Goal: Task Accomplishment & Management: Use online tool/utility

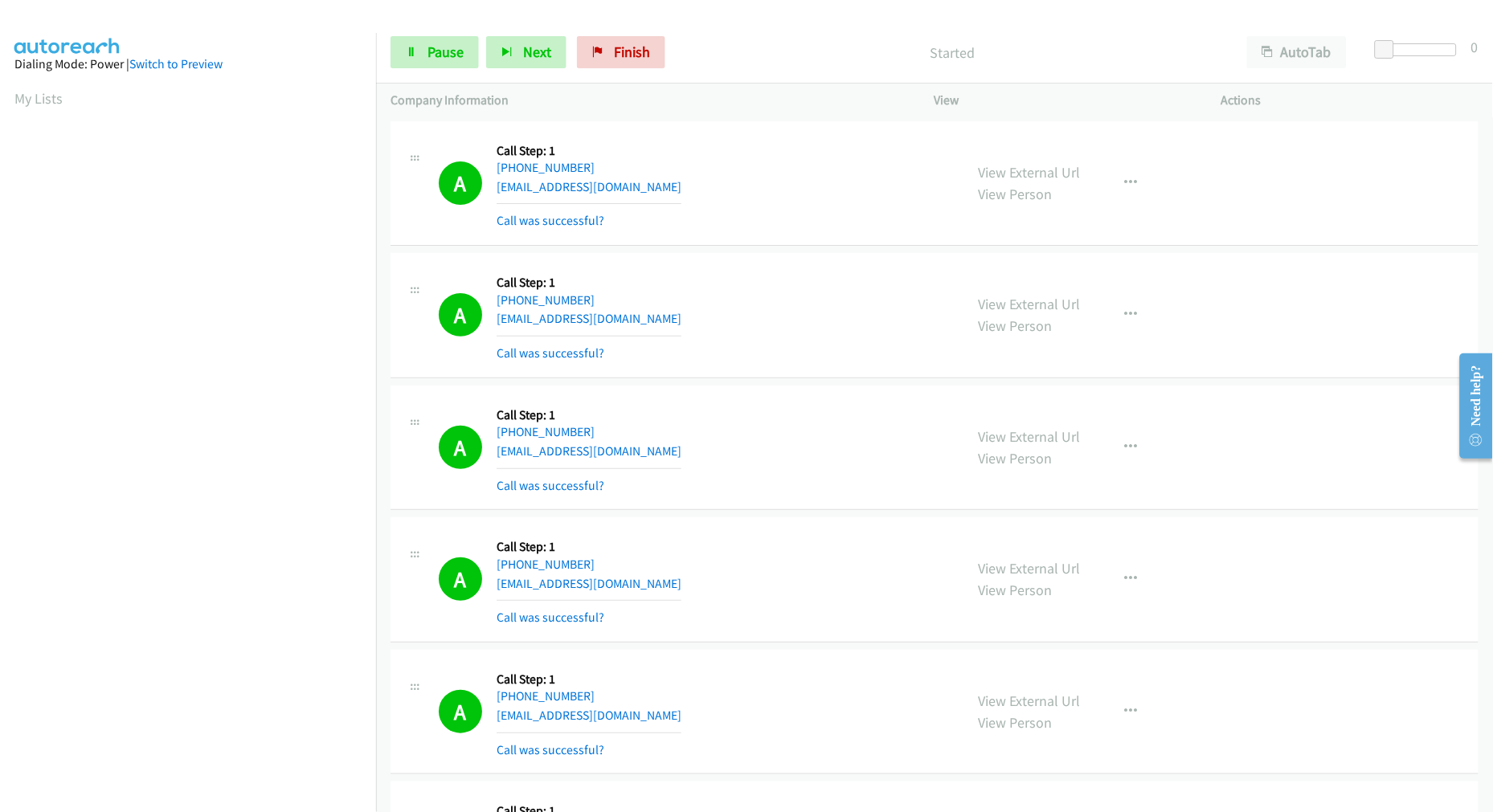
scroll to position [90, 0]
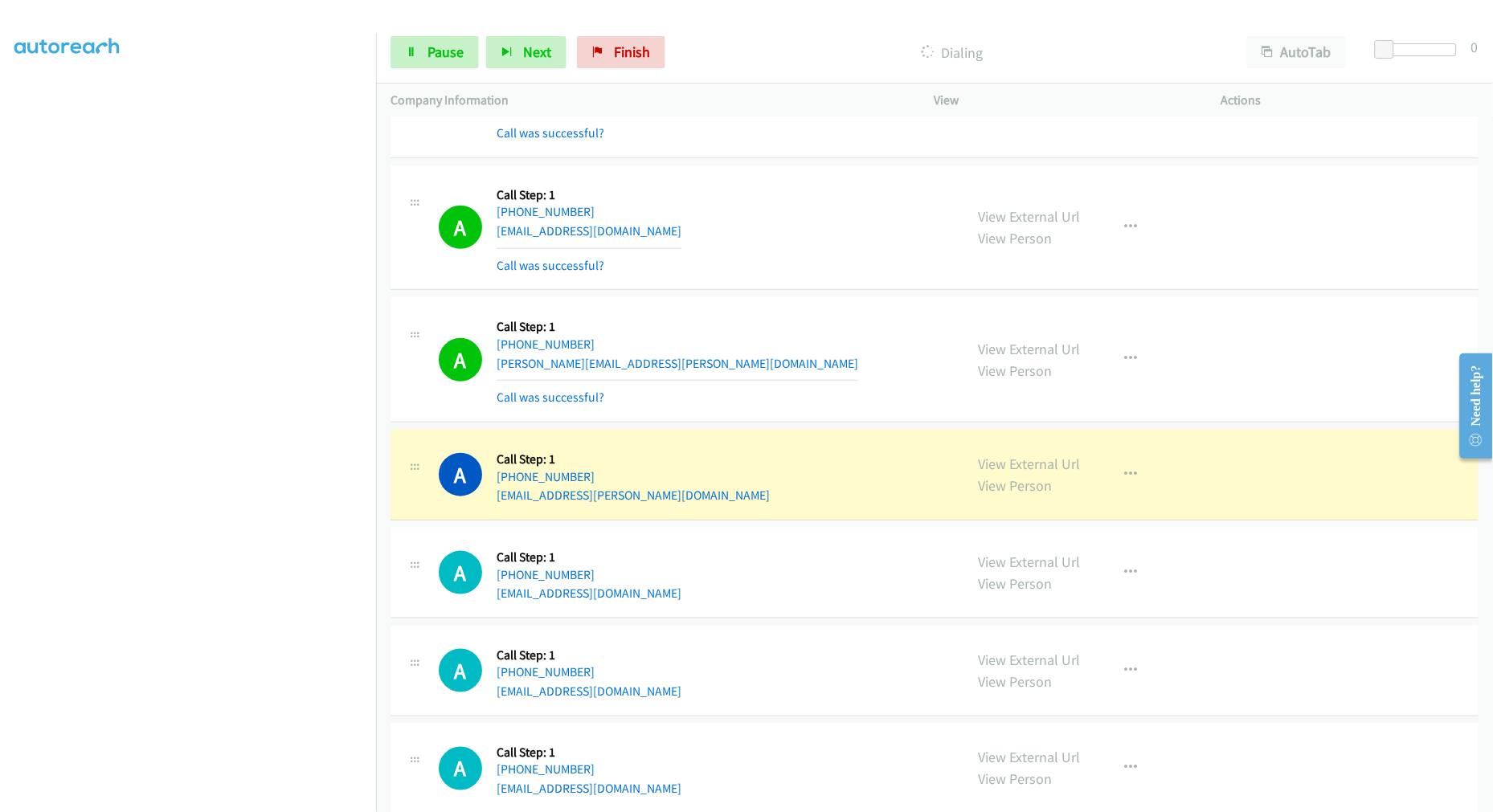
click at [766, 315] on div "A Callback Scheduled Call Step: 1 America/Los_Angeles [PHONE_NUMBER] [PERSON_NA…" at bounding box center [934, 359] width 1088 height 125
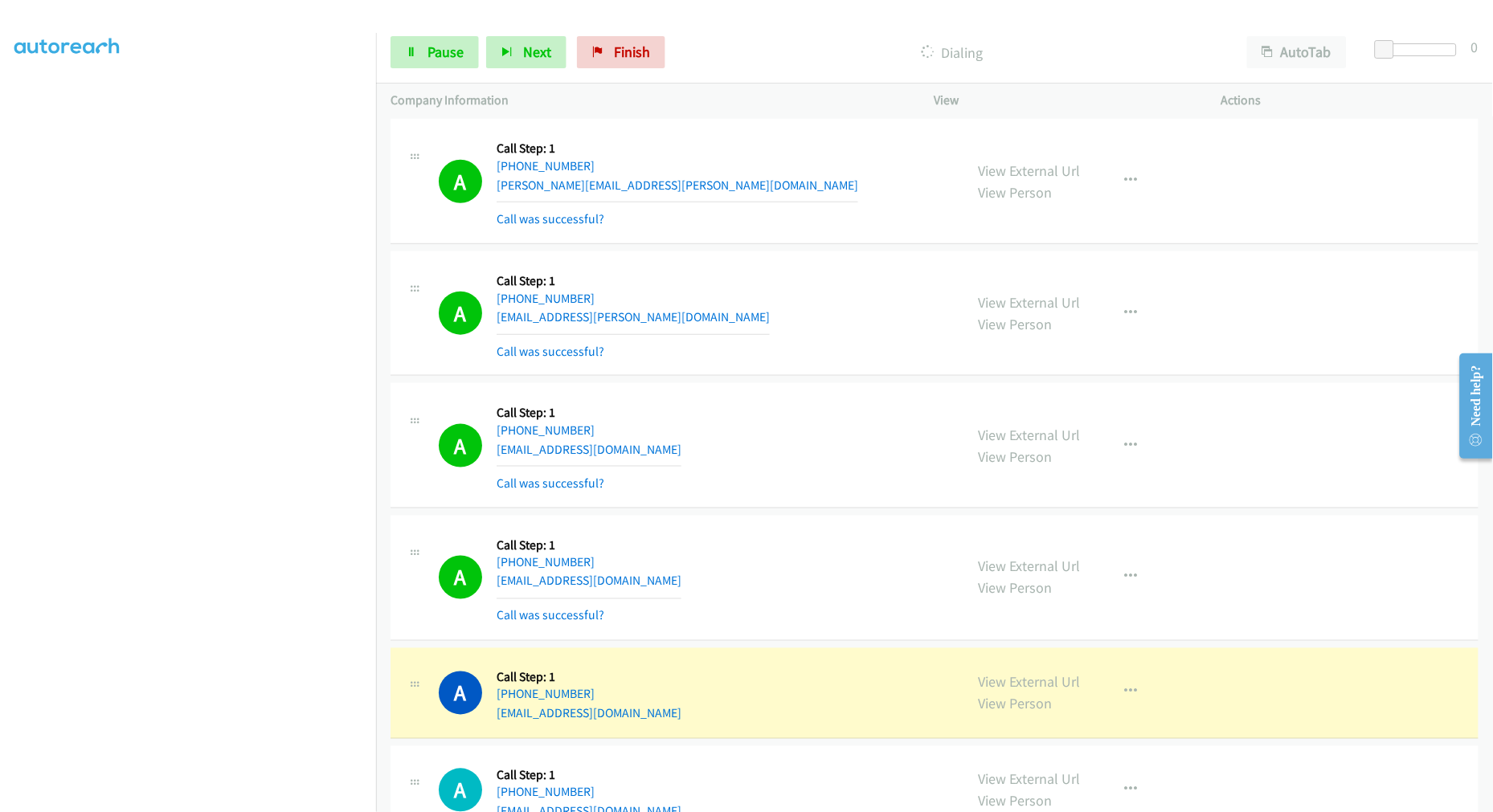
scroll to position [12425, 0]
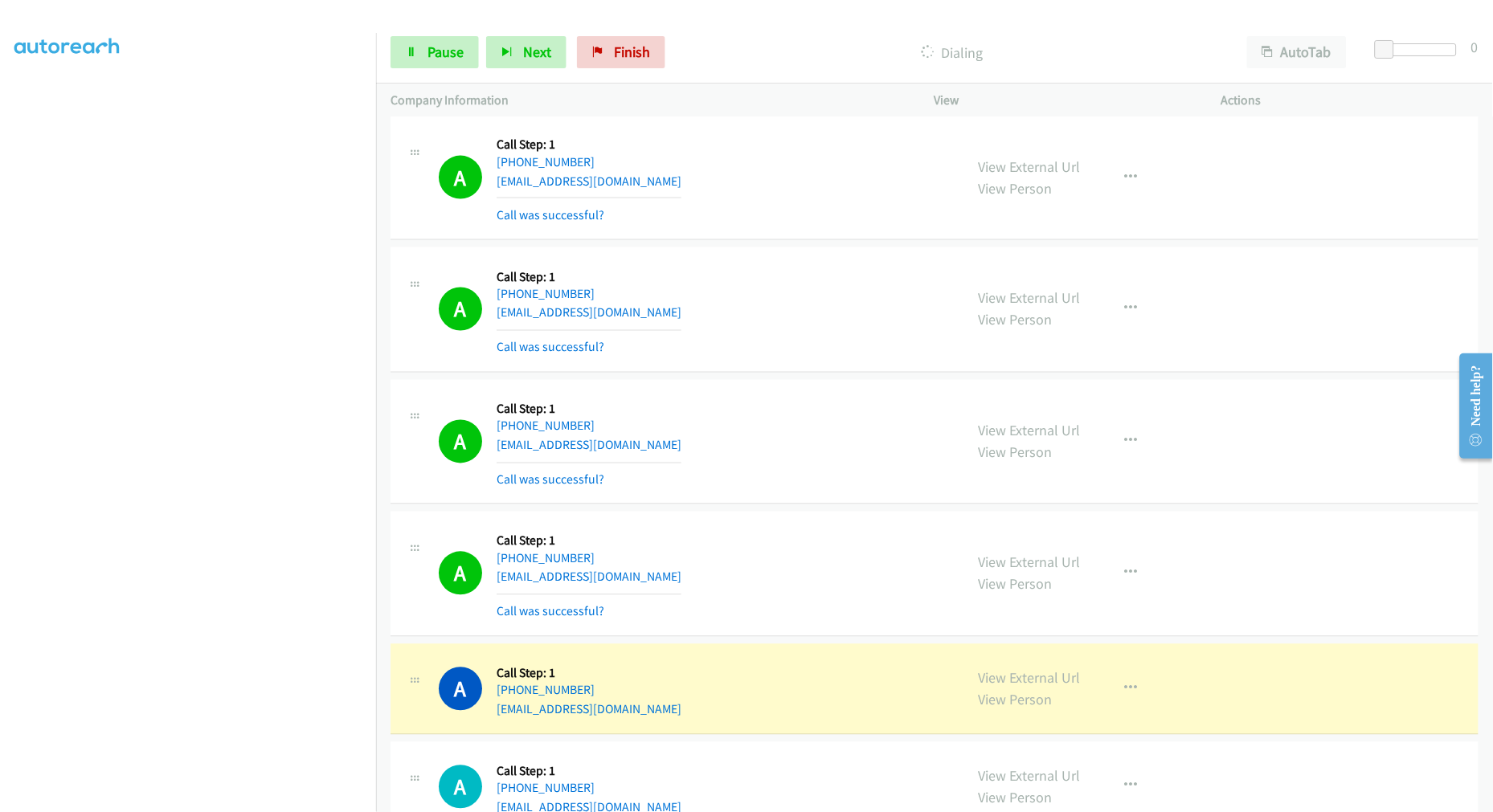
click at [801, 245] on td "A Callback Scheduled Call Step: 1 [GEOGRAPHIC_DATA]/[GEOGRAPHIC_DATA] [PHONE_NU…" at bounding box center [934, 178] width 1117 height 133
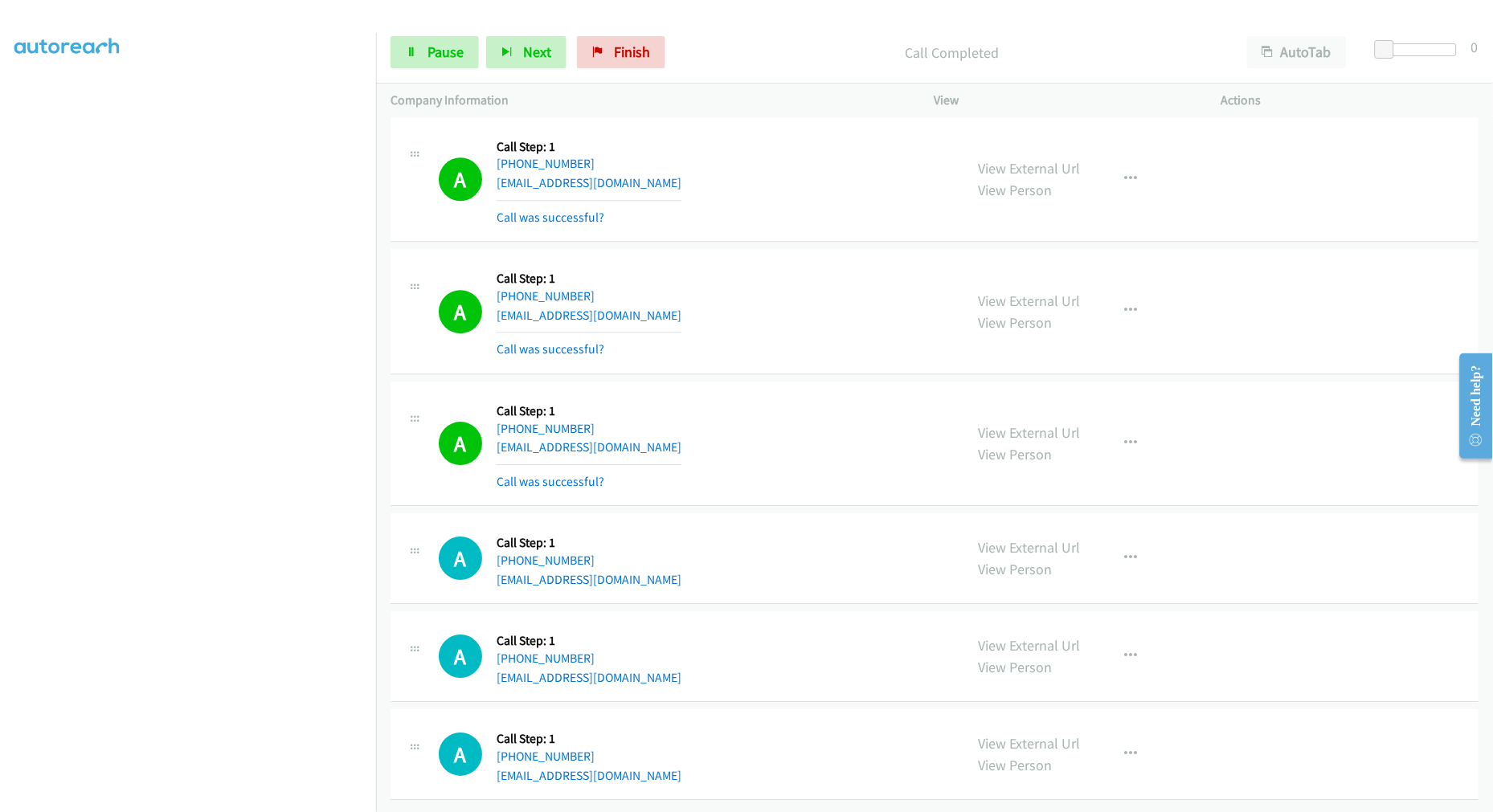
scroll to position [12973, 0]
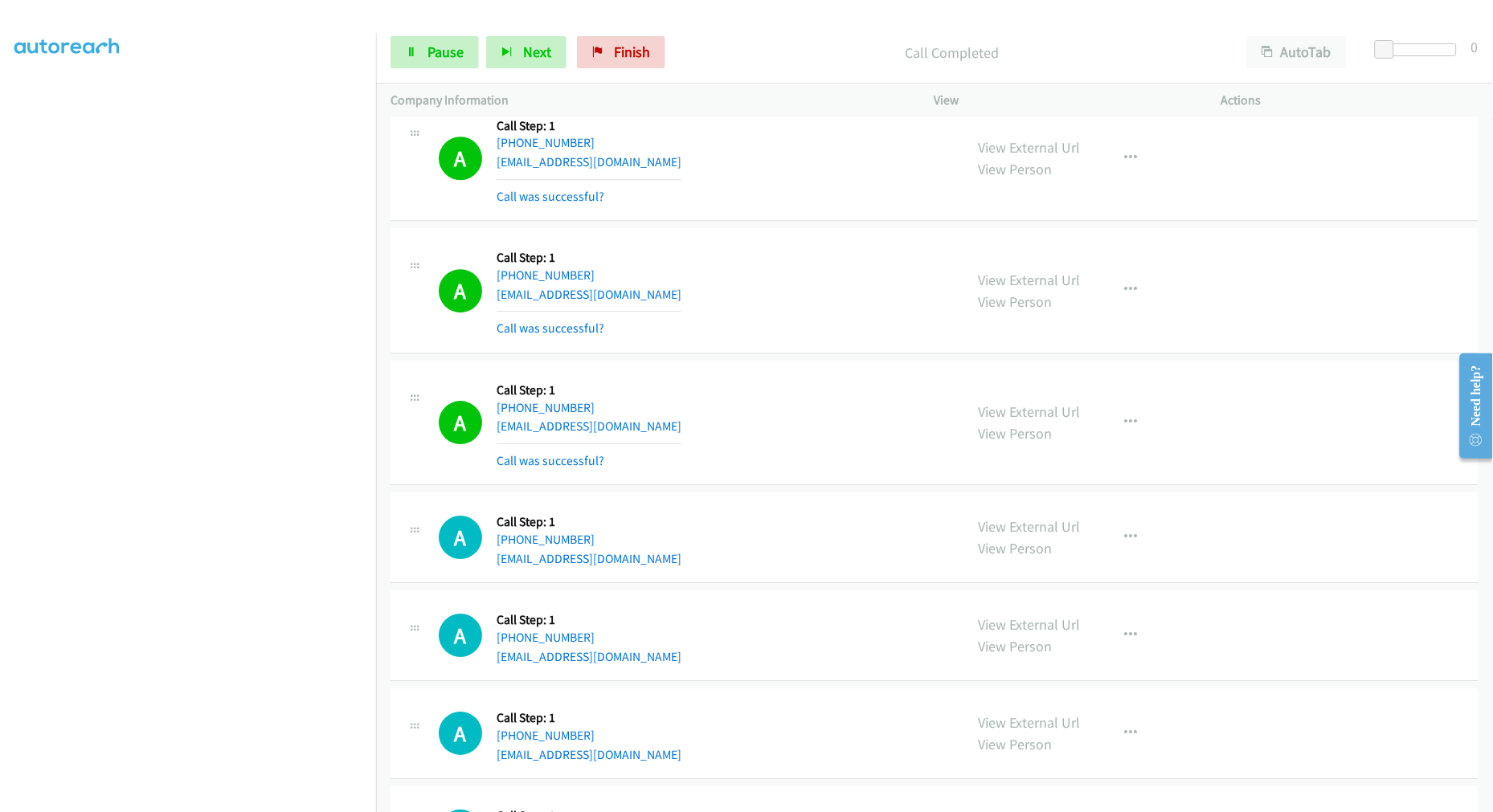
click at [1030, 567] on div "View External Url View Person View External Url Email Schedule/Manage Callback …" at bounding box center [1114, 538] width 301 height 61
click at [1102, 439] on div "View External Url View Person View External Url Email Schedule/Manage Callback …" at bounding box center [1114, 423] width 301 height 96
click at [1113, 437] on button "button" at bounding box center [1131, 422] width 43 height 32
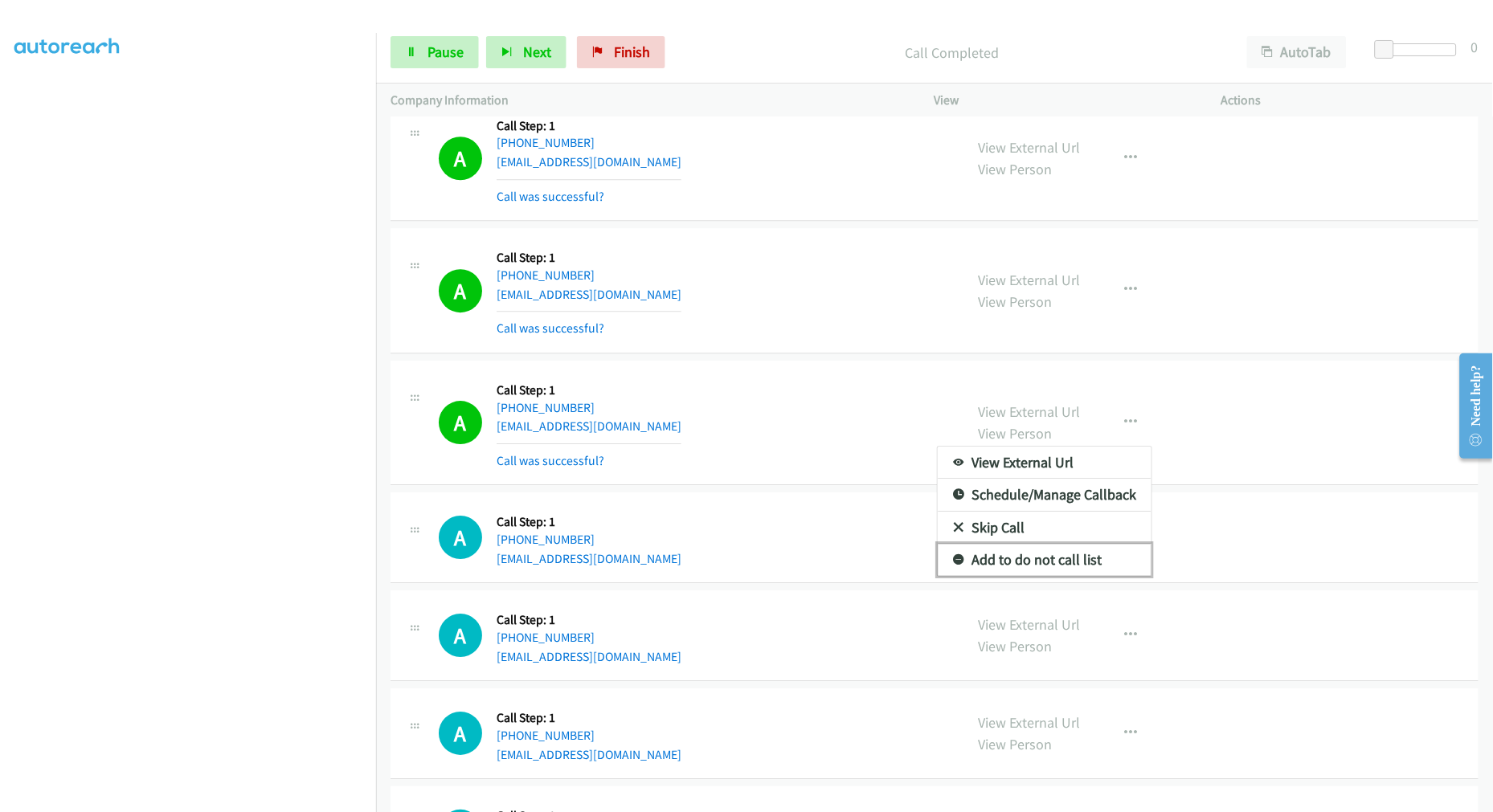
click at [1031, 560] on link "Add to do not call list" at bounding box center [1044, 560] width 214 height 32
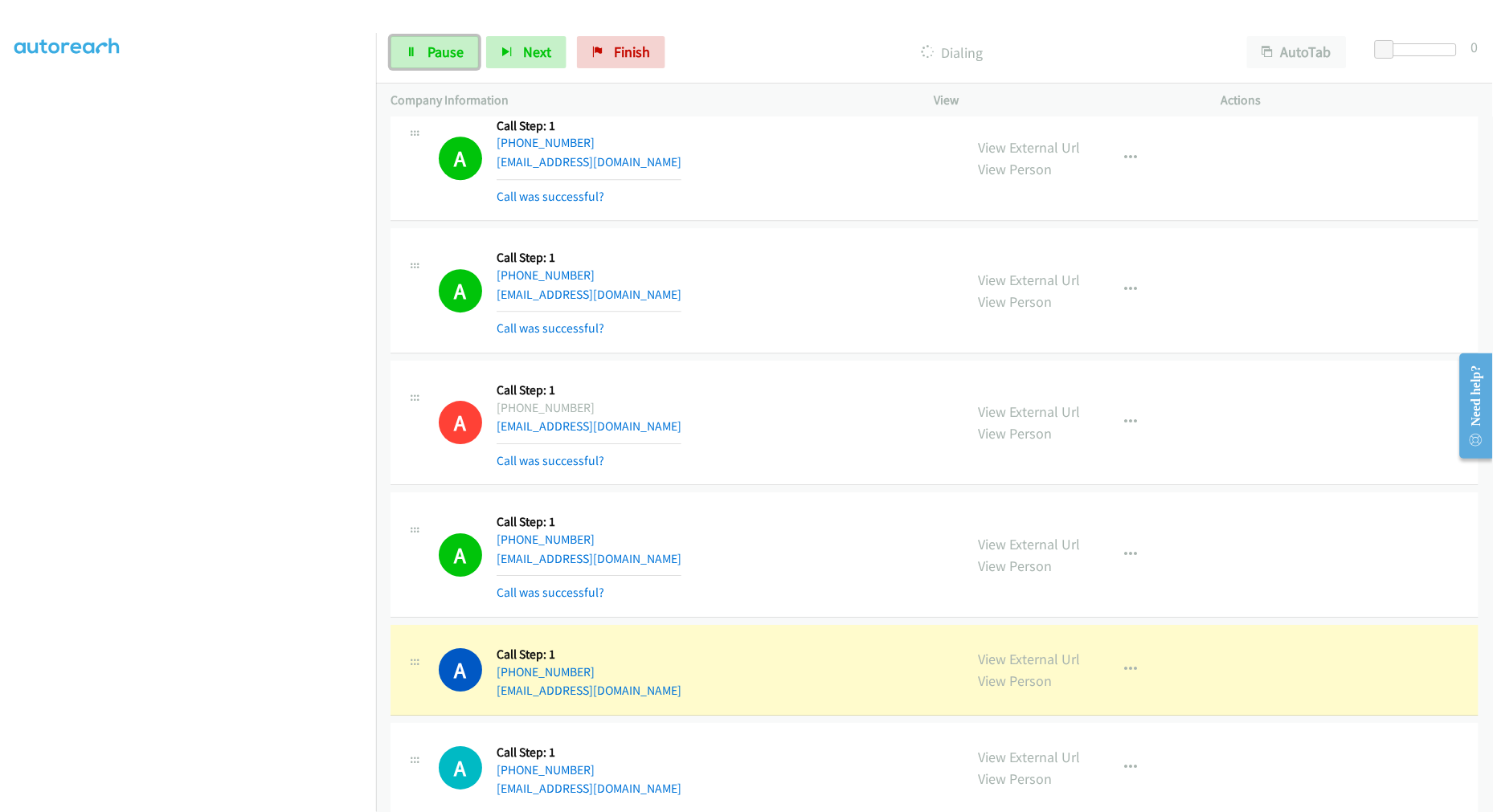
drag, startPoint x: 435, startPoint y: 57, endPoint x: 451, endPoint y: 95, distance: 41.2
click at [435, 57] on span "Pause" at bounding box center [446, 51] width 36 height 18
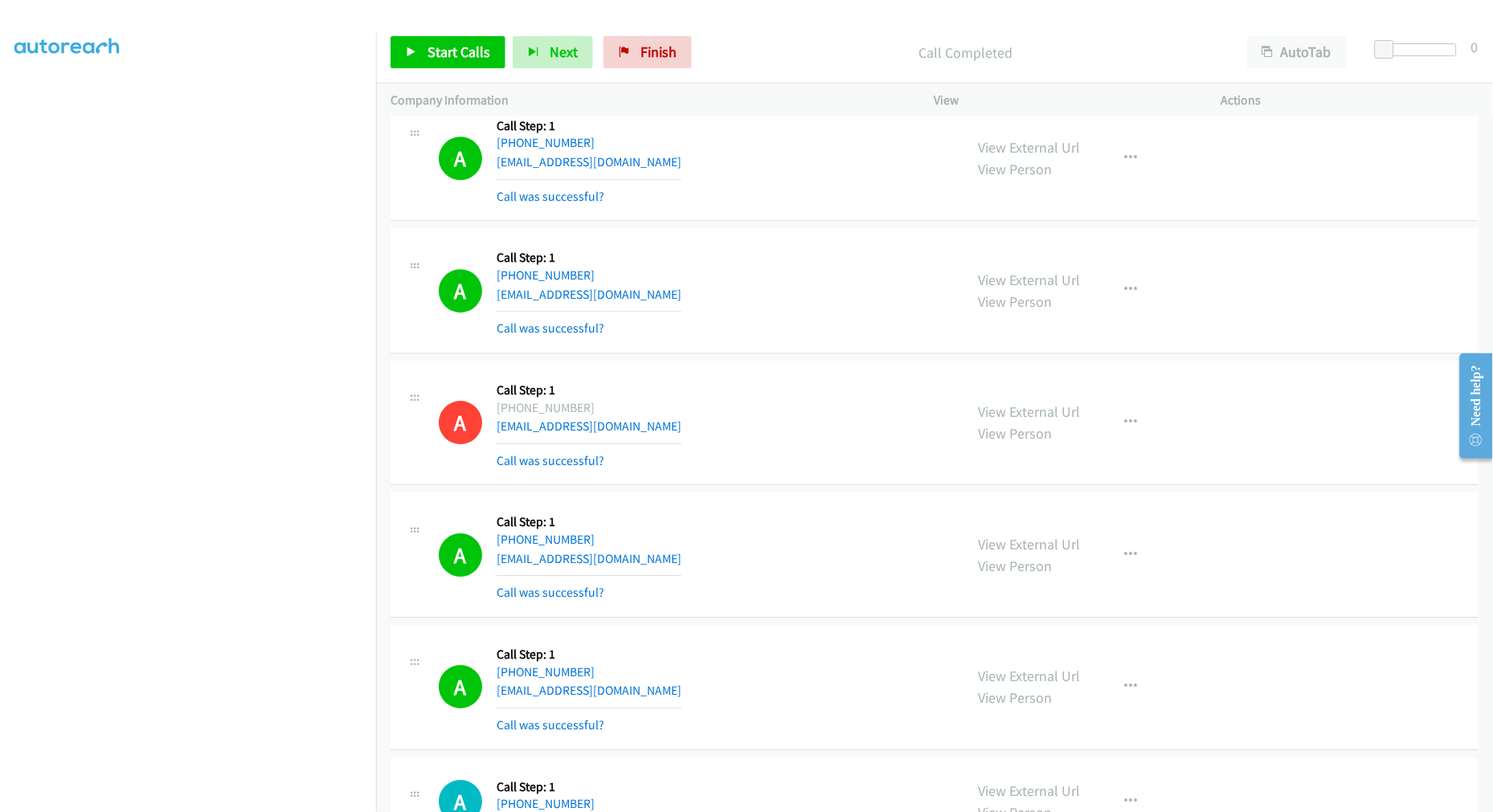
click at [446, 70] on div "Start Calls Pause Next Finish Call Completed AutoTab AutoTab 0" at bounding box center [934, 52] width 1117 height 62
click at [468, 62] on link "Start Calls" at bounding box center [448, 52] width 115 height 32
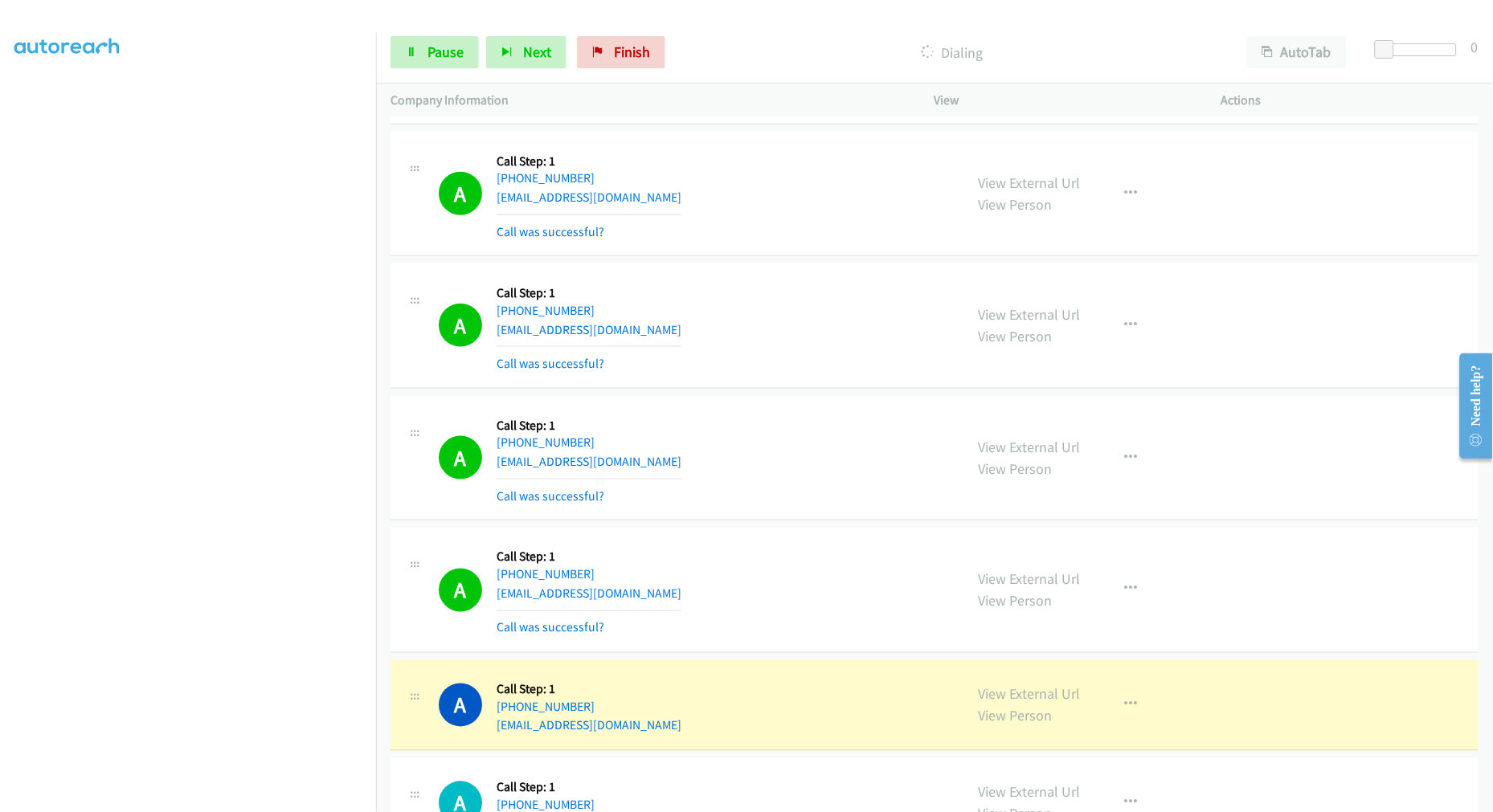
scroll to position [14044, 0]
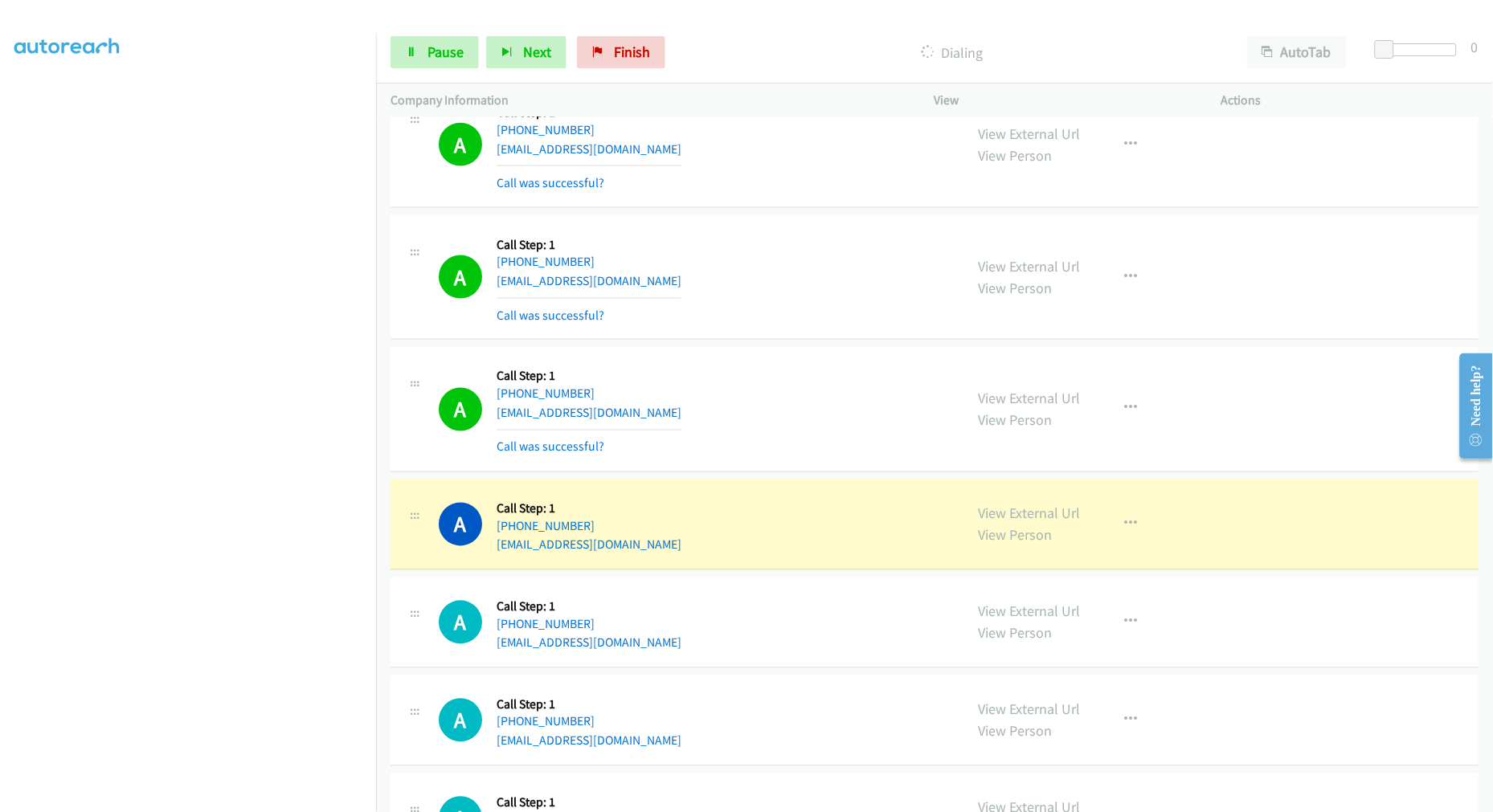
drag, startPoint x: 994, startPoint y: 517, endPoint x: 871, endPoint y: 357, distance: 201.8
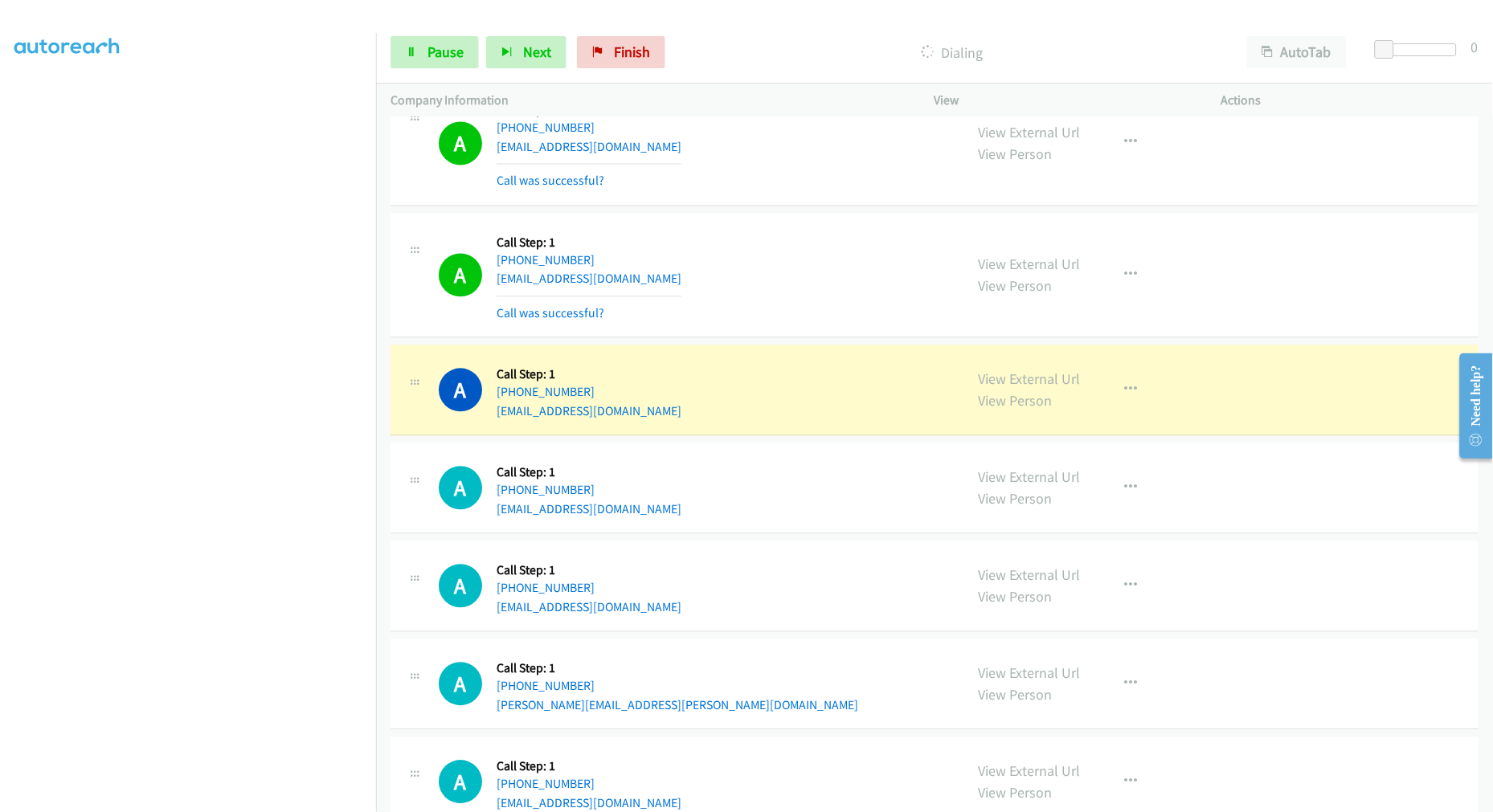
scroll to position [14312, 0]
drag, startPoint x: 1125, startPoint y: 290, endPoint x: 1081, endPoint y: 373, distance: 93.9
click at [1125, 290] on button "button" at bounding box center [1131, 274] width 43 height 32
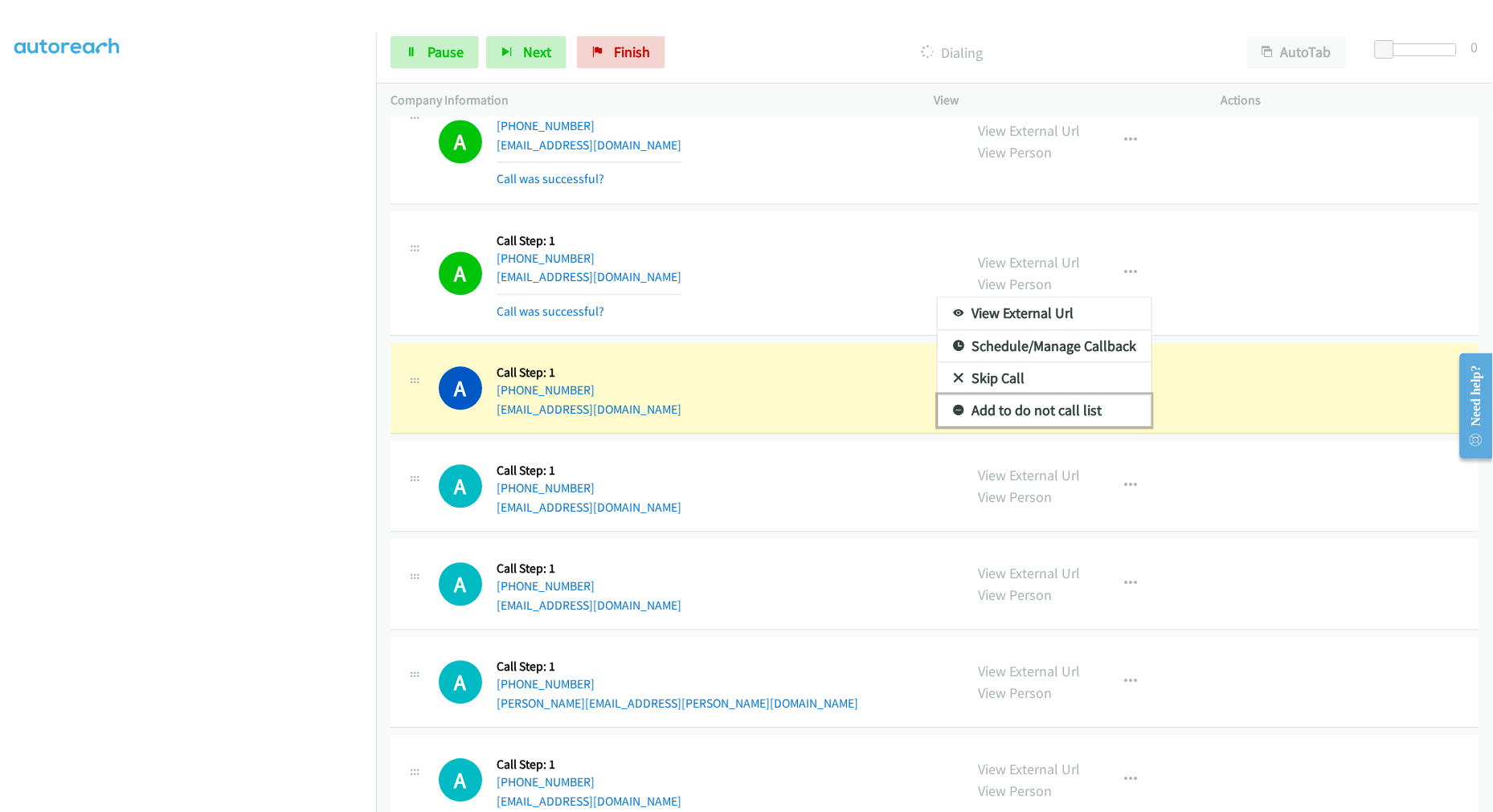
click at [1046, 411] on link "Add to do not call list" at bounding box center [1044, 411] width 214 height 32
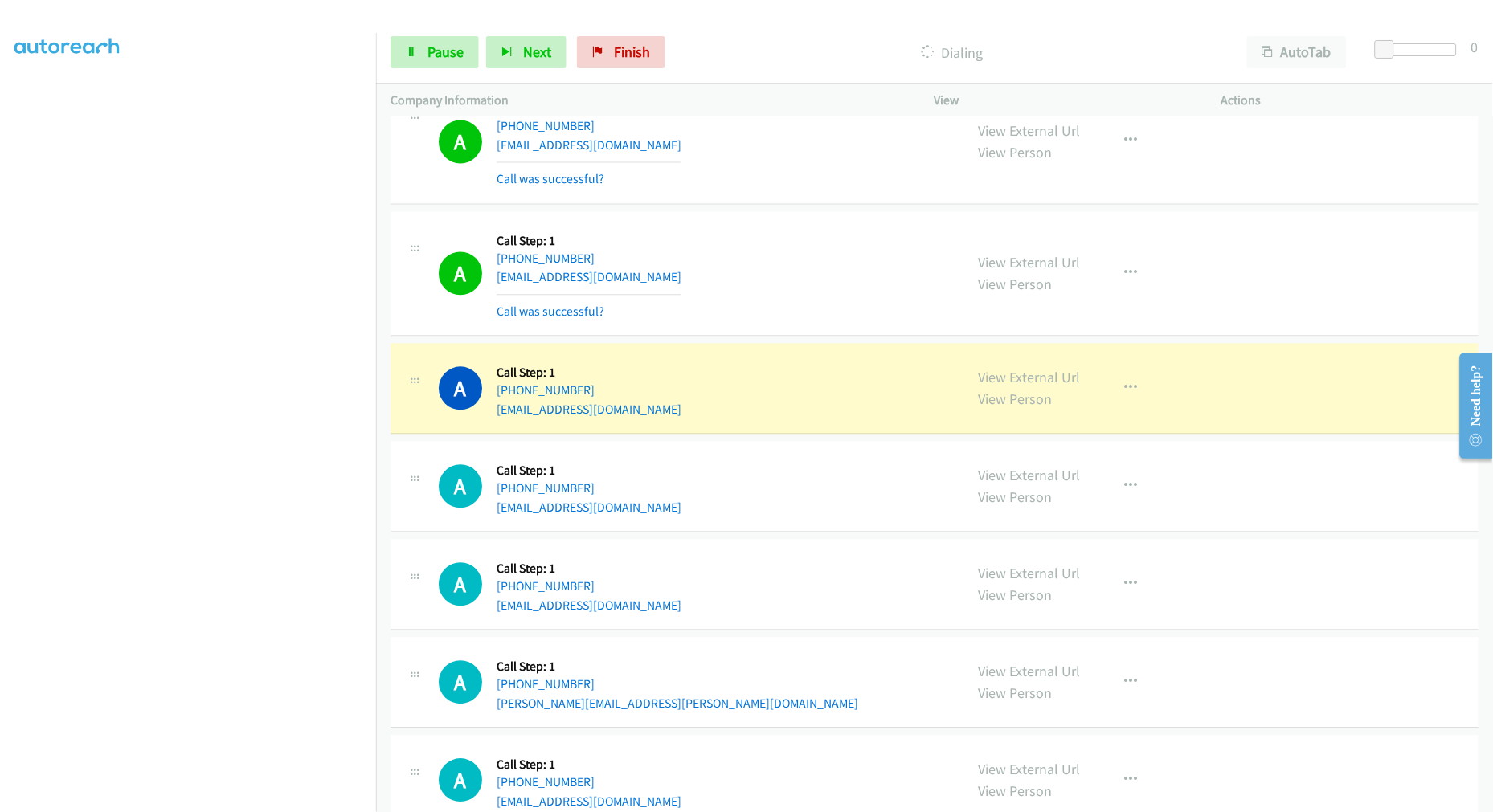
click at [756, 283] on div "A Callback Scheduled Call Step: 1 [GEOGRAPHIC_DATA]/[GEOGRAPHIC_DATA] [PHONE_NU…" at bounding box center [693, 274] width 510 height 96
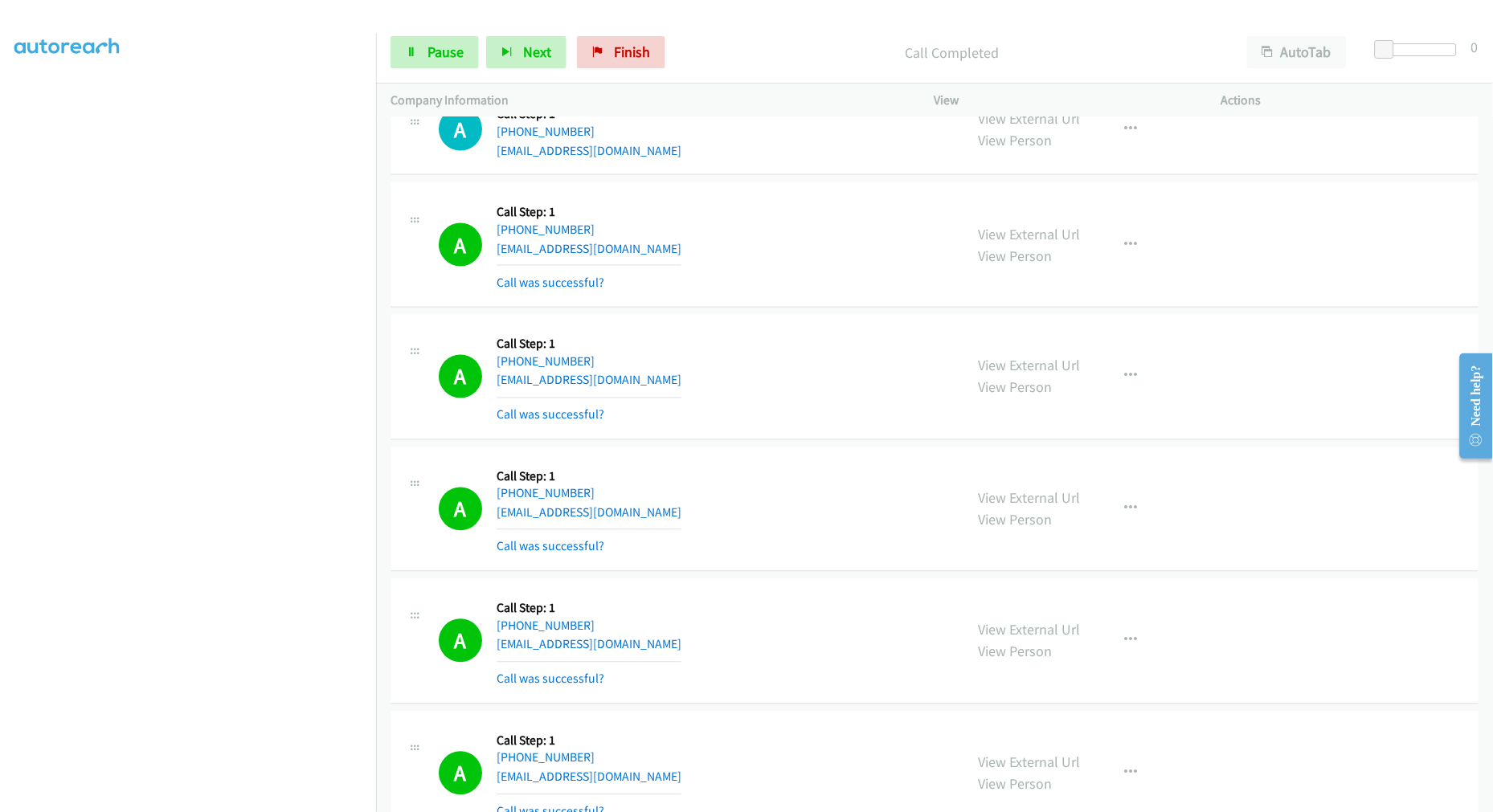
scroll to position [8607, 0]
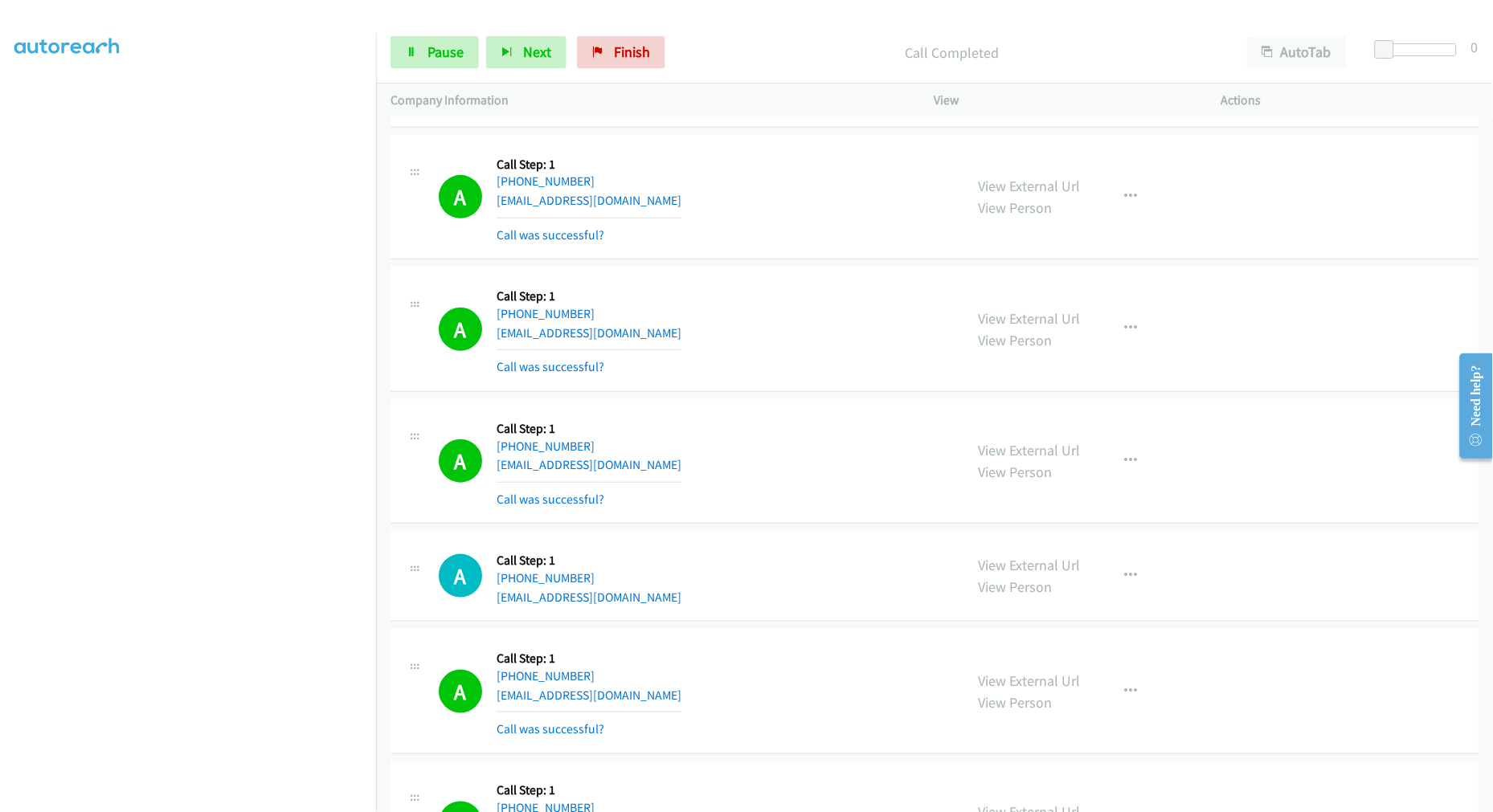
click at [787, 365] on div "A Callback Scheduled Call Step: 1 [GEOGRAPHIC_DATA]/[GEOGRAPHIC_DATA] [PHONE_NU…" at bounding box center [693, 329] width 510 height 96
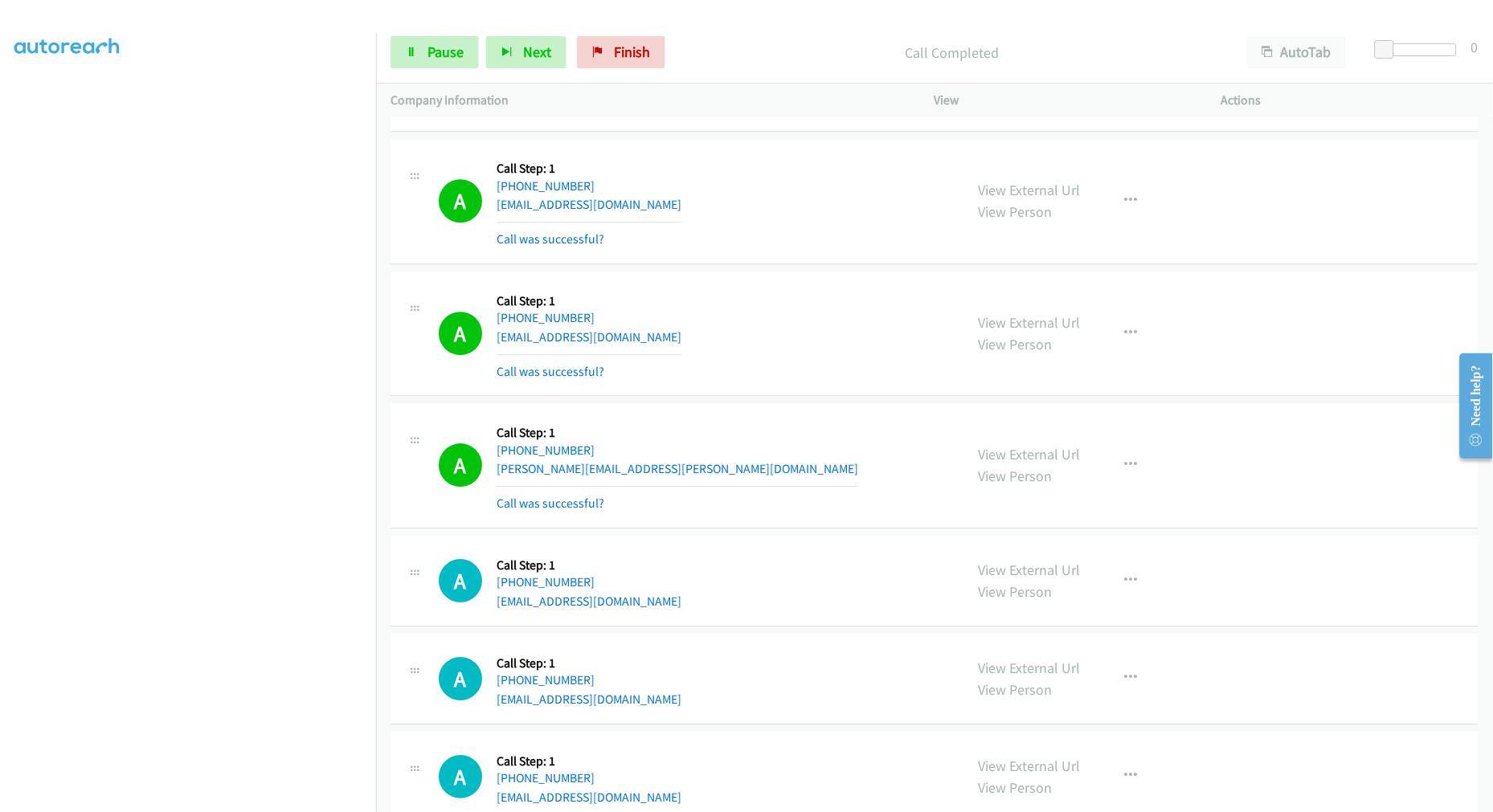
click at [737, 300] on div "A Callback Scheduled Call Step: 1 [GEOGRAPHIC_DATA]/[GEOGRAPHIC_DATA] [PHONE_NU…" at bounding box center [693, 334] width 510 height 96
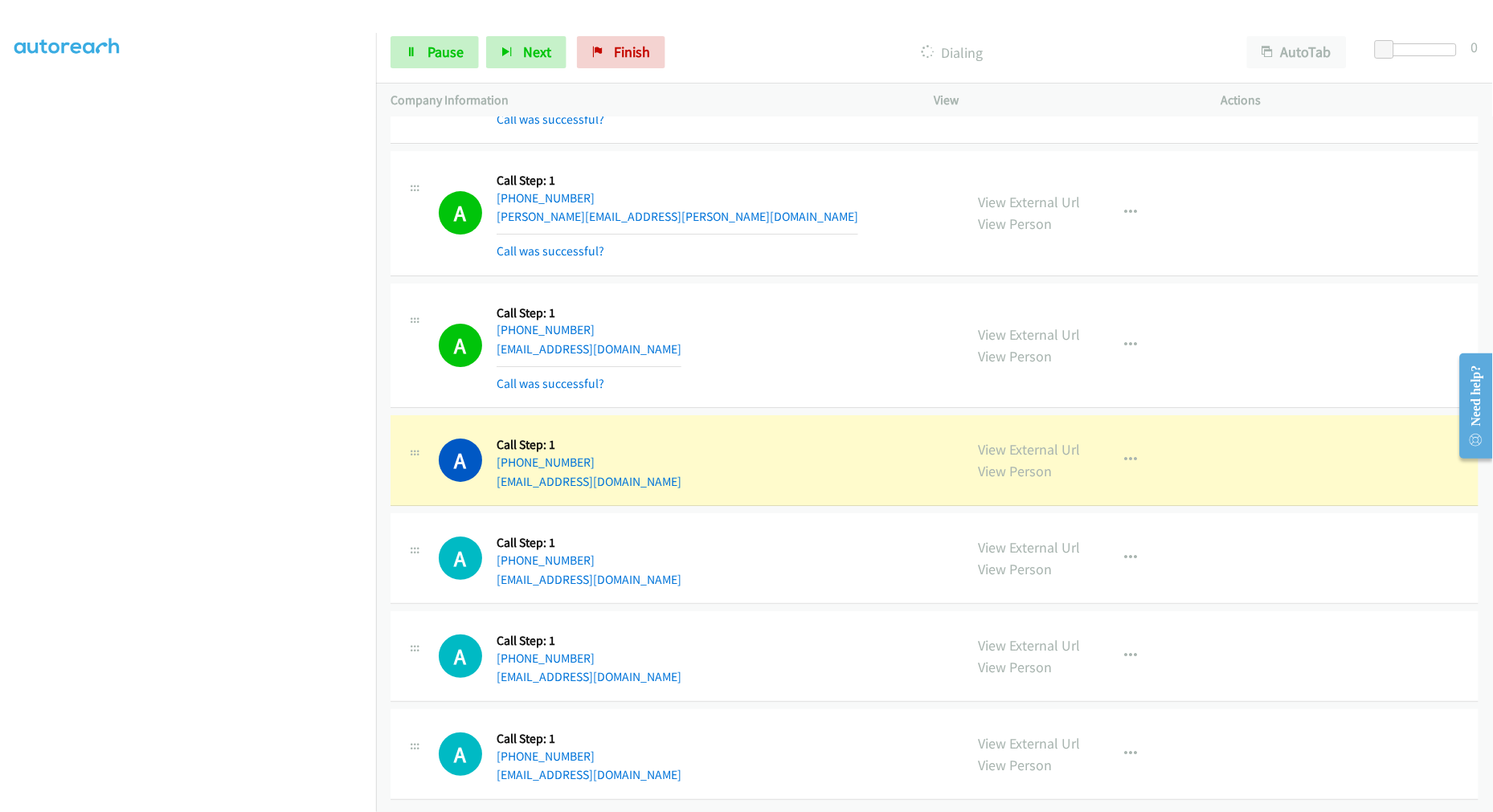
scroll to position [14924, 0]
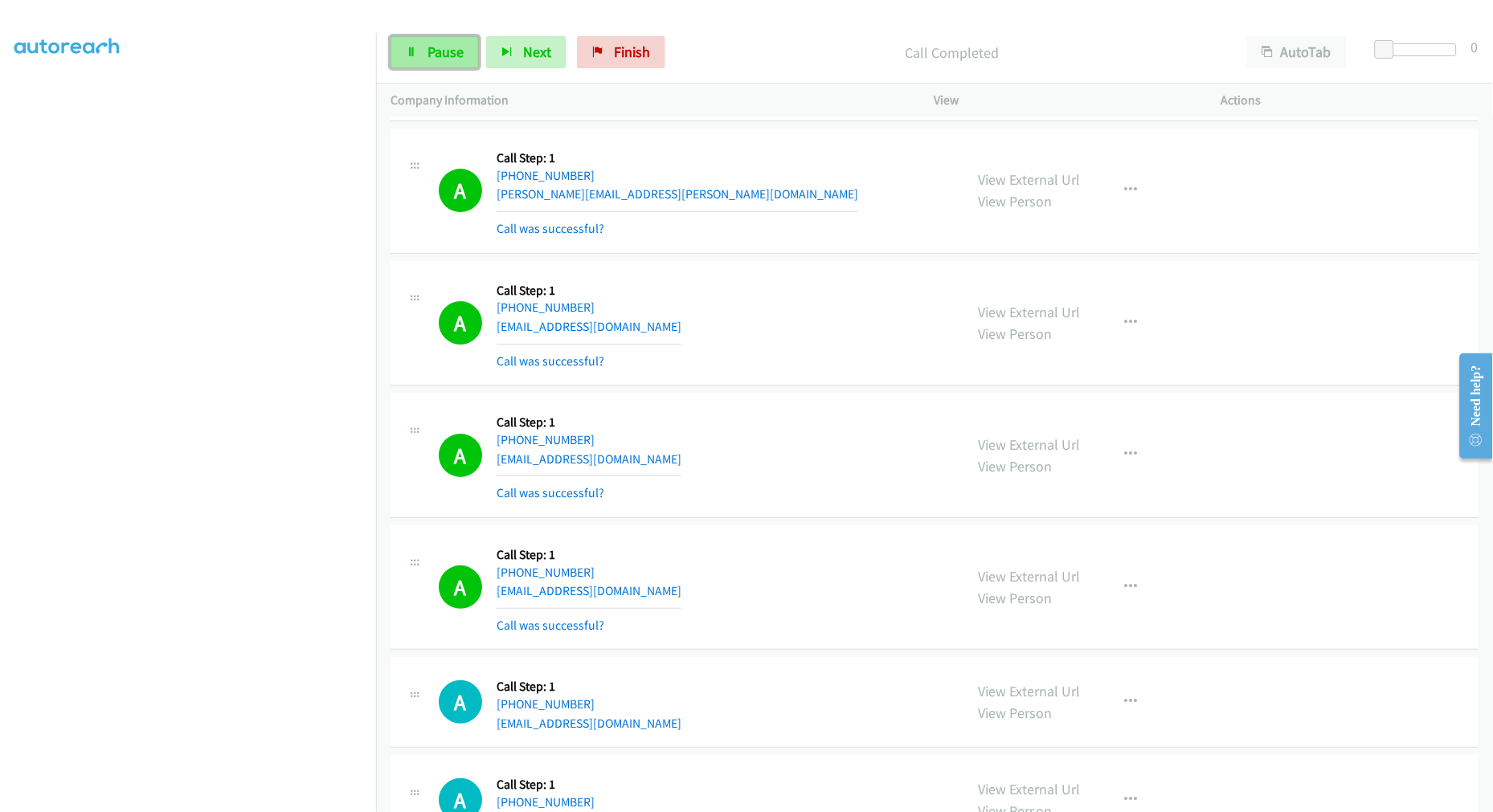
click at [456, 52] on span "Pause" at bounding box center [446, 51] width 36 height 18
click at [463, 60] on span "Start Calls" at bounding box center [459, 51] width 62 height 18
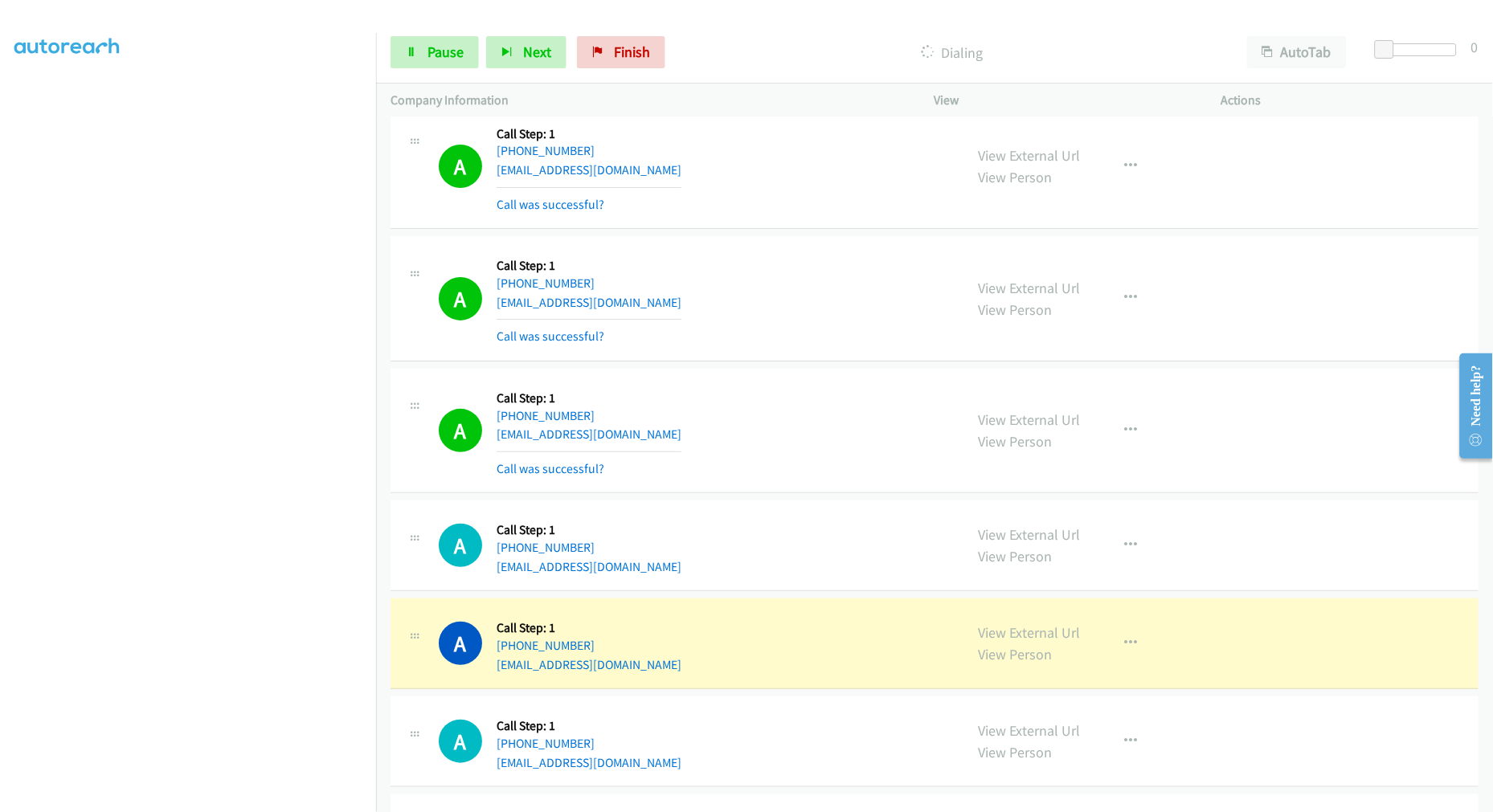
scroll to position [15280, 0]
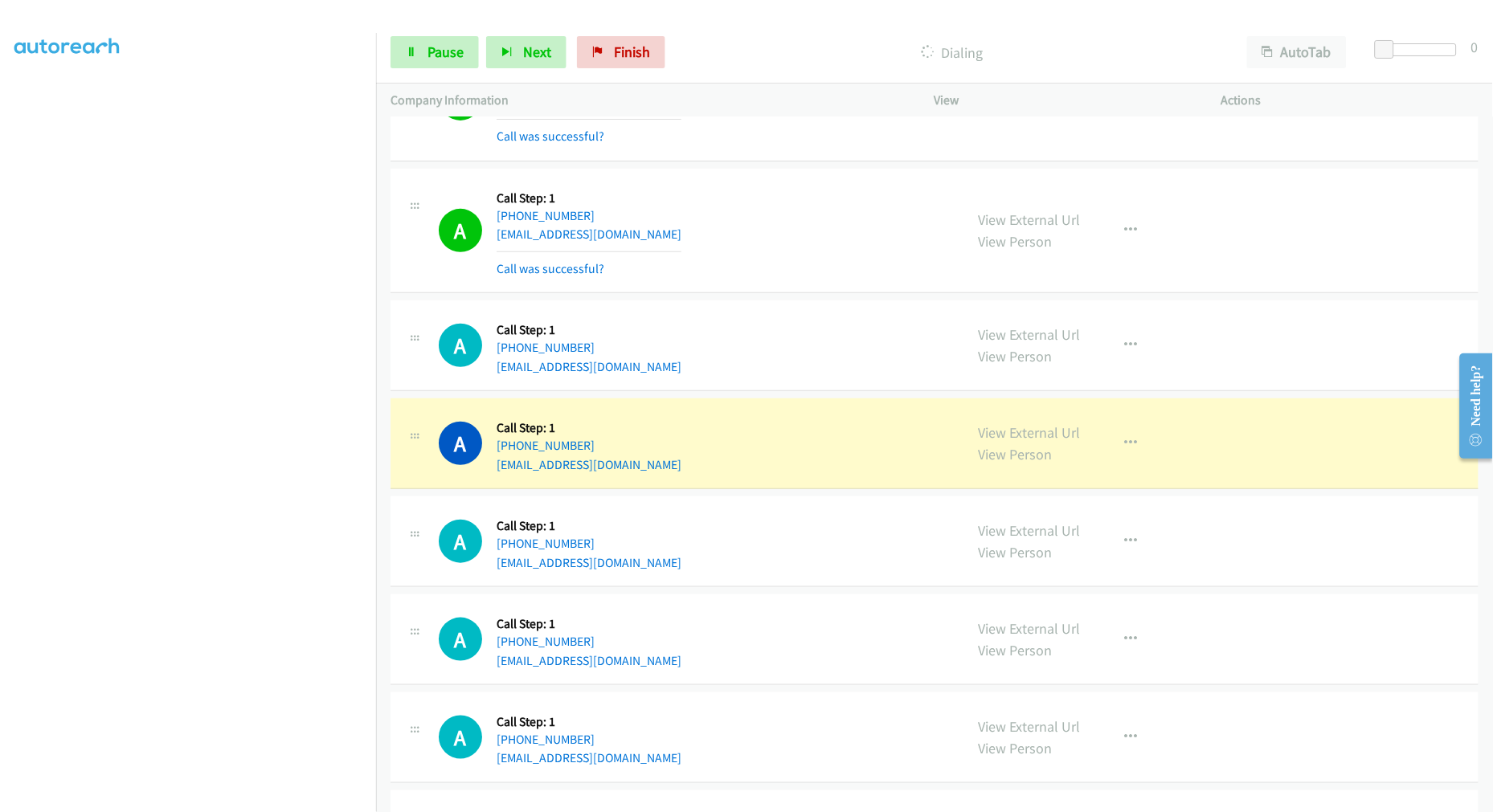
drag, startPoint x: 1029, startPoint y: 440, endPoint x: 1002, endPoint y: 390, distance: 56.8
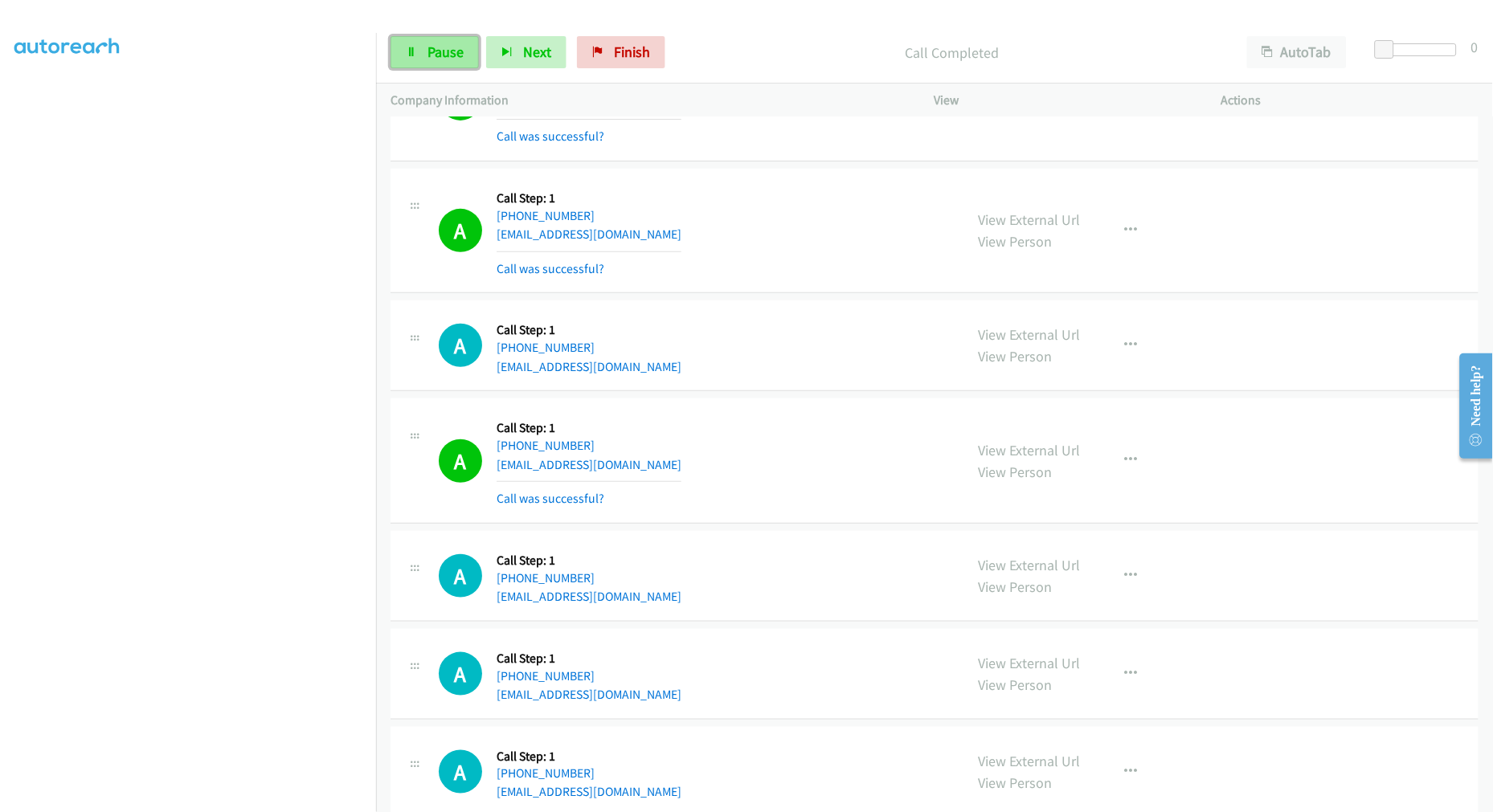
click at [430, 62] on link "Pause" at bounding box center [435, 52] width 88 height 32
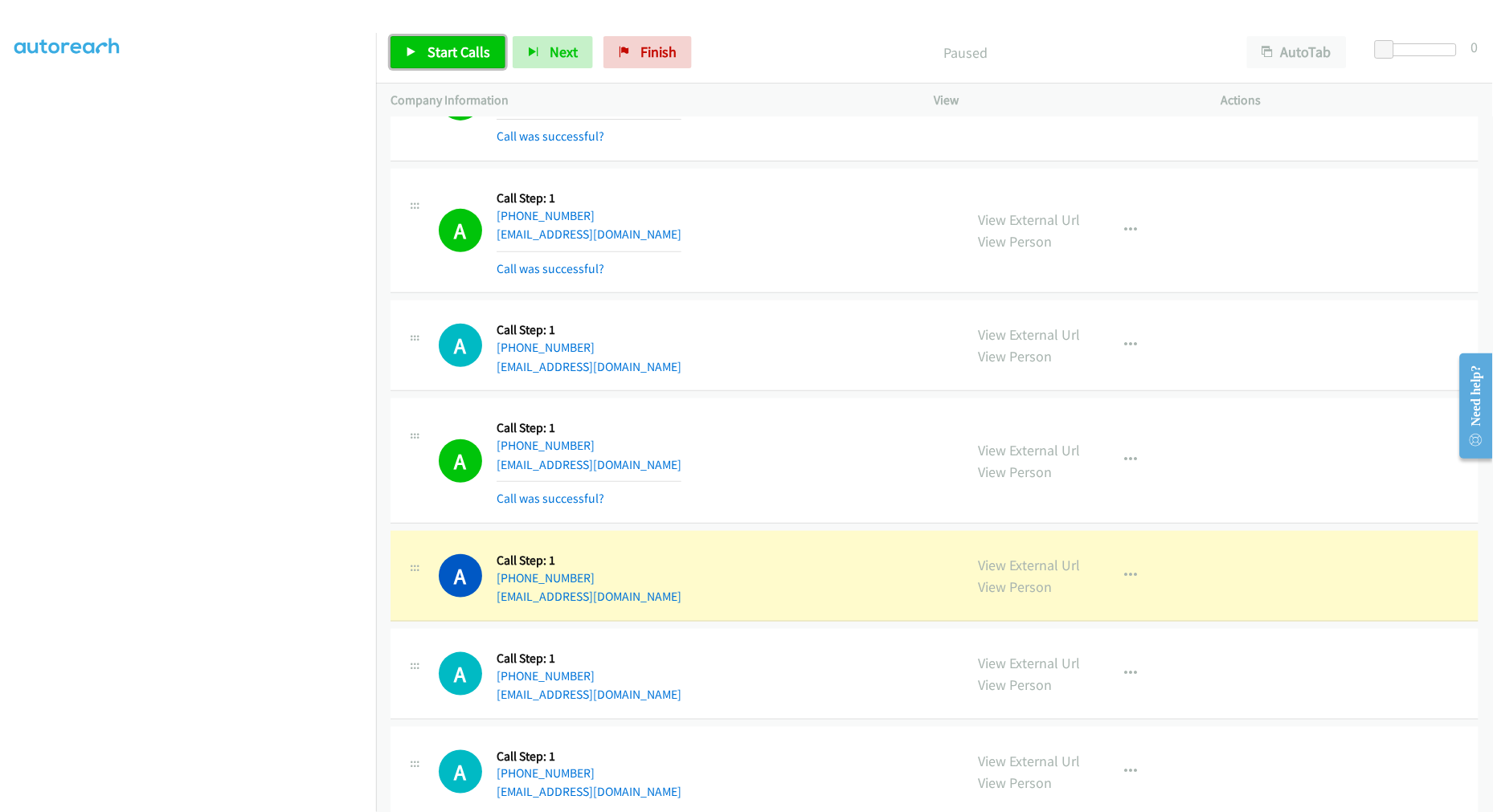
click at [436, 51] on span "Start Calls" at bounding box center [459, 51] width 62 height 18
click at [456, 62] on link "Pause" at bounding box center [435, 52] width 88 height 32
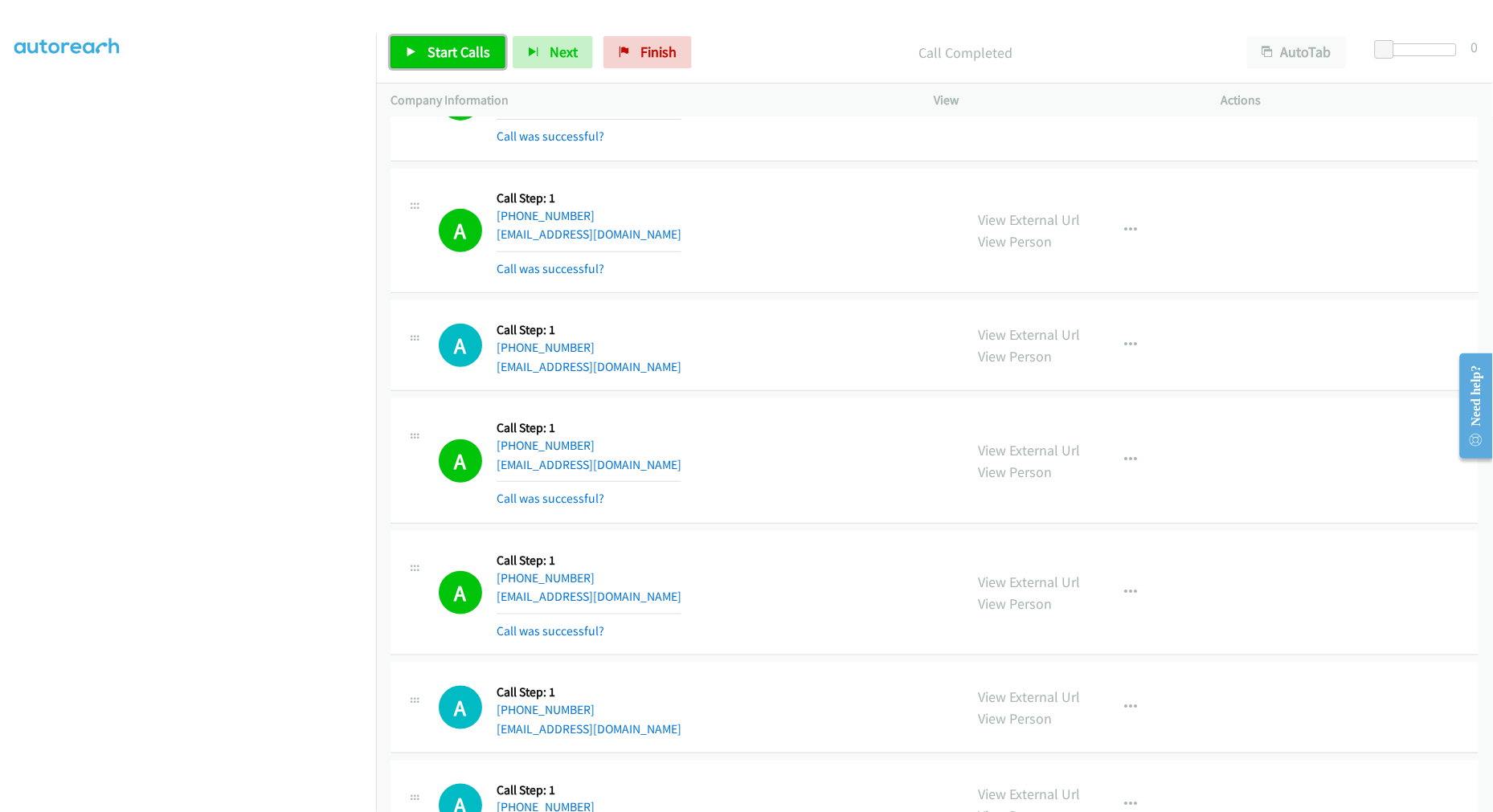
drag, startPoint x: 430, startPoint y: 53, endPoint x: 525, endPoint y: 81, distance: 99.0
click at [430, 53] on span "Start Calls" at bounding box center [459, 51] width 62 height 18
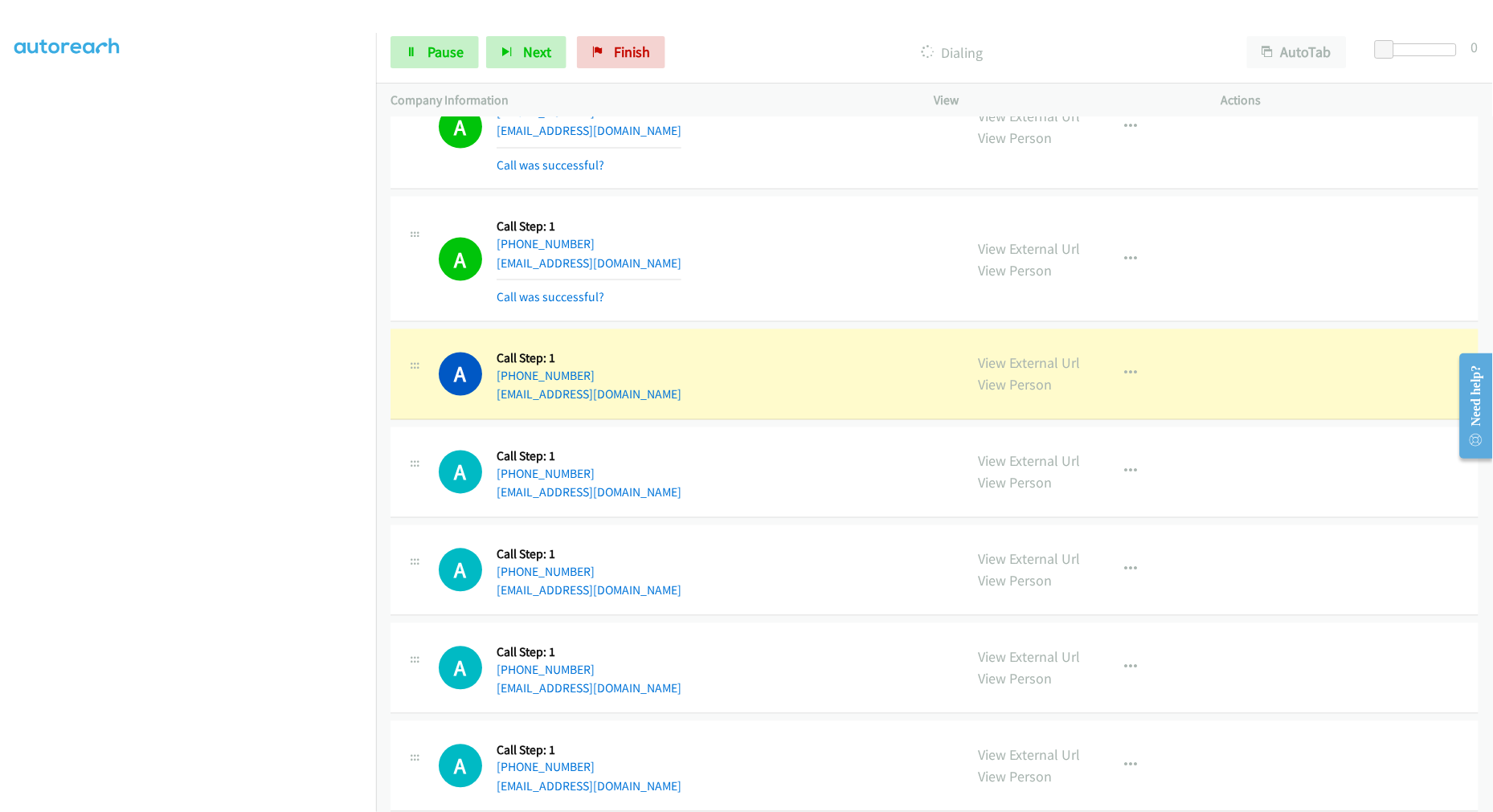
scroll to position [15636, 0]
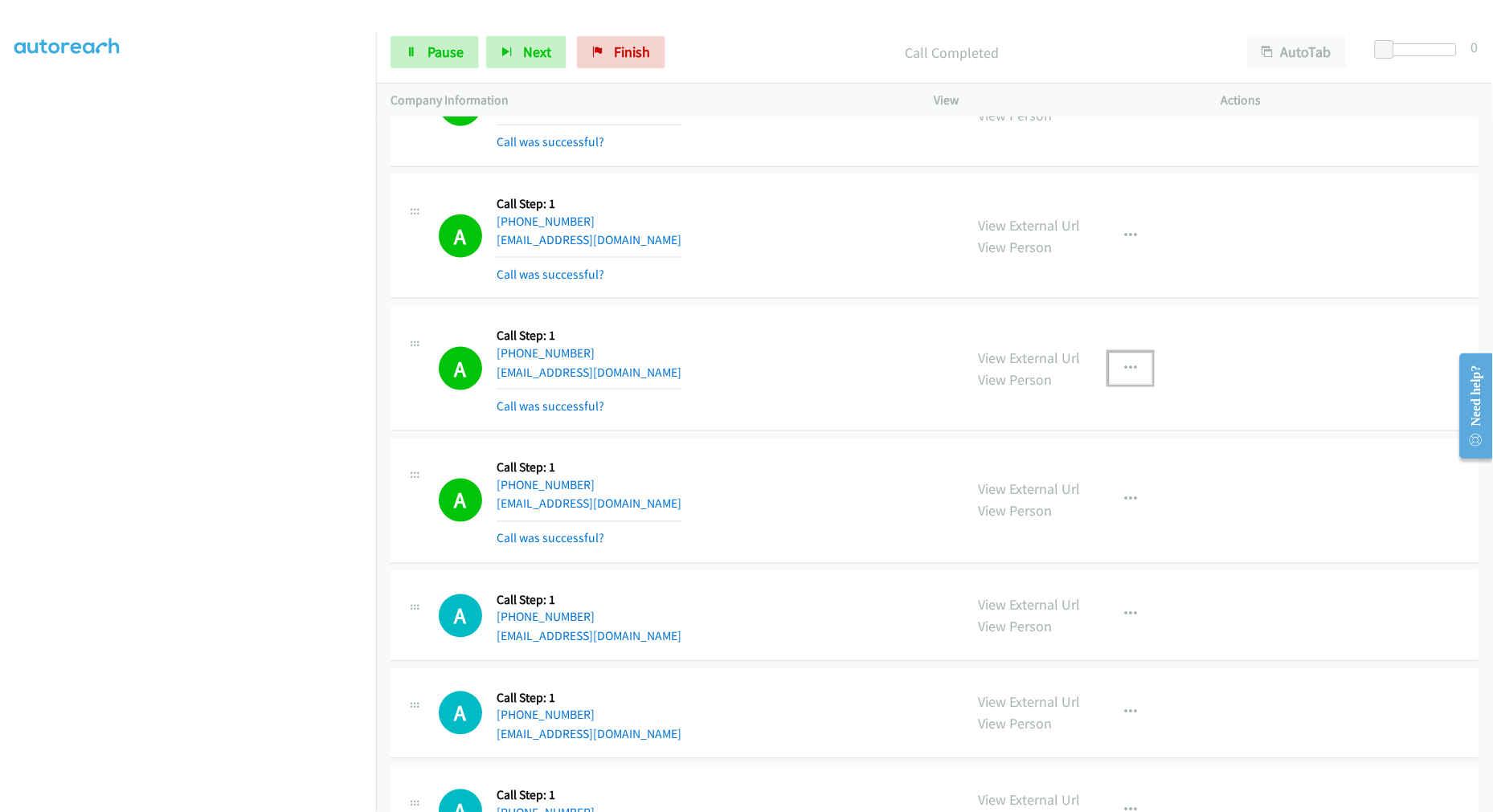
click at [1129, 368] on button "button" at bounding box center [1131, 369] width 43 height 32
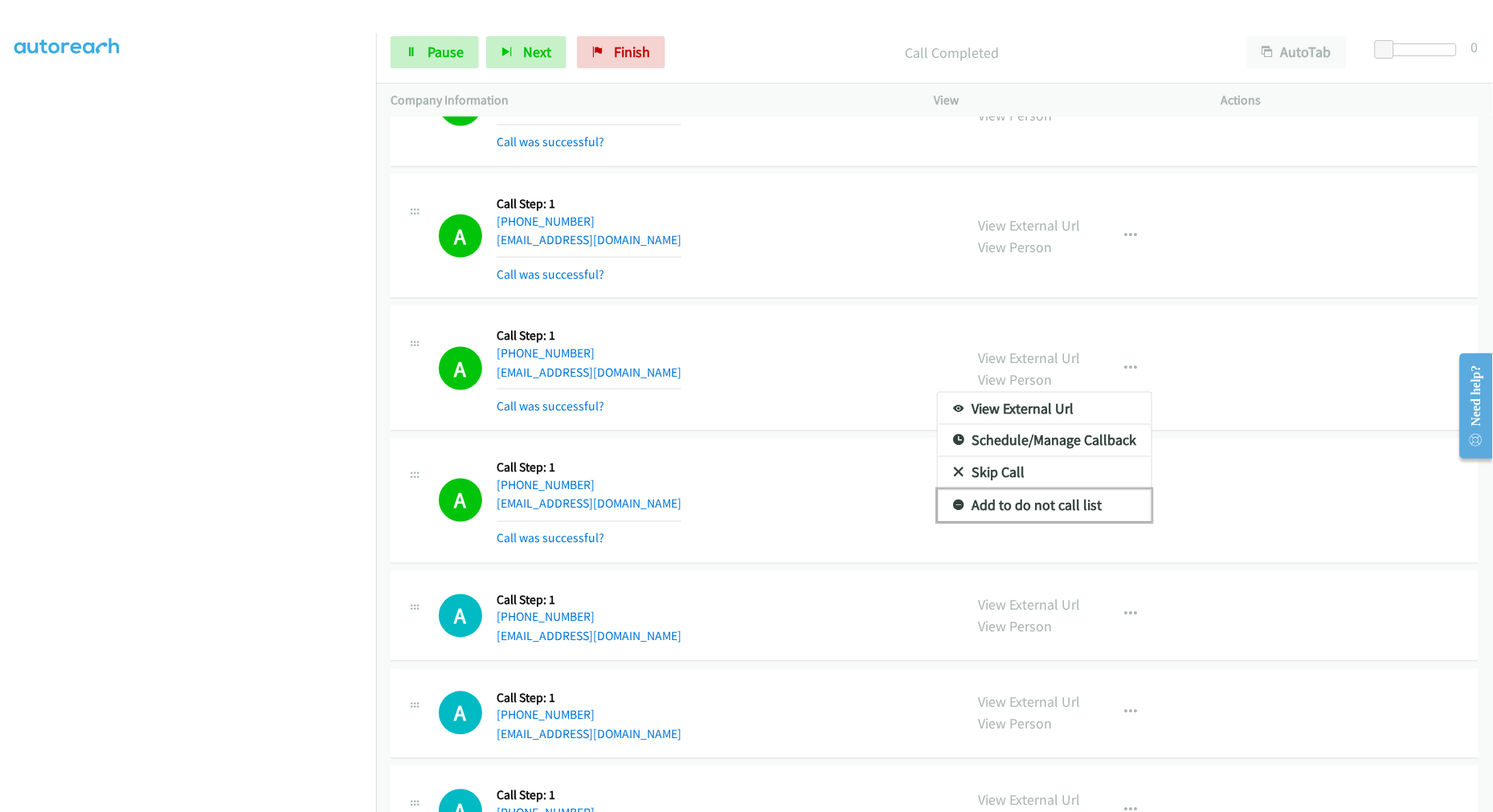
click at [999, 512] on link "Add to do not call list" at bounding box center [1044, 506] width 214 height 32
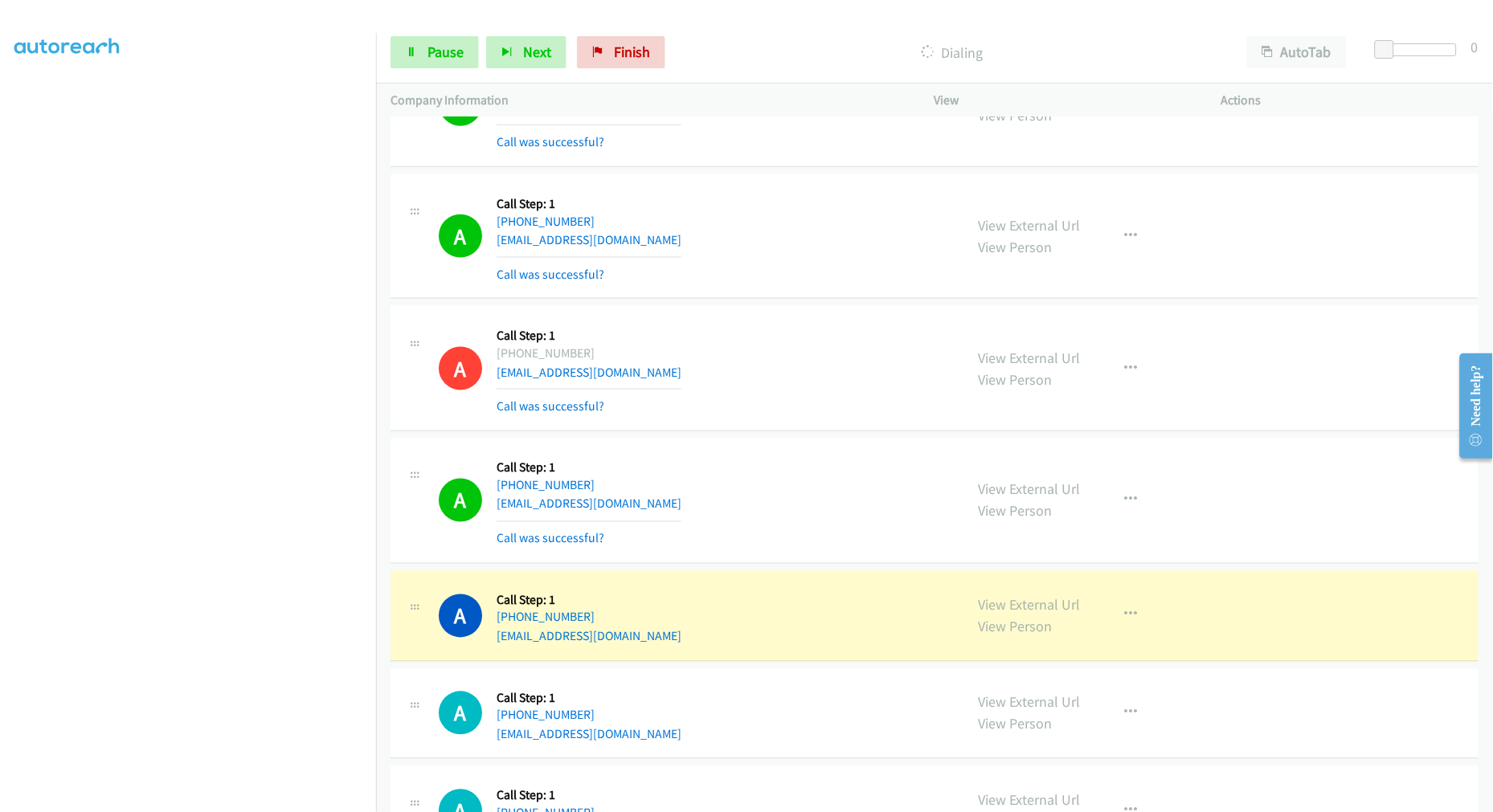
click at [815, 354] on div "A Callback Scheduled Call Step: 1 America/Los_Angeles [PHONE_NUMBER] [EMAIL_ADD…" at bounding box center [693, 368] width 510 height 96
click at [431, 51] on span "Pause" at bounding box center [446, 51] width 36 height 18
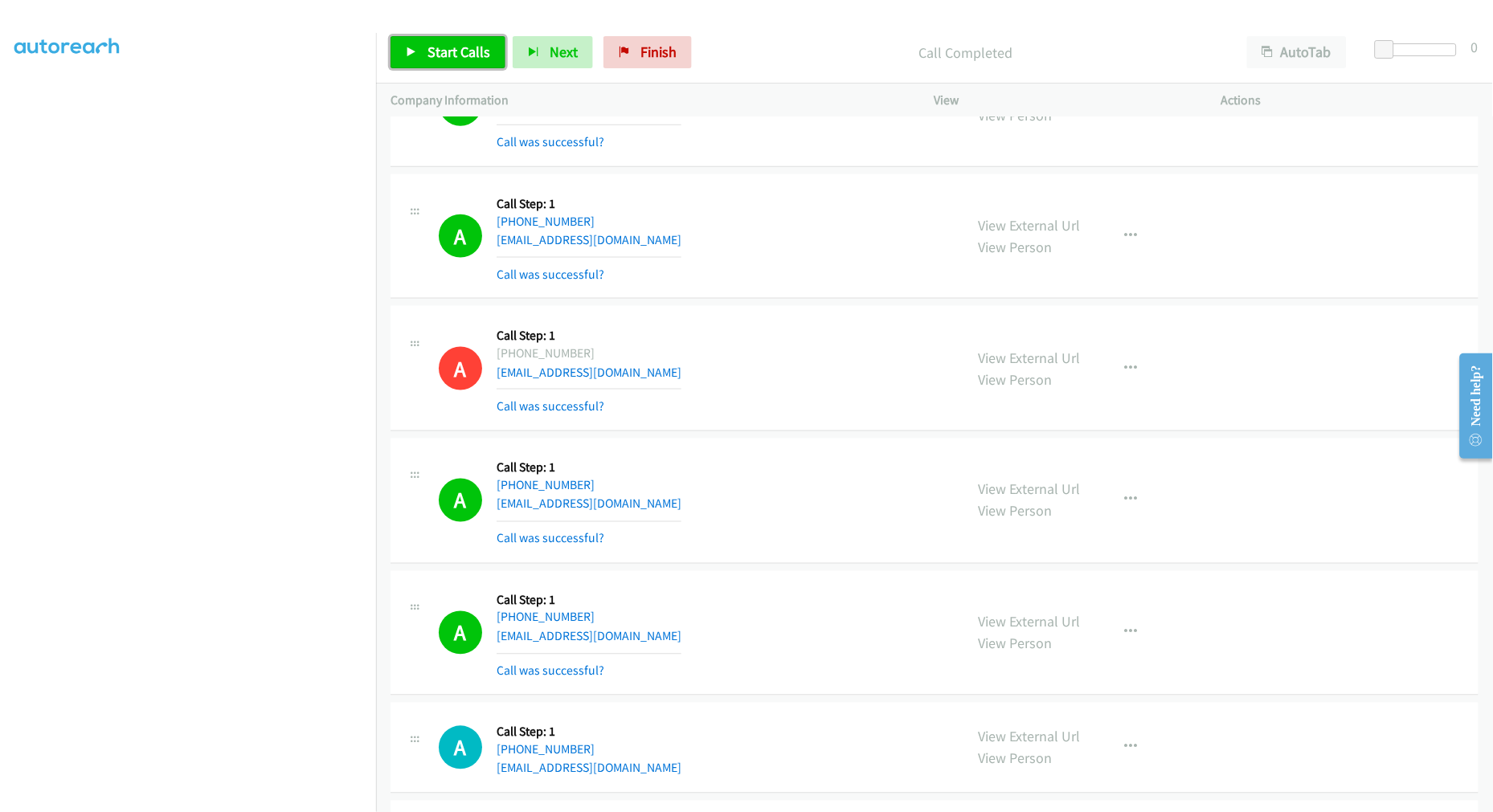
click at [471, 51] on span "Start Calls" at bounding box center [459, 51] width 62 height 18
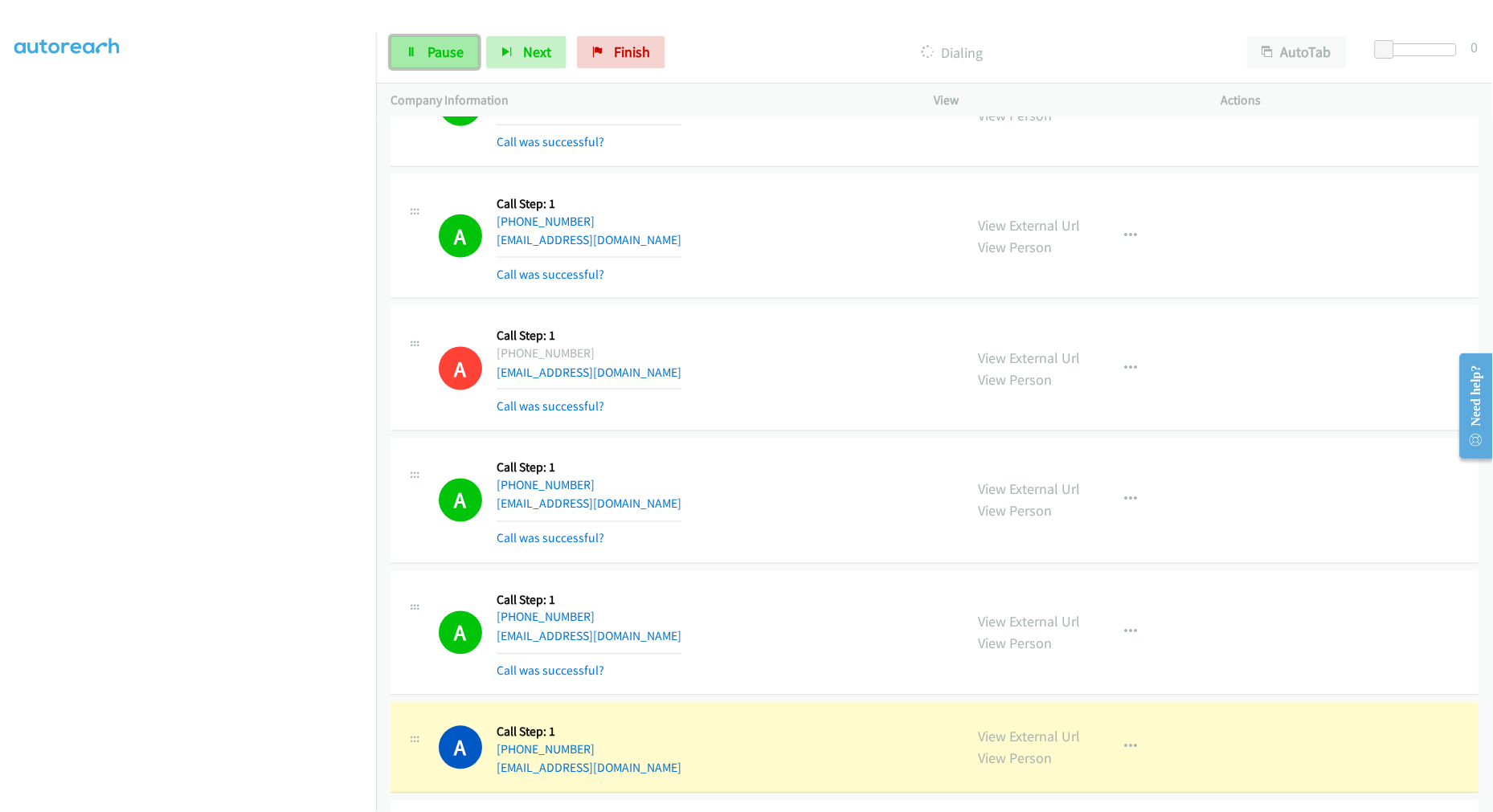
click at [452, 47] on span "Pause" at bounding box center [446, 51] width 36 height 18
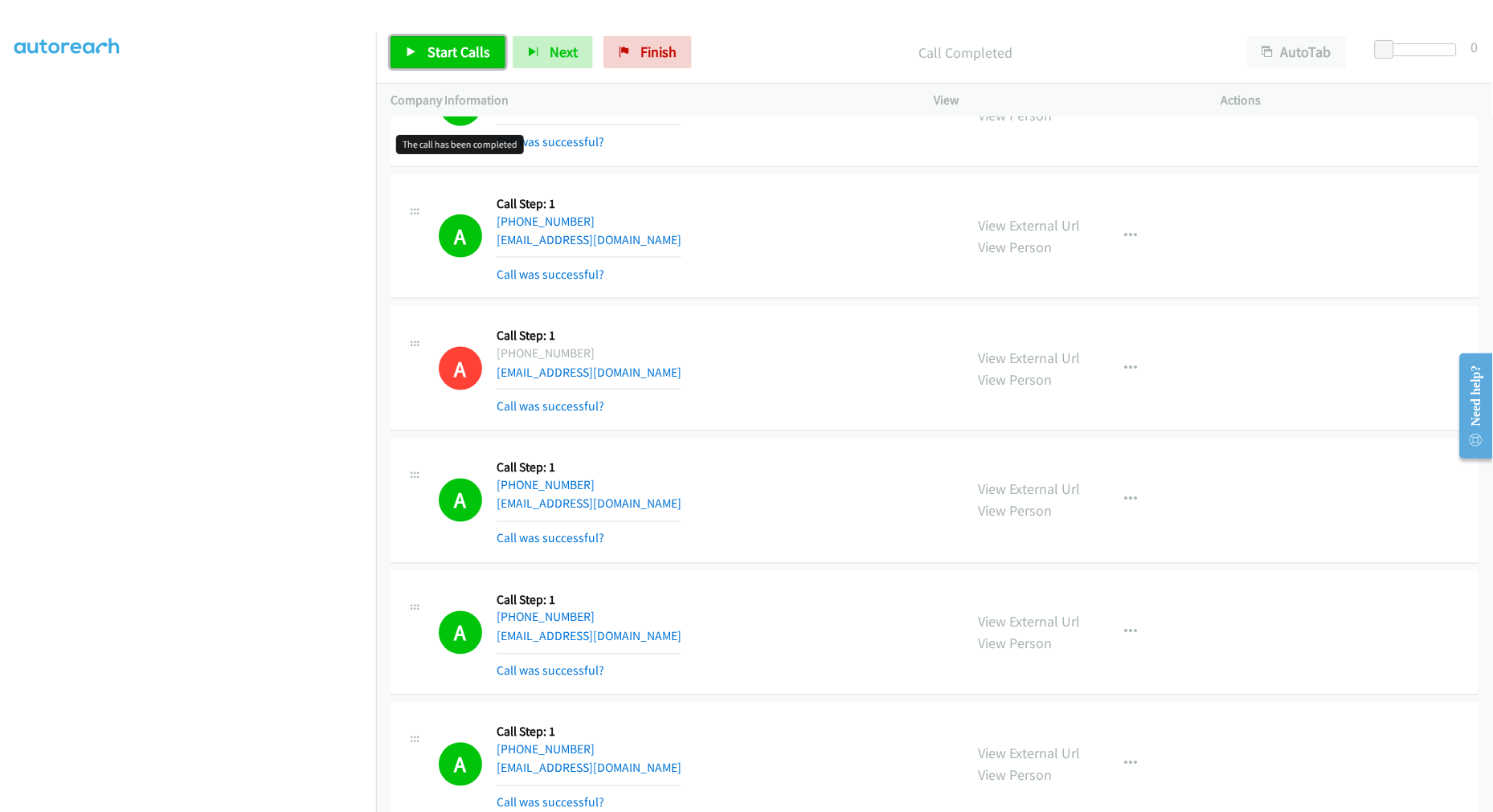
click at [413, 57] on icon at bounding box center [412, 53] width 11 height 11
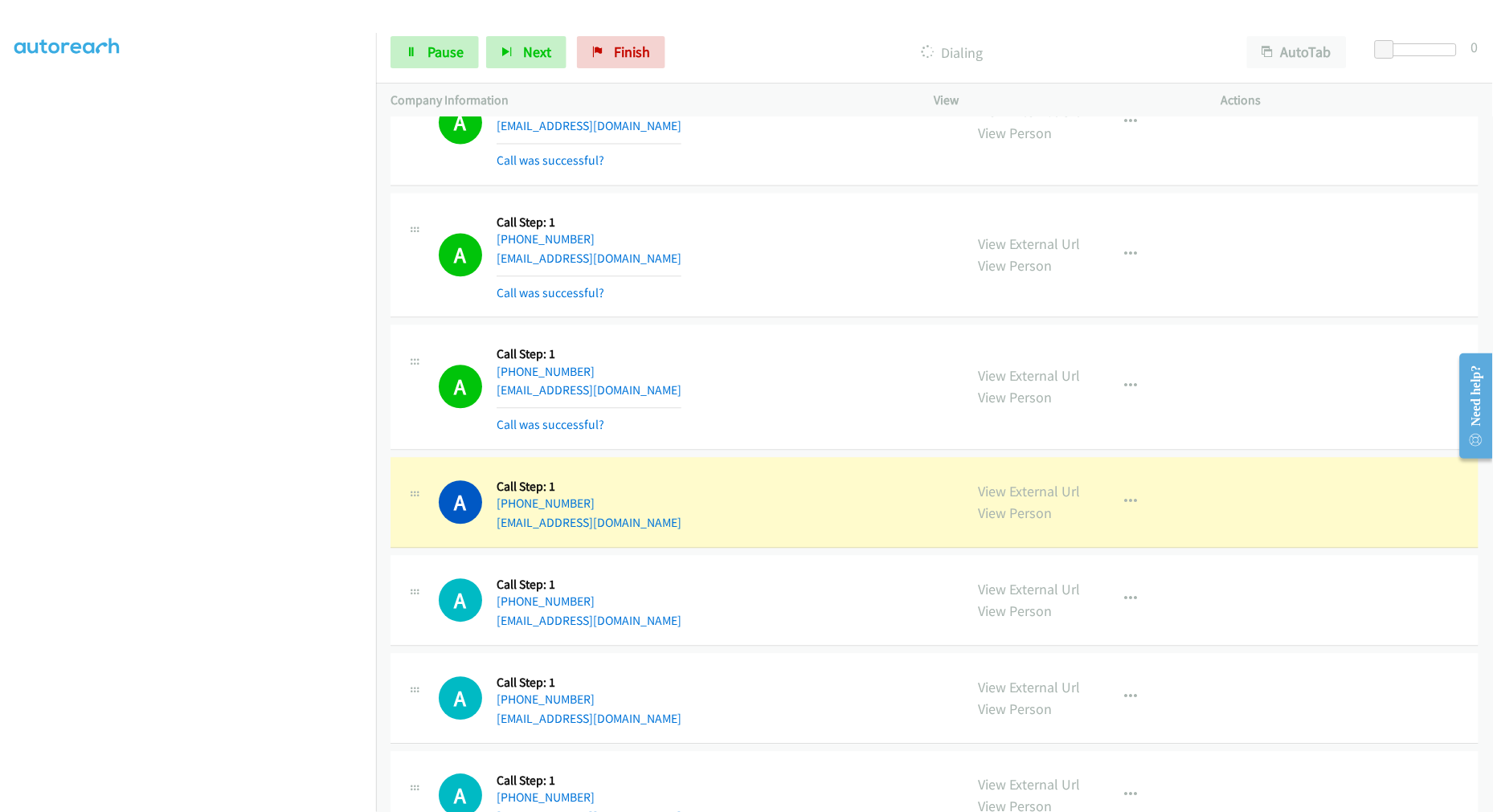
scroll to position [15995, 0]
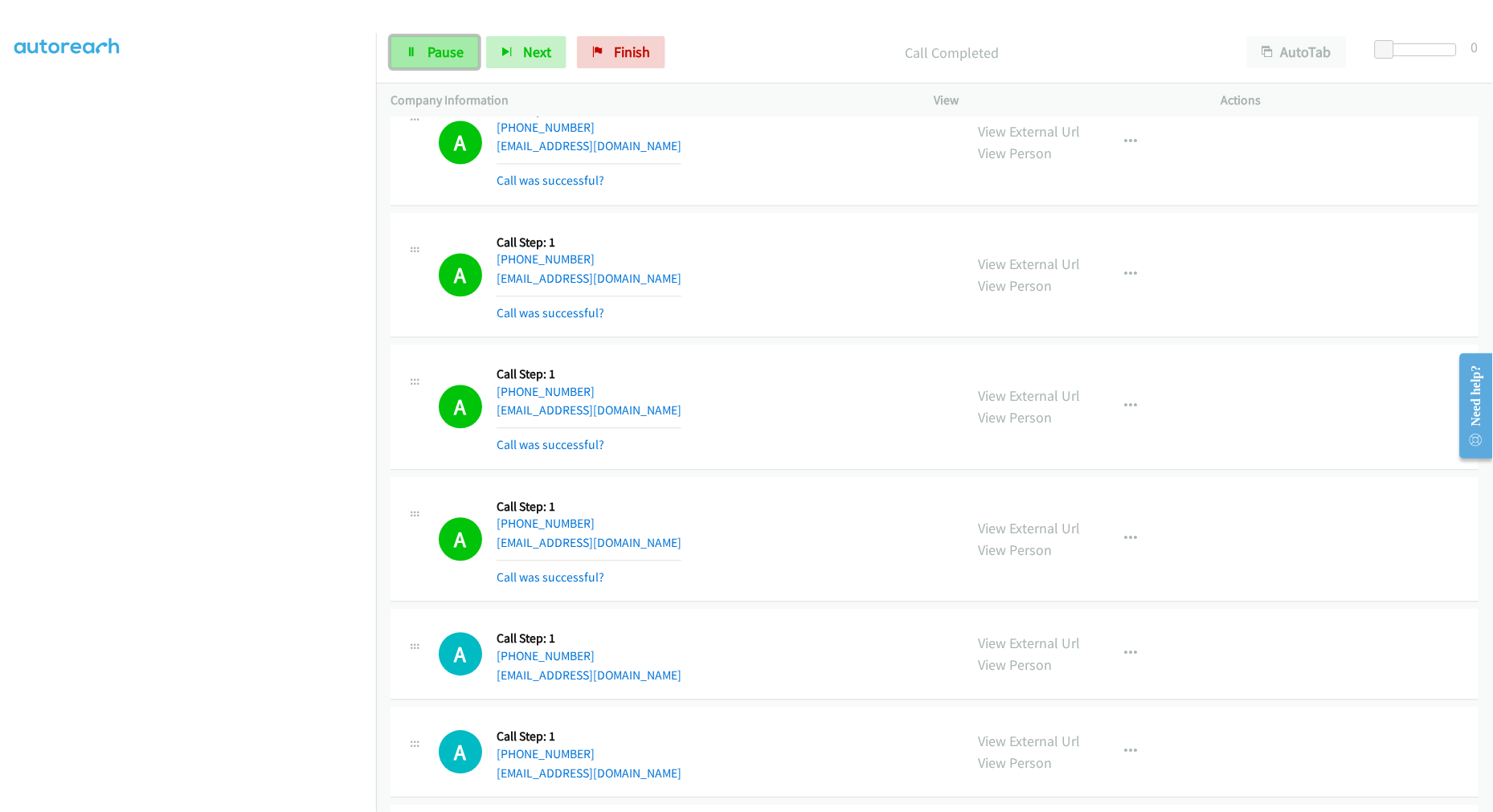
click at [410, 51] on icon at bounding box center [412, 53] width 11 height 11
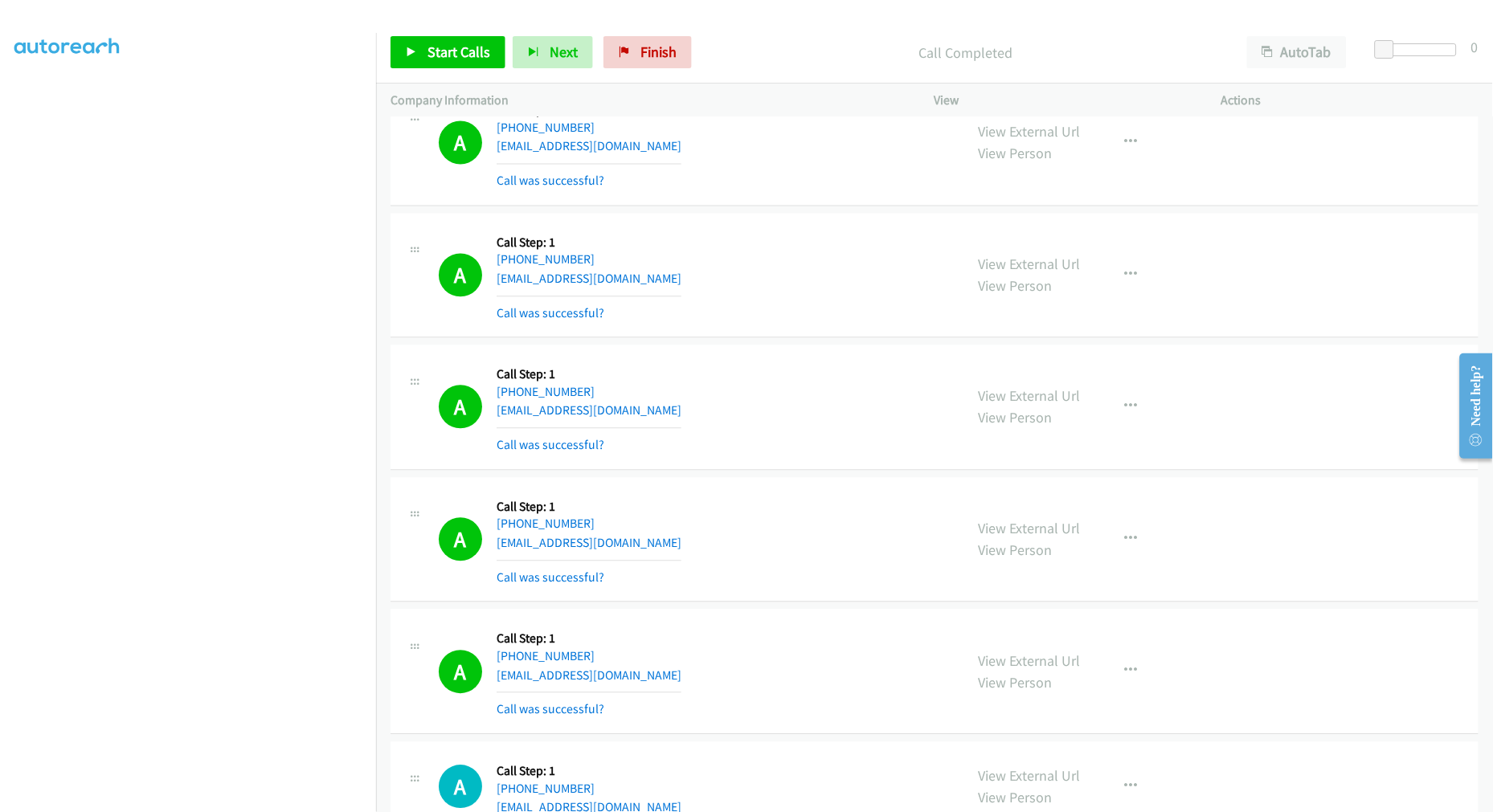
click at [756, 355] on div "A Callback Scheduled Call Step: 1 America/Los_Angeles [PHONE_NUMBER] [EMAIL_ADD…" at bounding box center [934, 408] width 1088 height 125
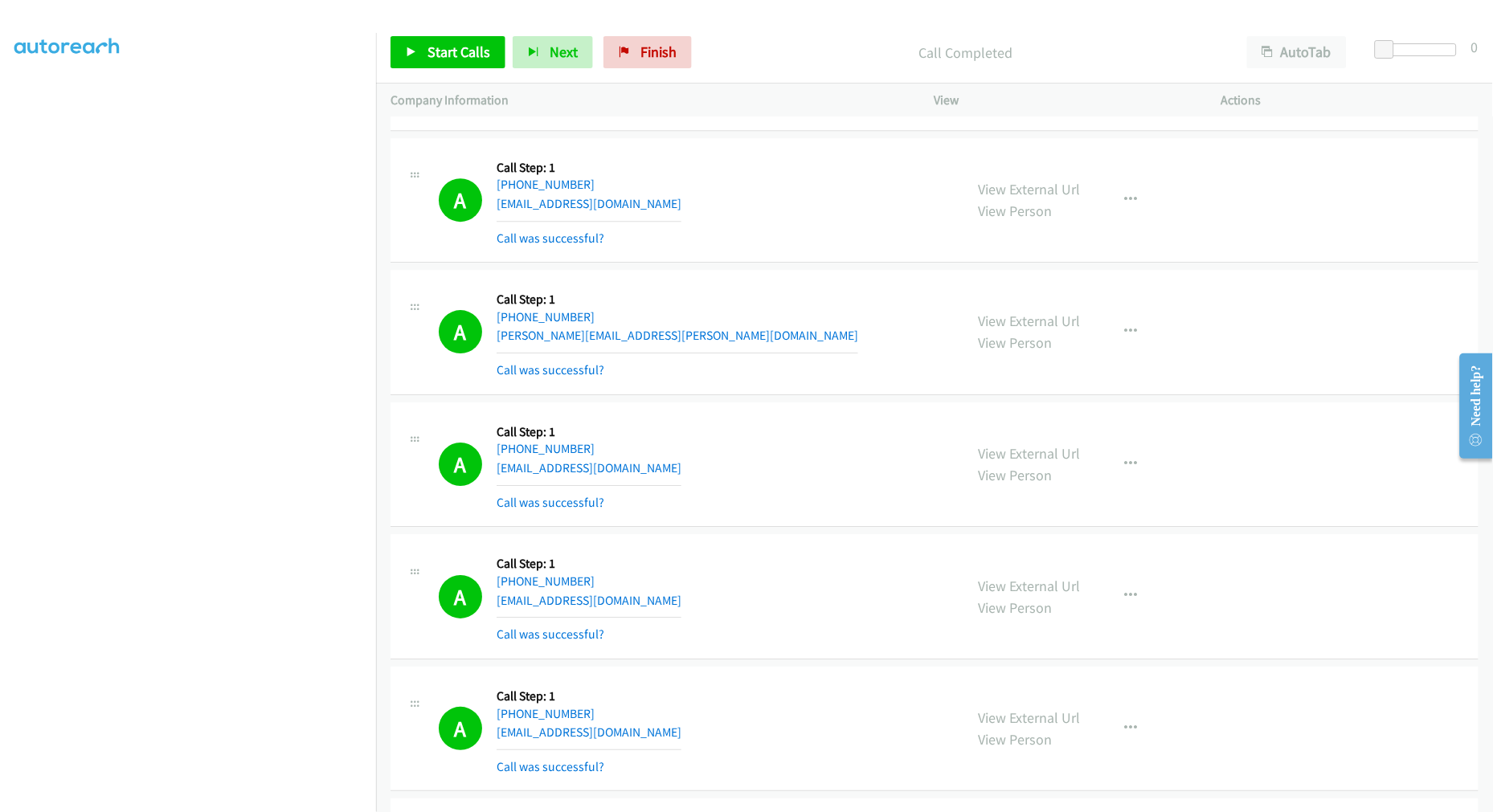
click at [821, 337] on div "A Callback Scheduled Call Step: 1 America/New_York [PHONE_NUMBER] [PERSON_NAME]…" at bounding box center [693, 332] width 510 height 96
click at [774, 293] on div "A Callback Scheduled Call Step: 1 America/New_York [PHONE_NUMBER] [PERSON_NAME]…" at bounding box center [693, 332] width 510 height 96
drag, startPoint x: 992, startPoint y: 464, endPoint x: 581, endPoint y: 81, distance: 561.8
click at [485, 56] on span "Start Calls" at bounding box center [459, 51] width 62 height 18
click at [817, 356] on div "A Callback Scheduled Call Step: 1 America/New_York [PHONE_NUMBER] [PERSON_NAME]…" at bounding box center [693, 332] width 510 height 96
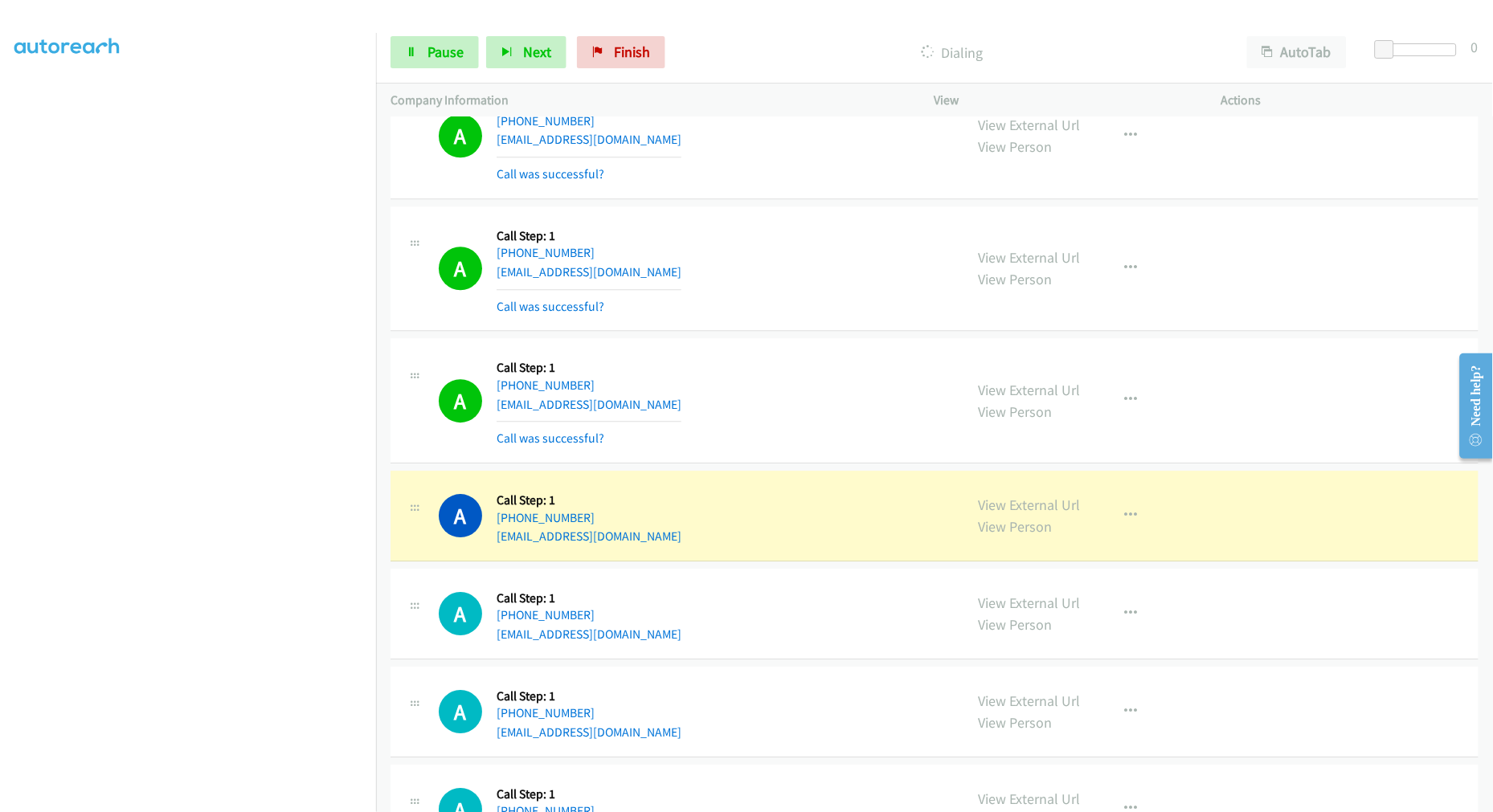
scroll to position [16344, 0]
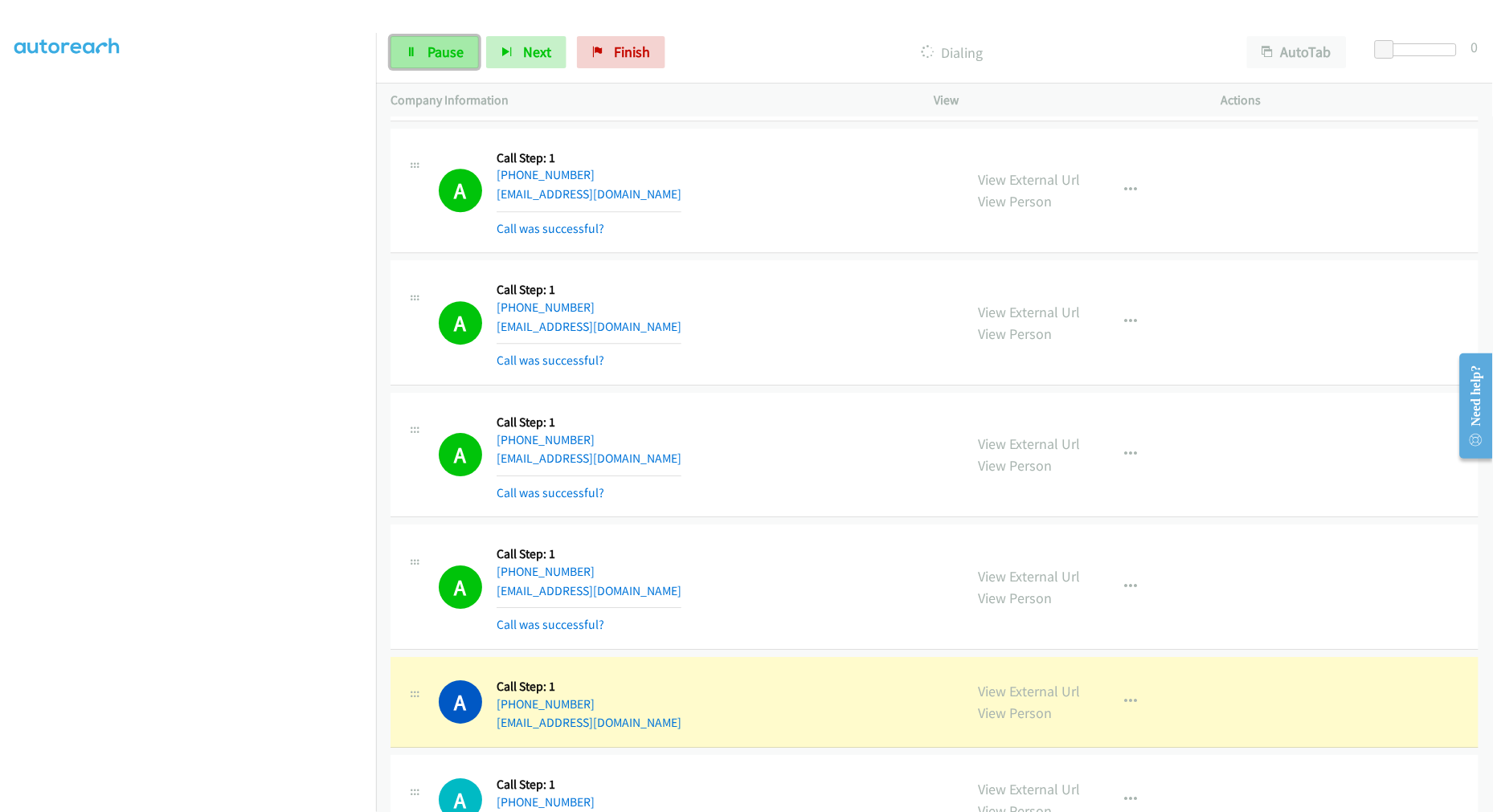
click at [439, 39] on link "Pause" at bounding box center [435, 52] width 88 height 32
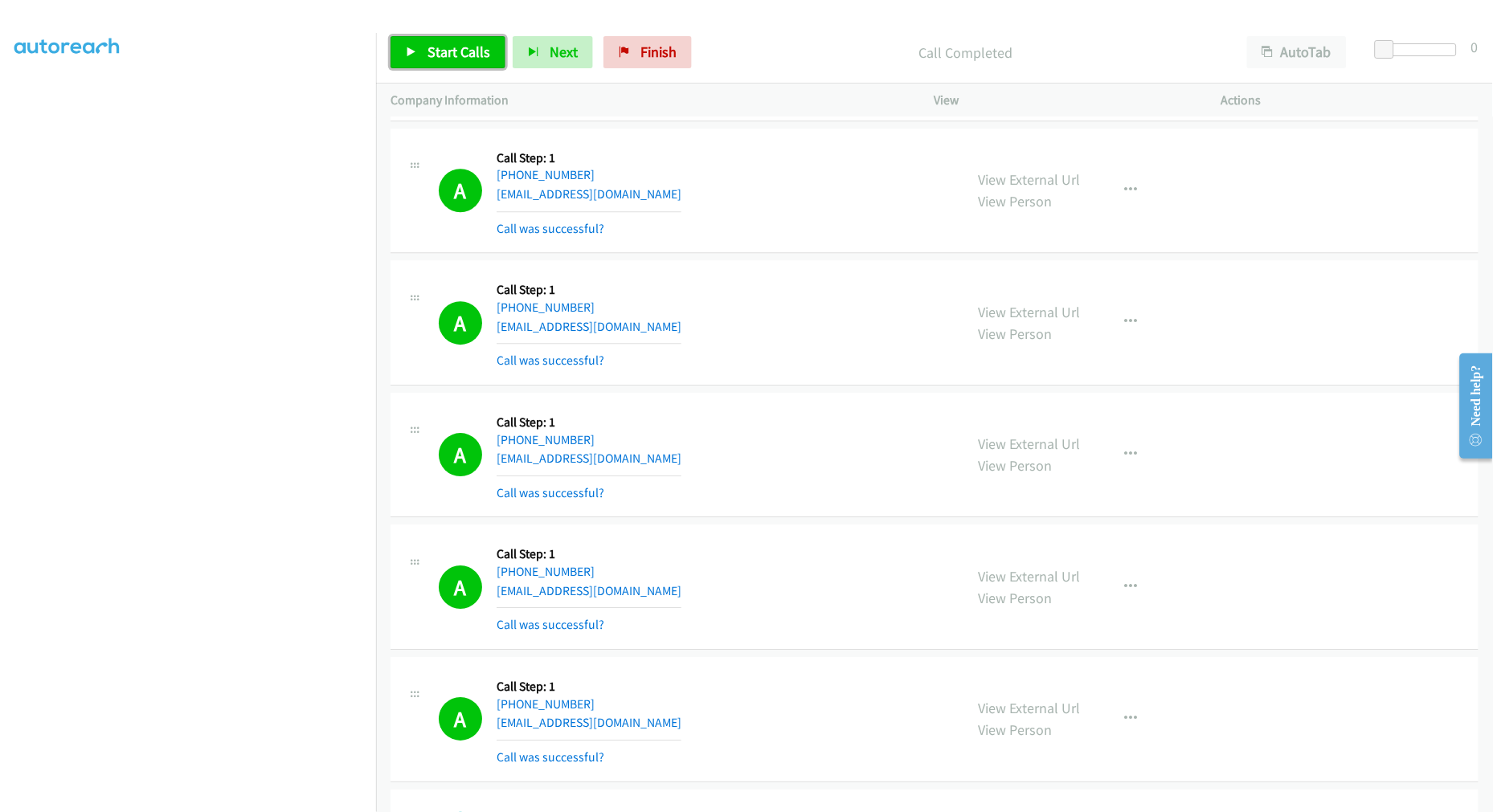
click at [444, 55] on span "Start Calls" at bounding box center [459, 51] width 62 height 18
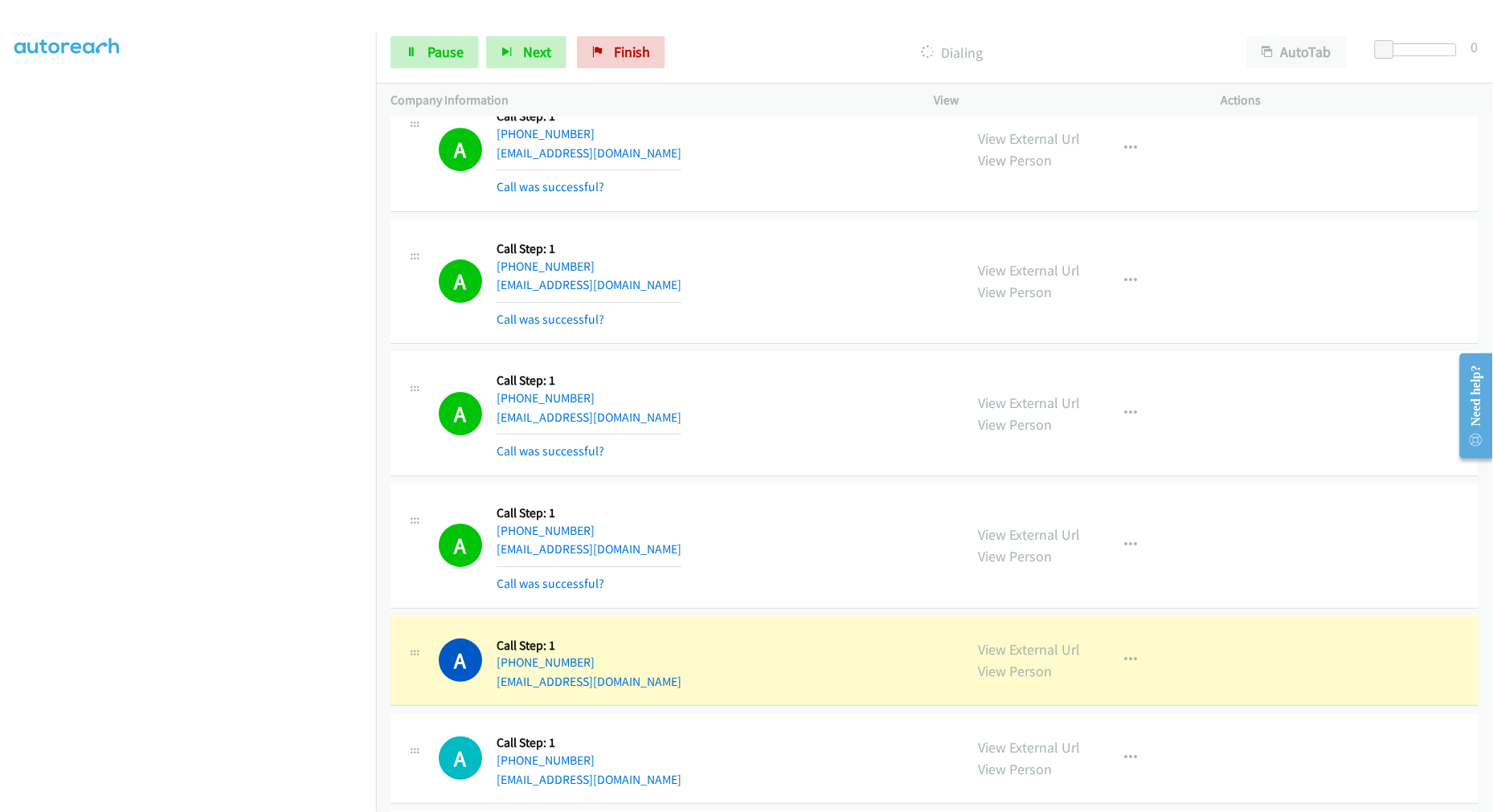
scroll to position [16790, 0]
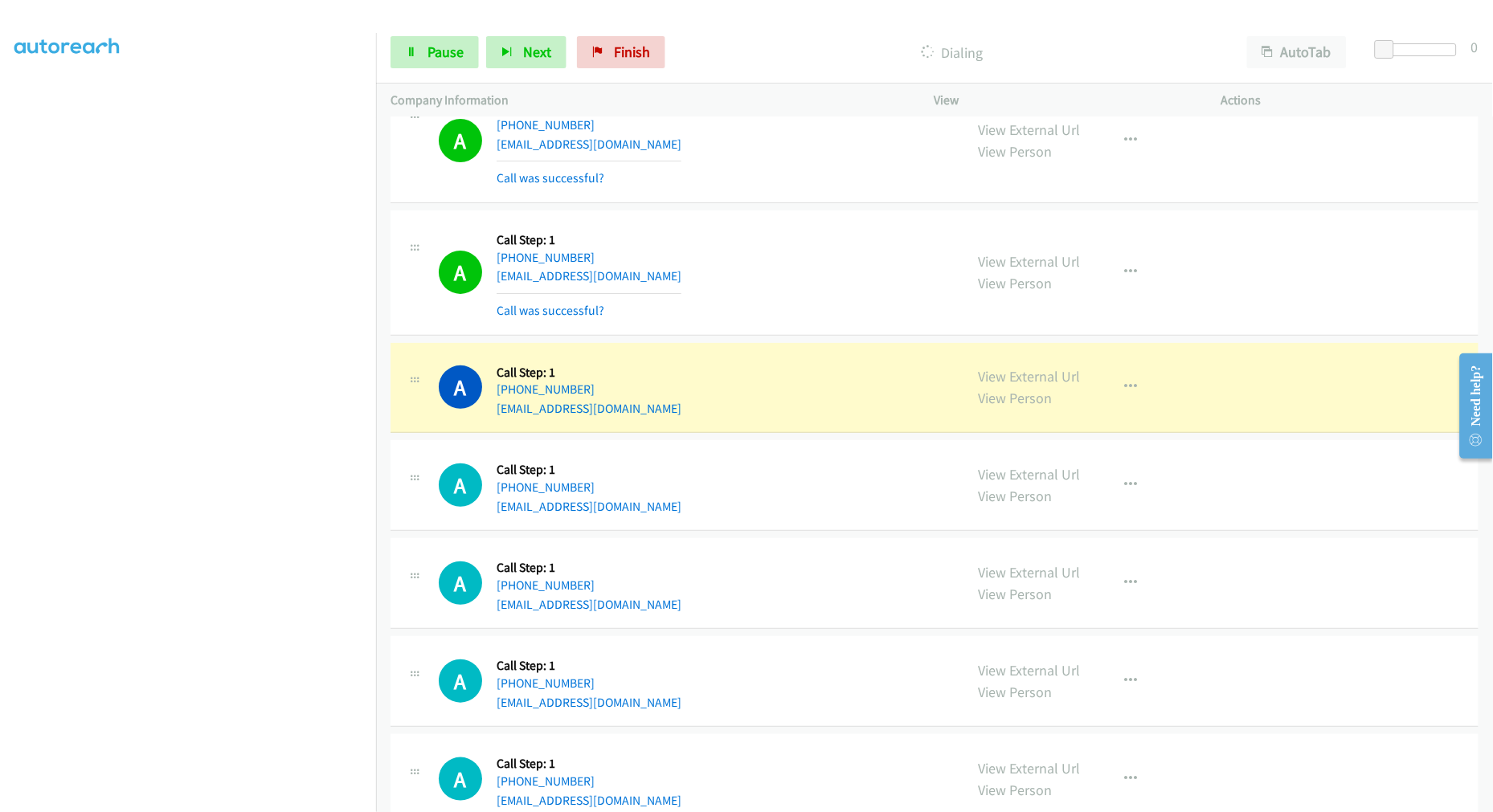
click at [765, 223] on div "A Callback Scheduled Call Step: 1 America/Los_Angeles [PHONE_NUMBER] [EMAIL_ADD…" at bounding box center [934, 272] width 1088 height 125
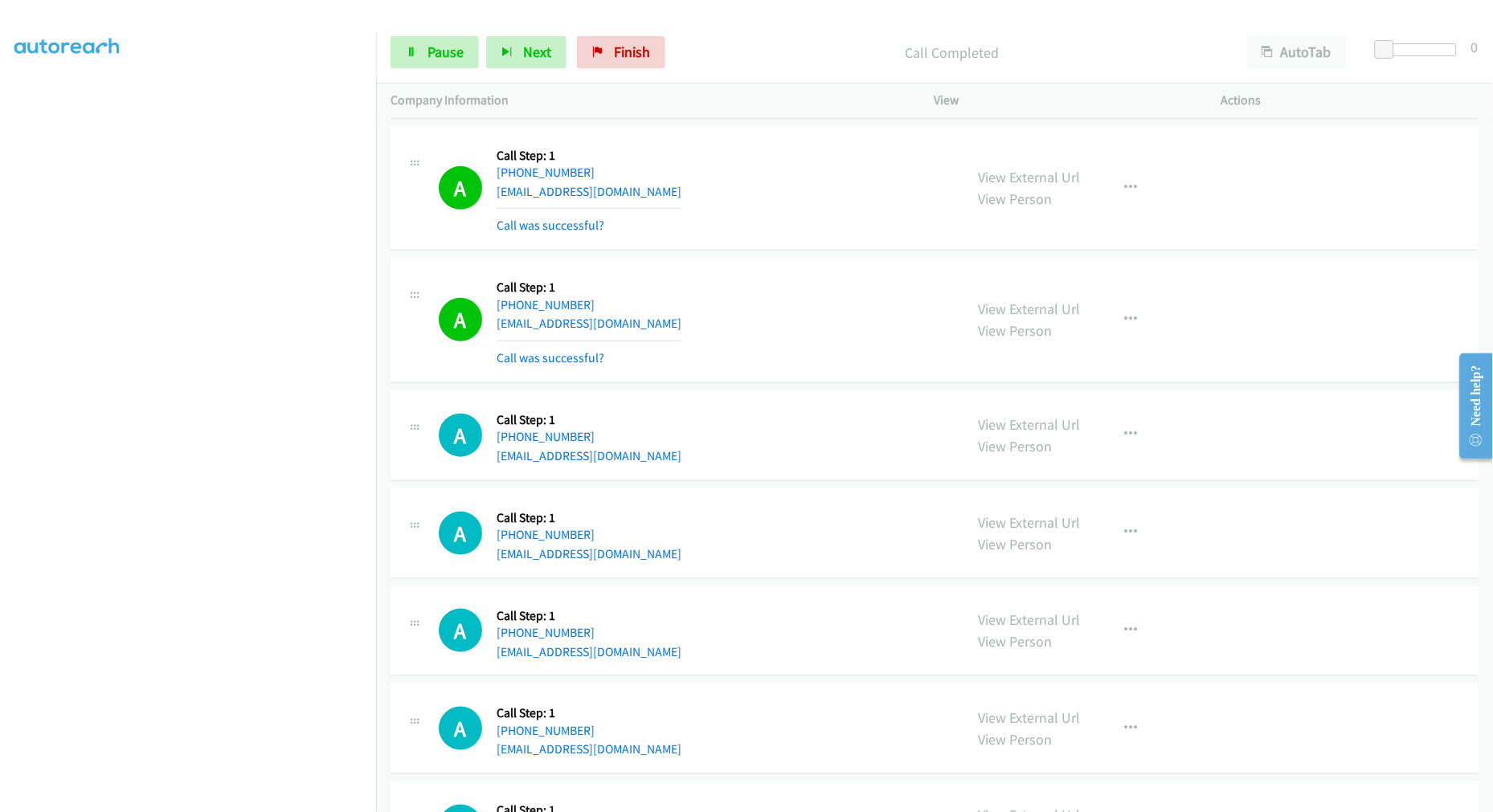
scroll to position [16968, 0]
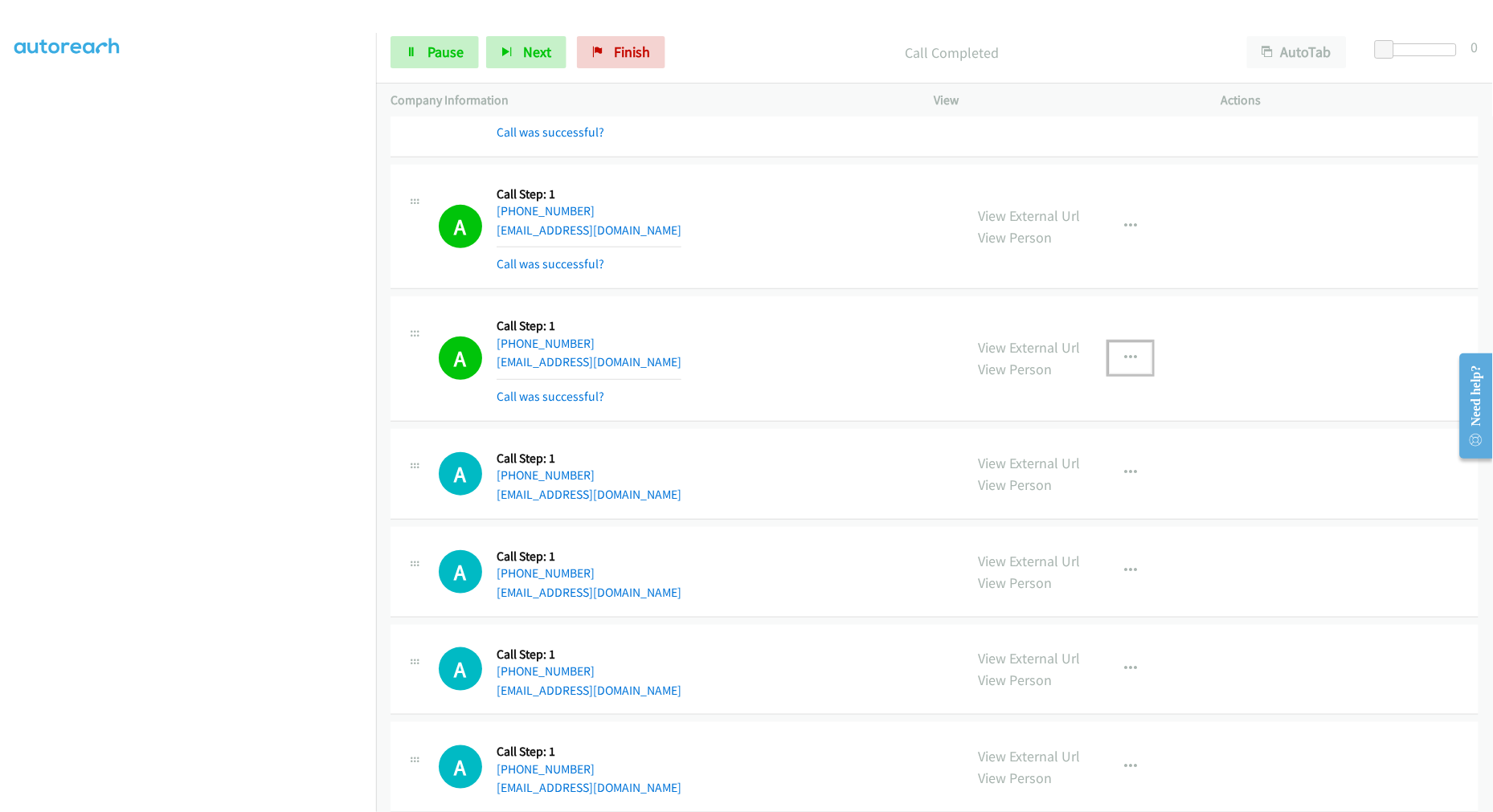
click at [1124, 364] on icon "button" at bounding box center [1130, 358] width 13 height 13
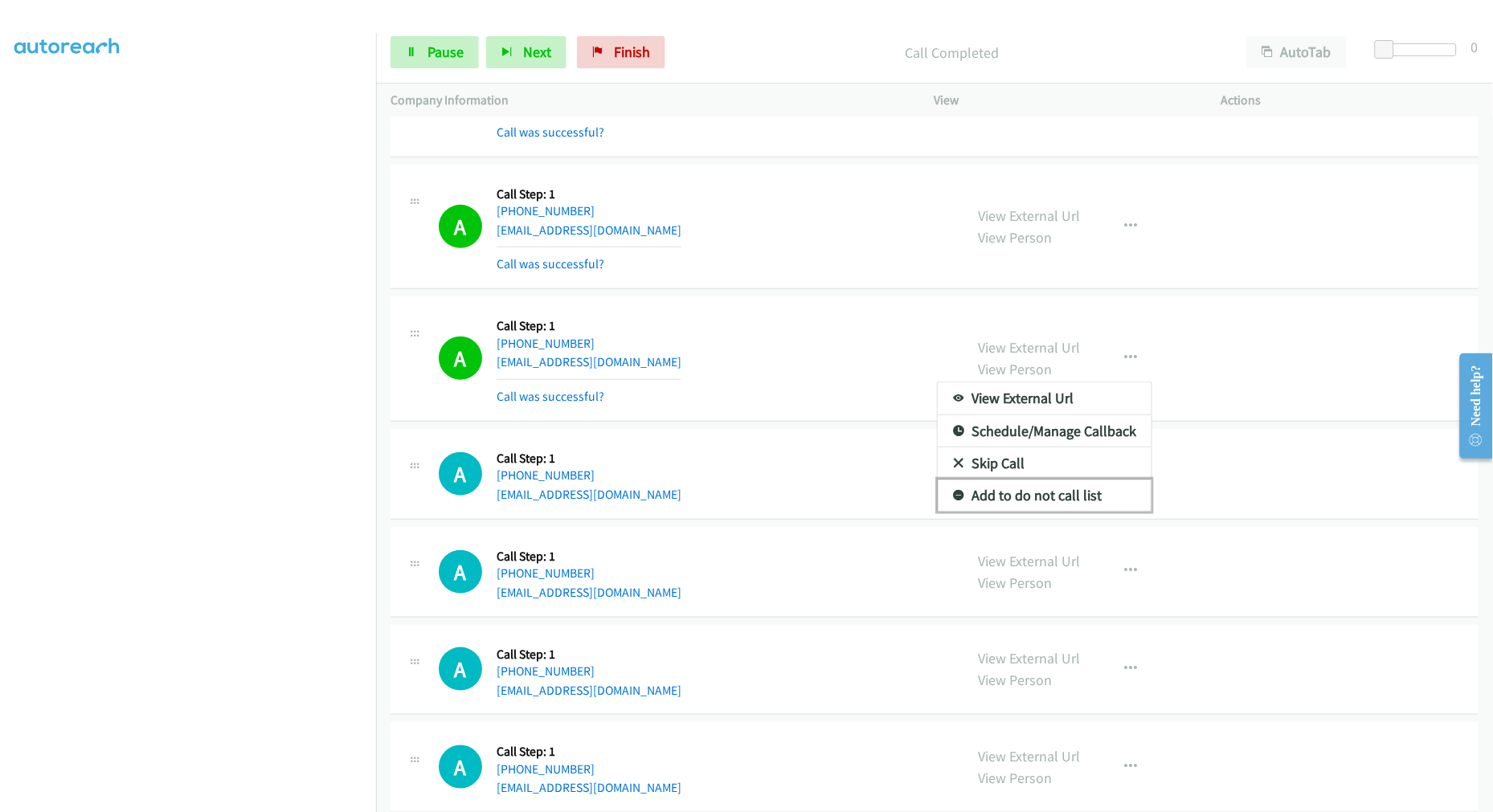
click at [1051, 498] on link "Add to do not call list" at bounding box center [1044, 495] width 214 height 32
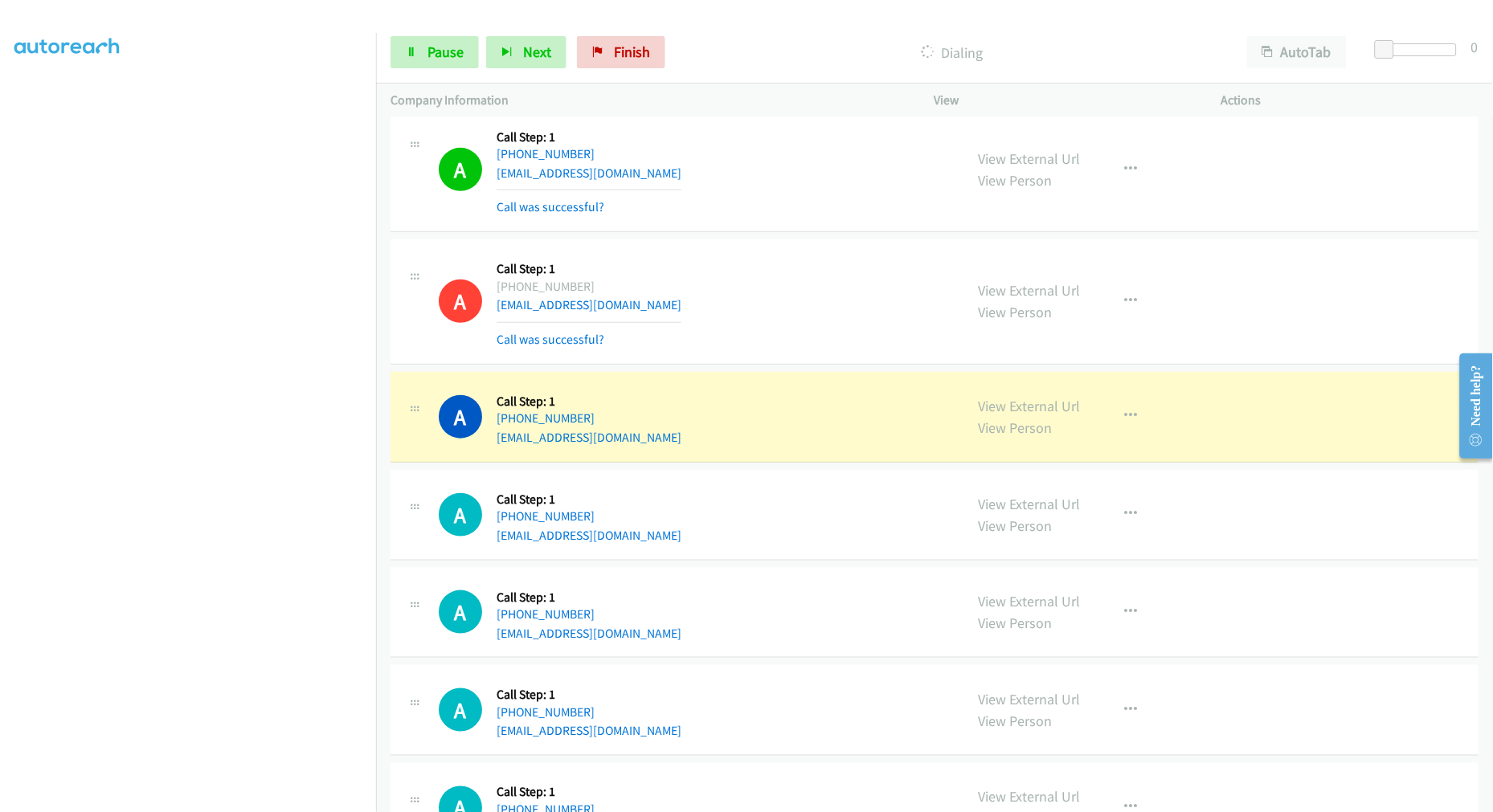
scroll to position [17057, 0]
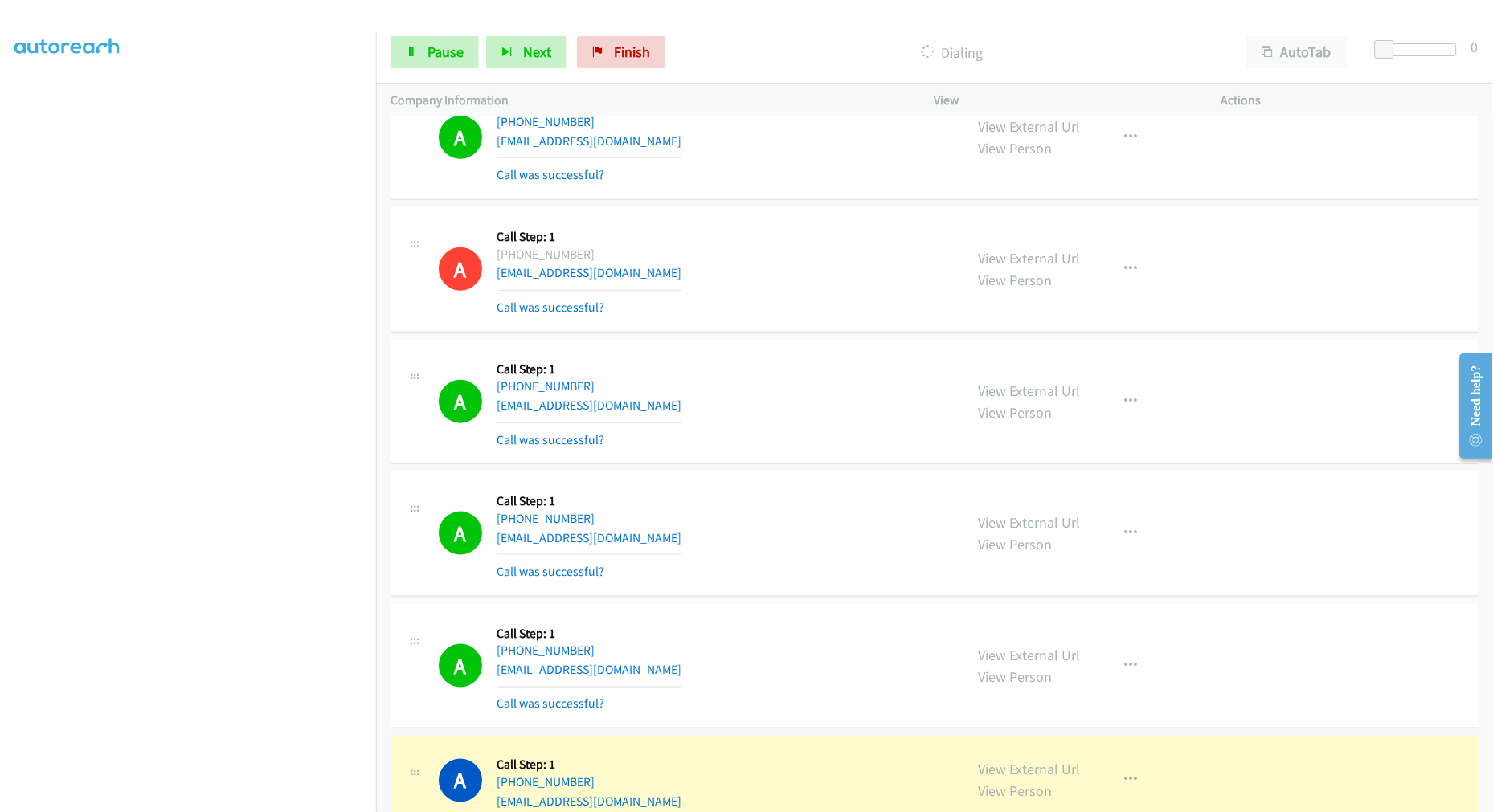
click at [764, 383] on div "A Callback Scheduled Call Step: 1 America/New_York [PHONE_NUMBER] [EMAIL_ADDRES…" at bounding box center [693, 402] width 510 height 96
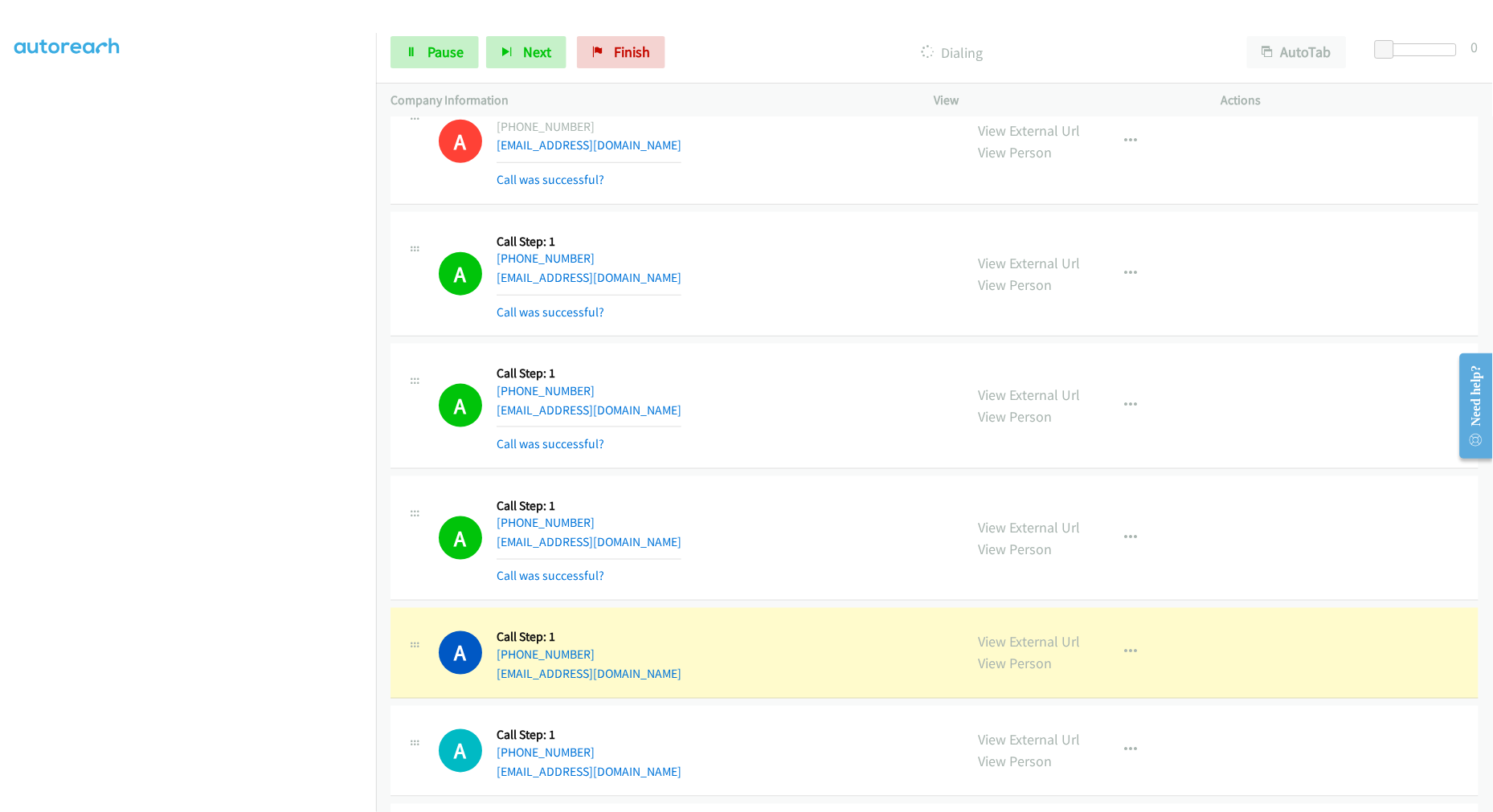
scroll to position [17401, 0]
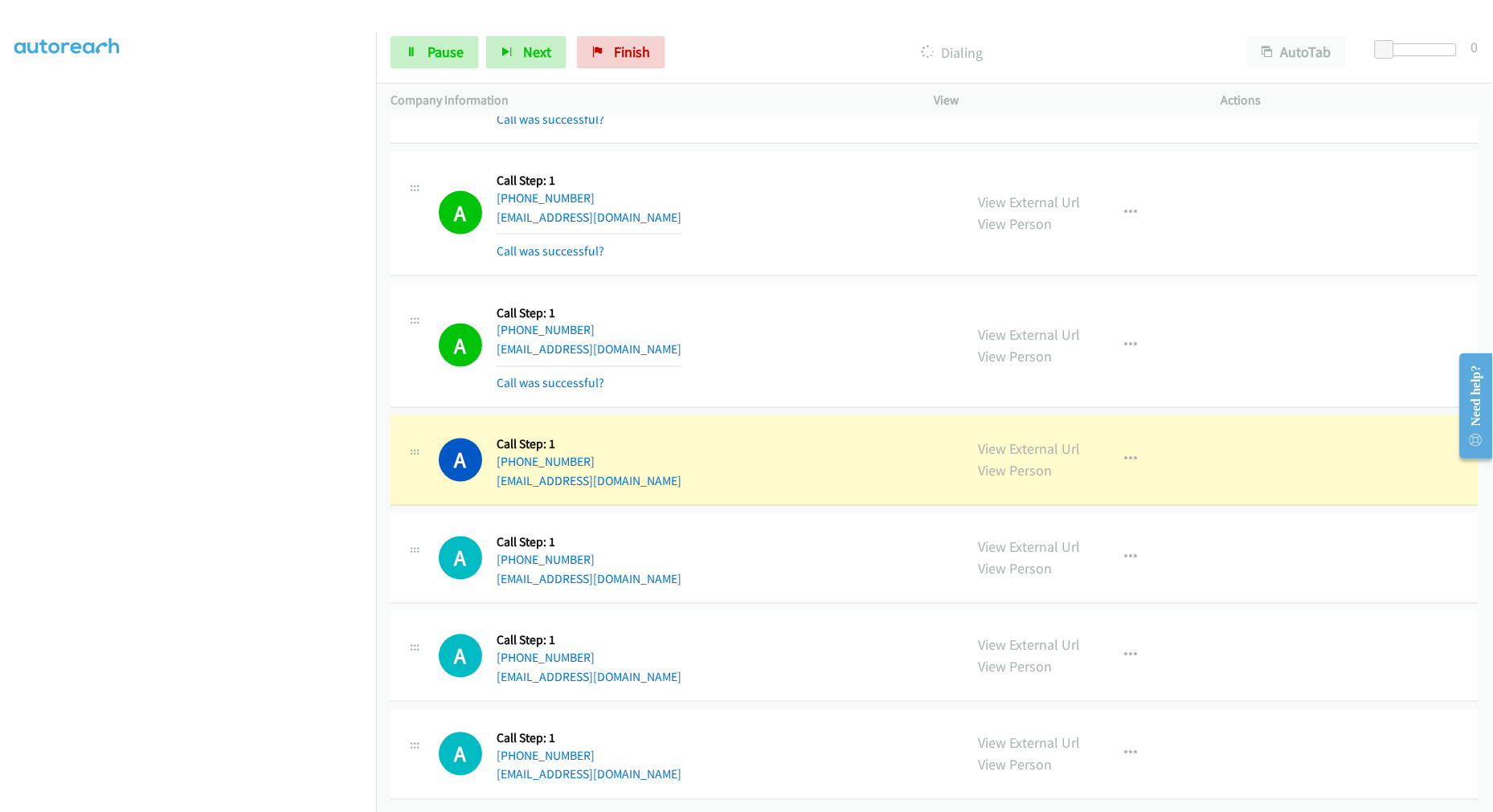
drag, startPoint x: 1014, startPoint y: 434, endPoint x: 604, endPoint y: 107, distance: 524.4
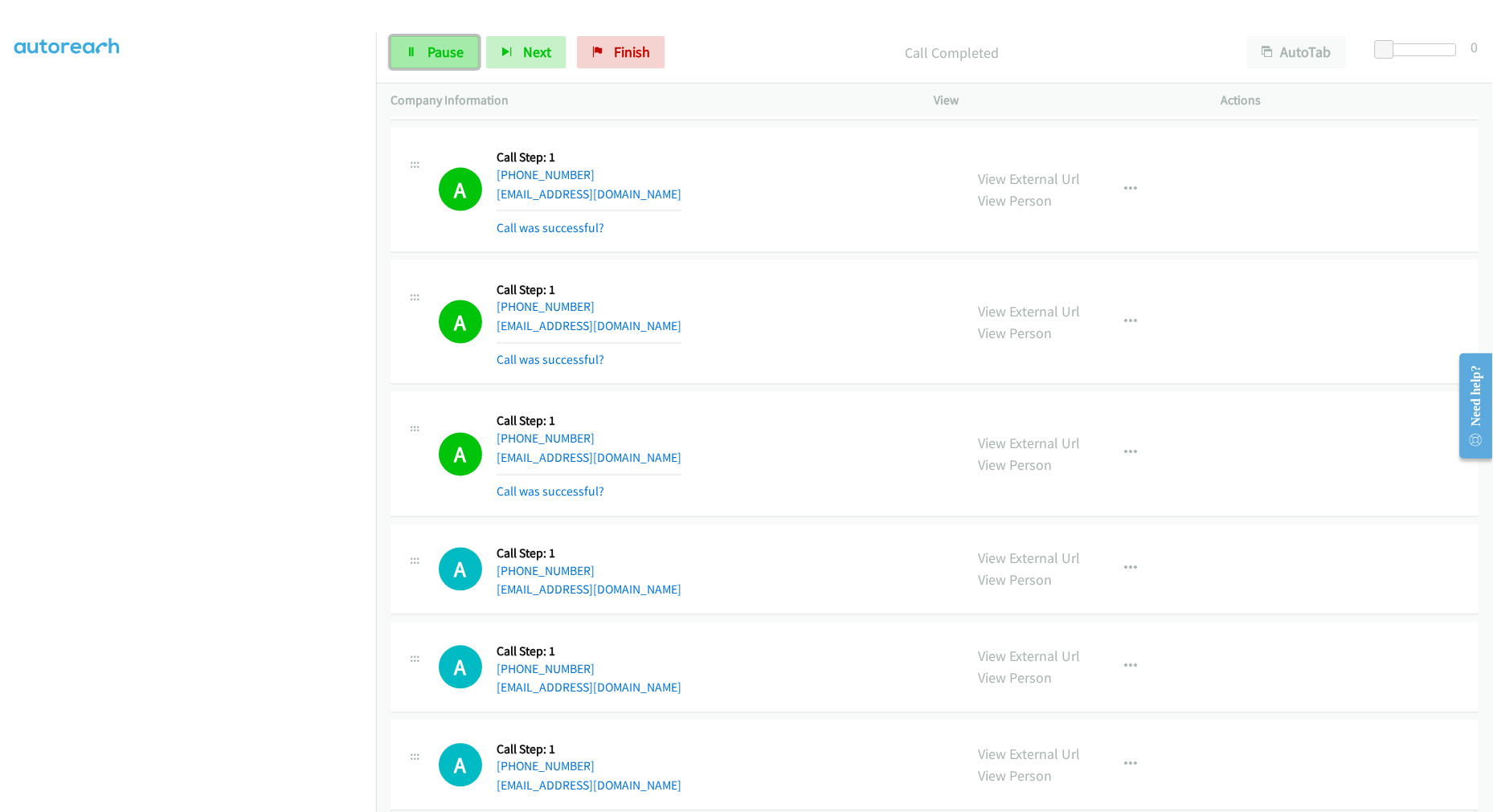
click at [438, 51] on span "Pause" at bounding box center [446, 51] width 36 height 18
click at [454, 53] on span "Start Calls" at bounding box center [459, 51] width 62 height 18
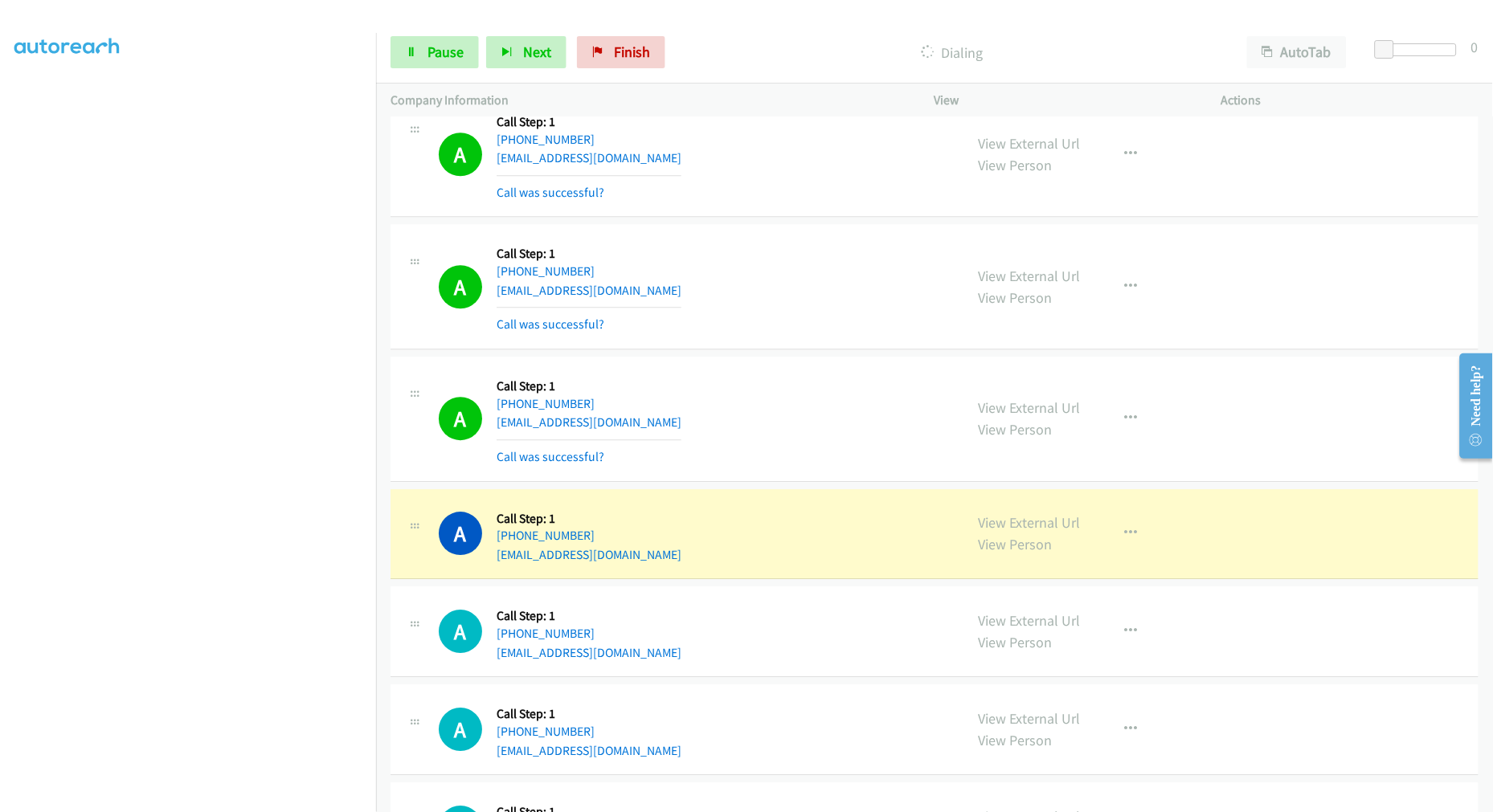
scroll to position [17937, 0]
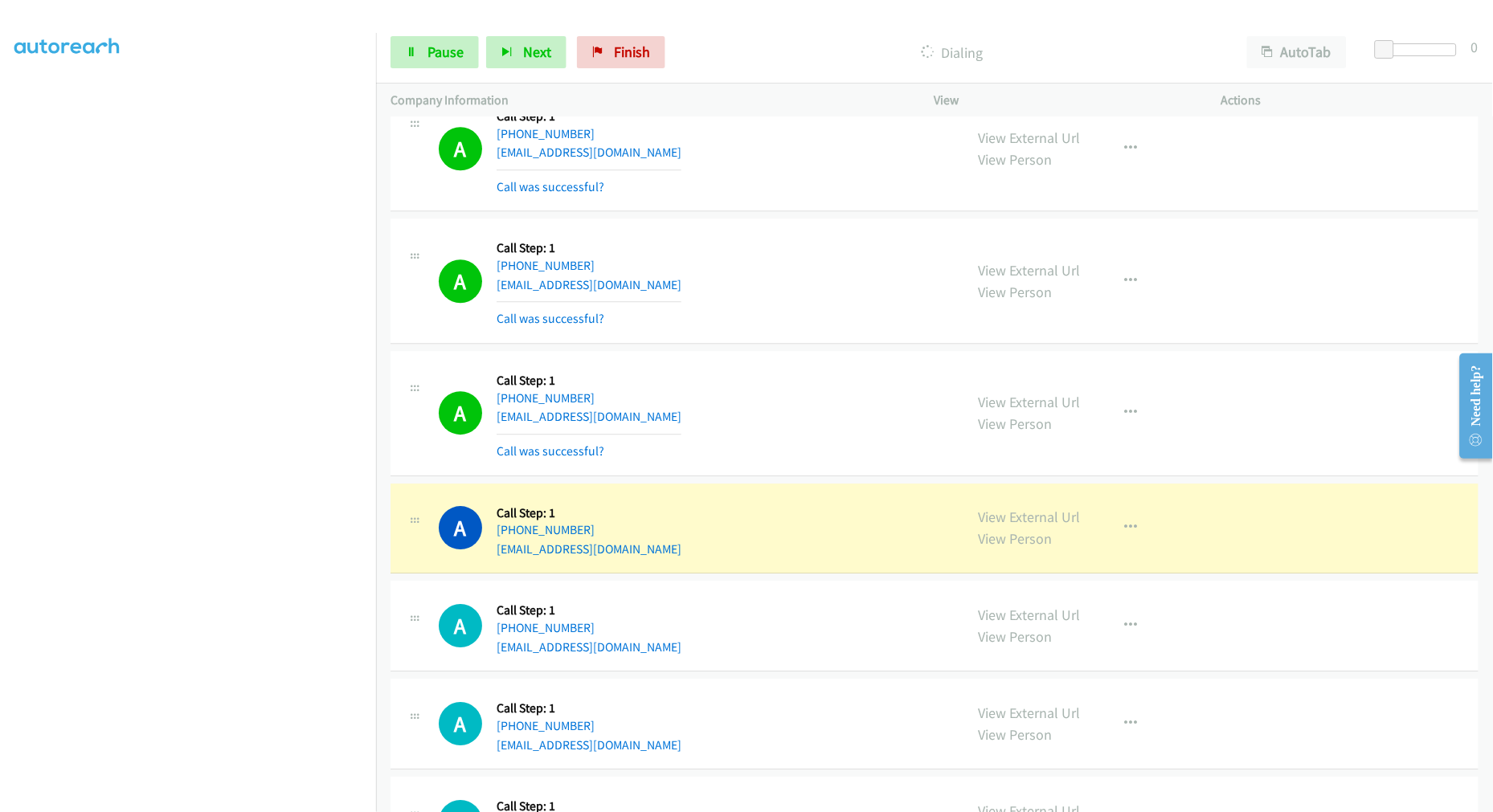
drag, startPoint x: 1007, startPoint y: 529, endPoint x: 989, endPoint y: 478, distance: 54.1
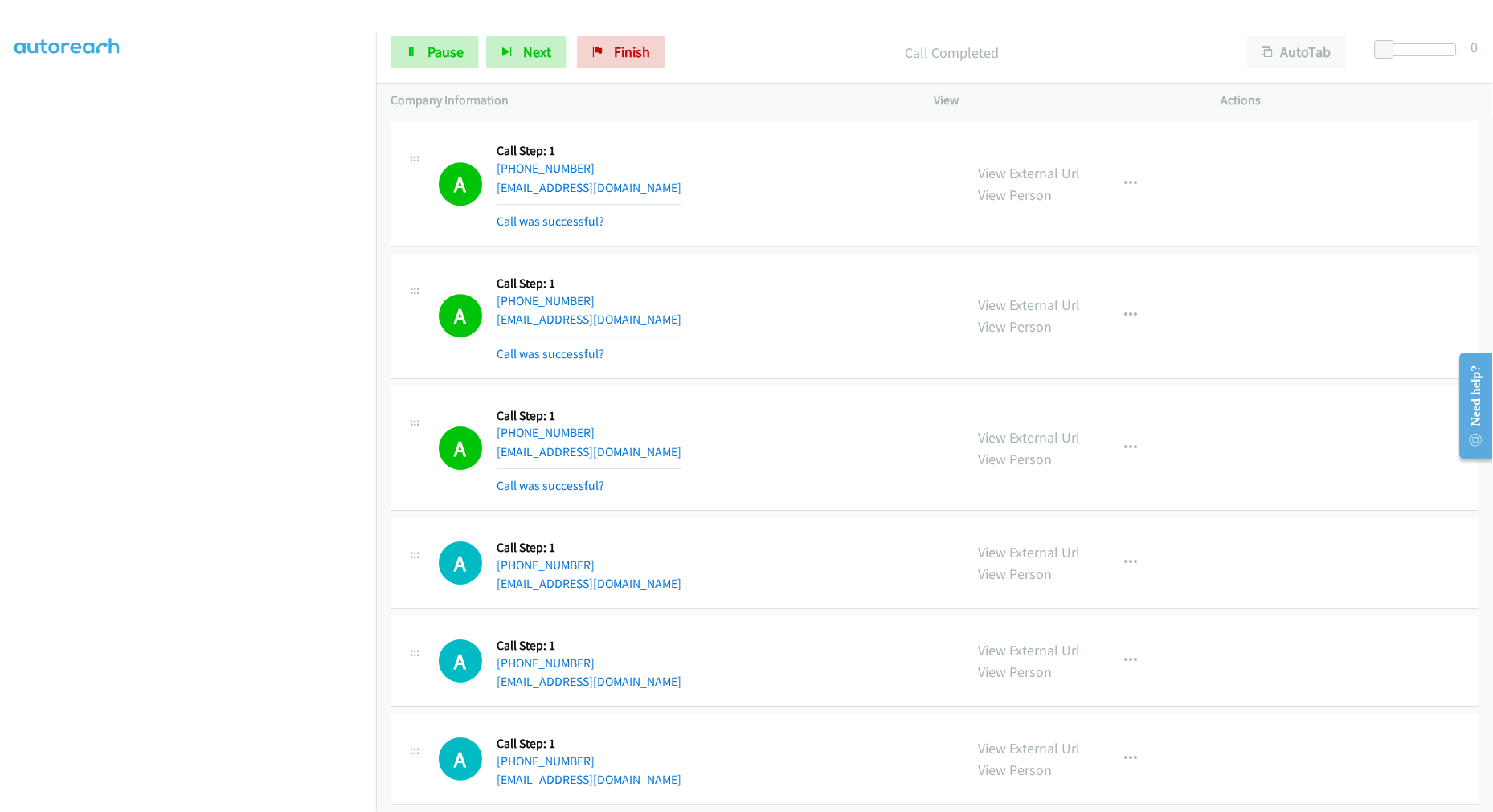
scroll to position [18205, 0]
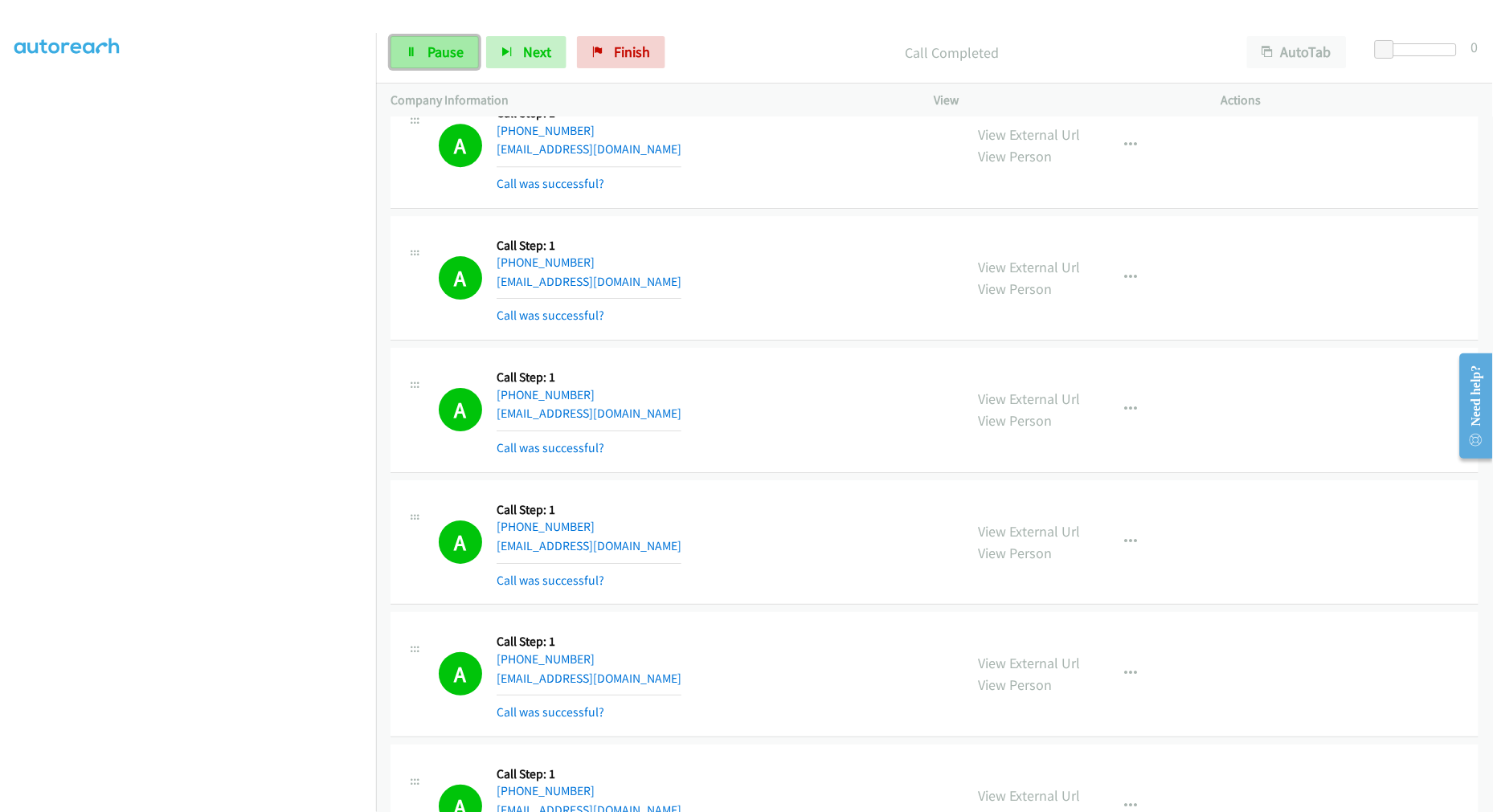
click at [461, 68] on link "Pause" at bounding box center [435, 52] width 88 height 32
click at [431, 51] on span "Start Calls" at bounding box center [459, 51] width 62 height 18
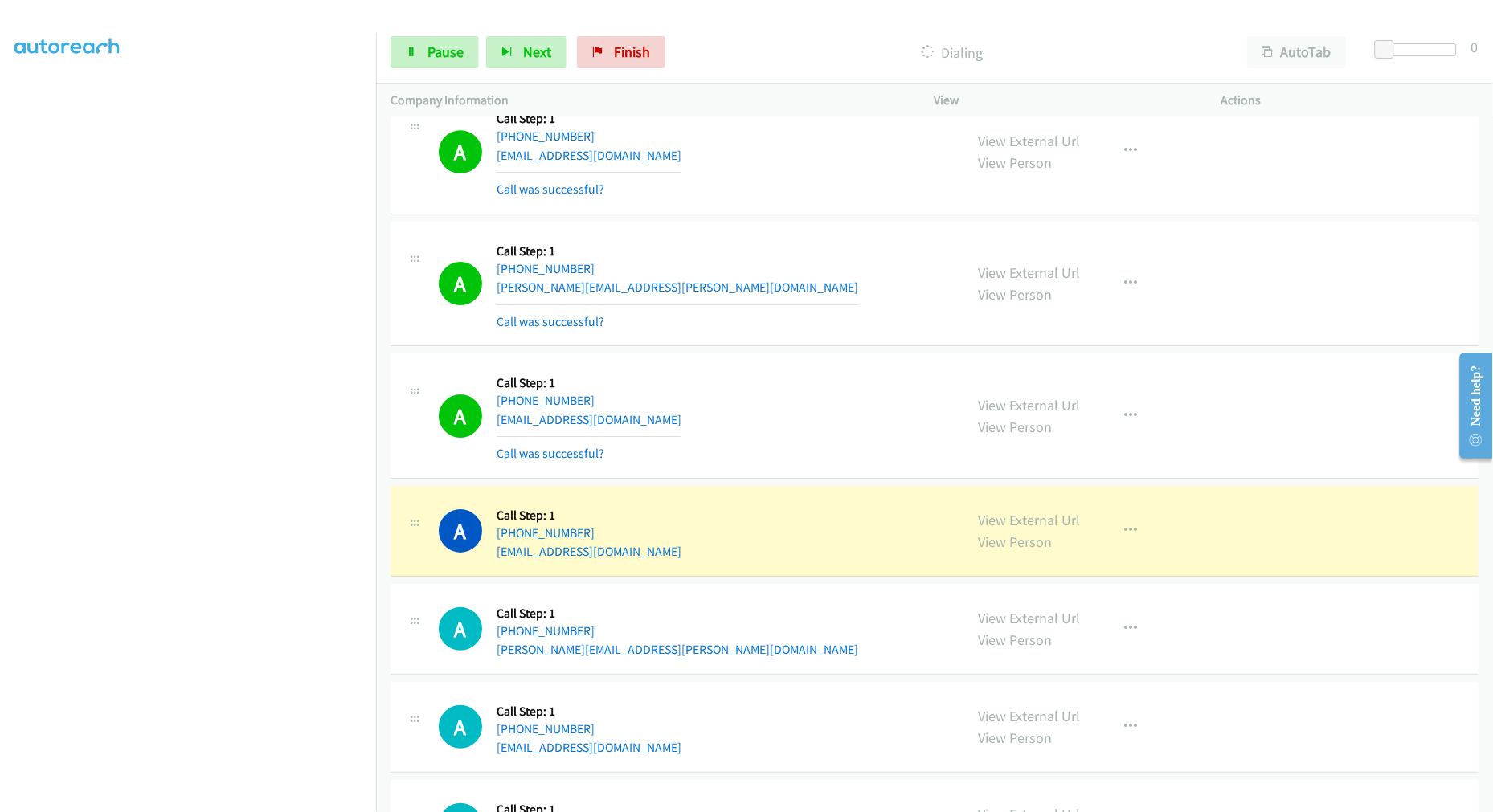
scroll to position [19936, 0]
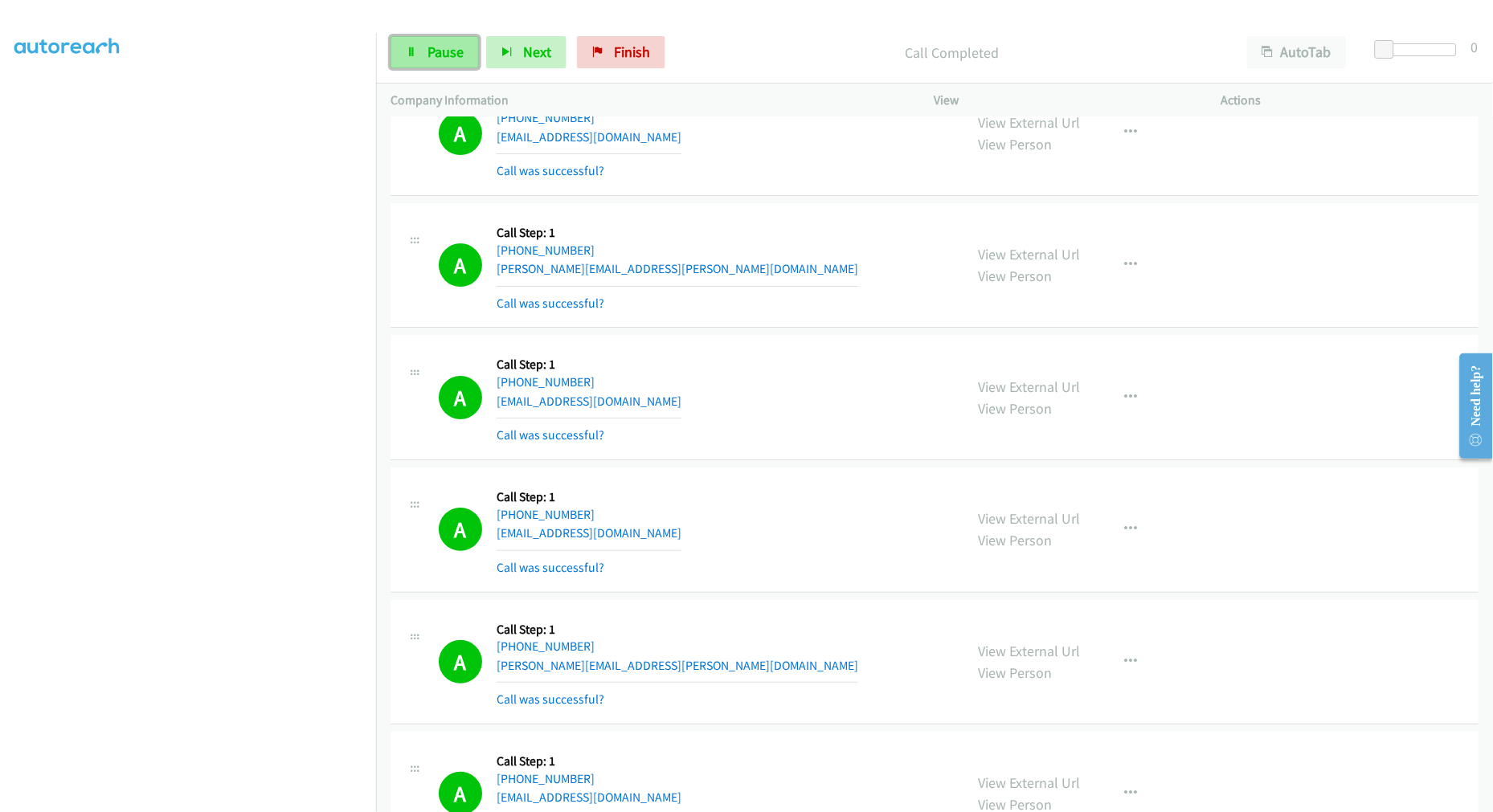
click at [454, 52] on span "Pause" at bounding box center [446, 51] width 36 height 18
click at [460, 53] on span "Start Calls" at bounding box center [459, 51] width 62 height 18
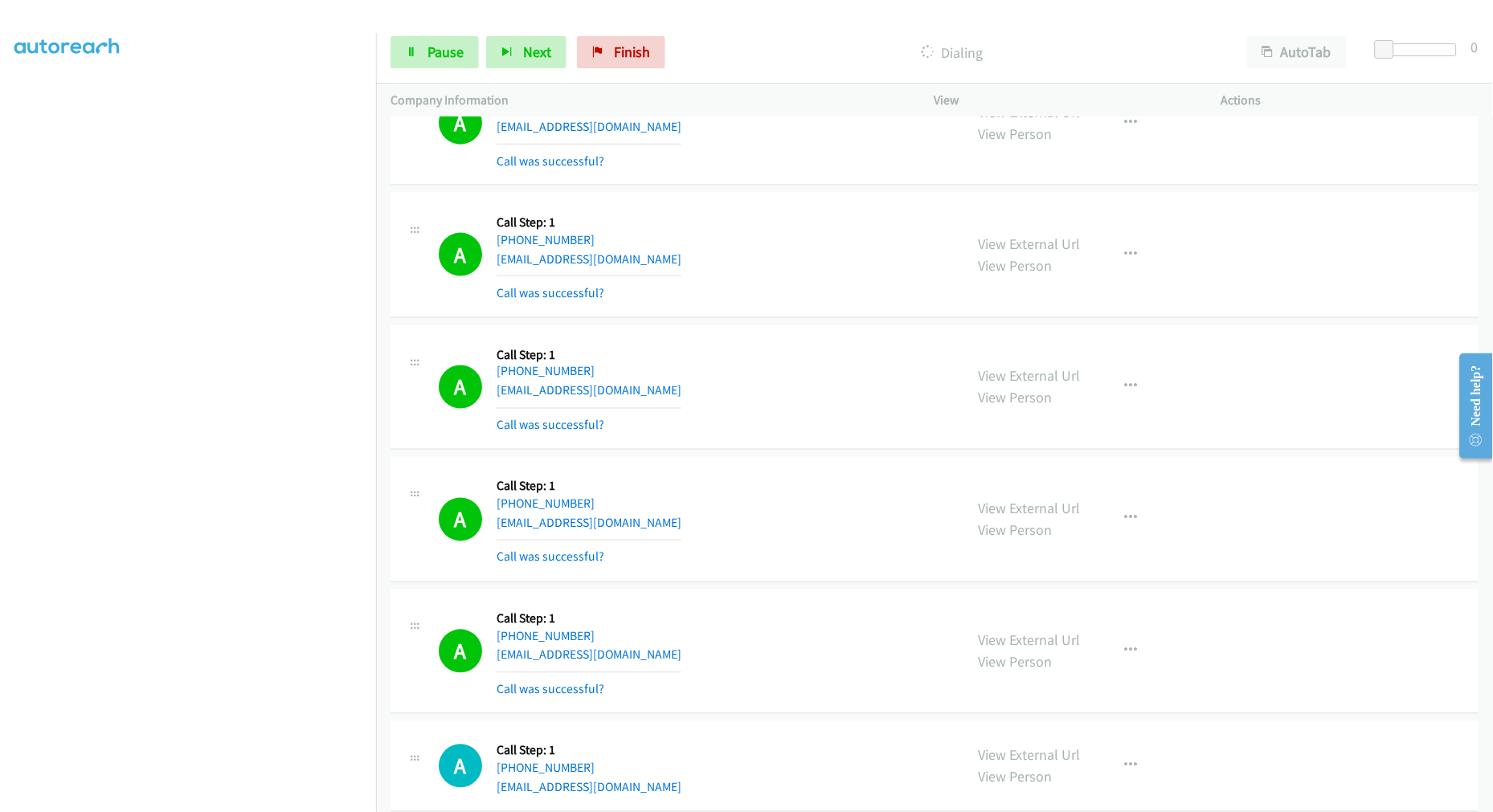
scroll to position [21006, 0]
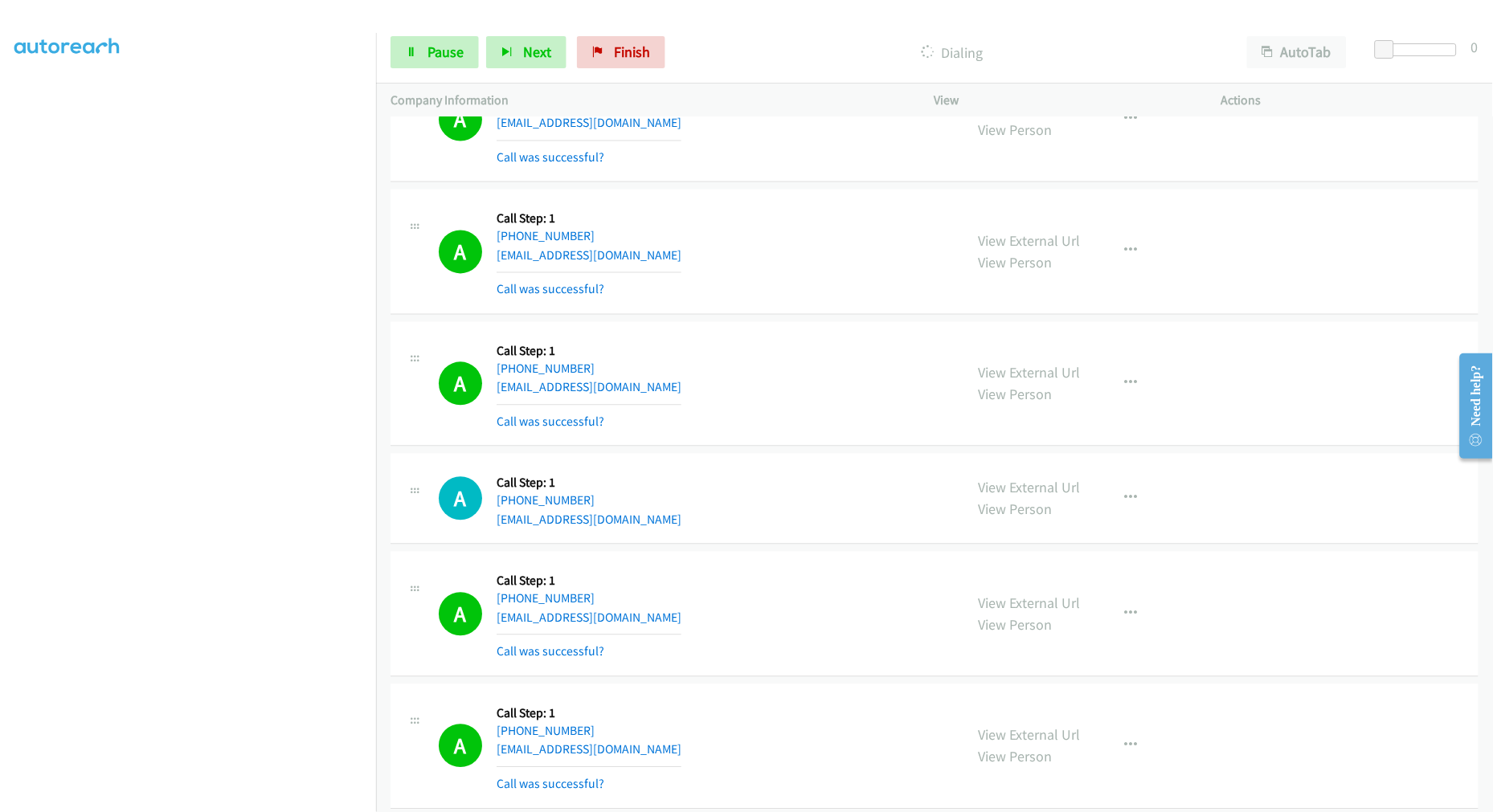
click at [753, 363] on div "A Callback Scheduled Call Step: 1 America/New_York [PHONE_NUMBER] [EMAIL_ADDRES…" at bounding box center [693, 384] width 510 height 96
click at [782, 335] on div "A Callback Scheduled Call Step: 1 America/New_York [PHONE_NUMBER] [EMAIL_ADDRES…" at bounding box center [934, 384] width 1088 height 125
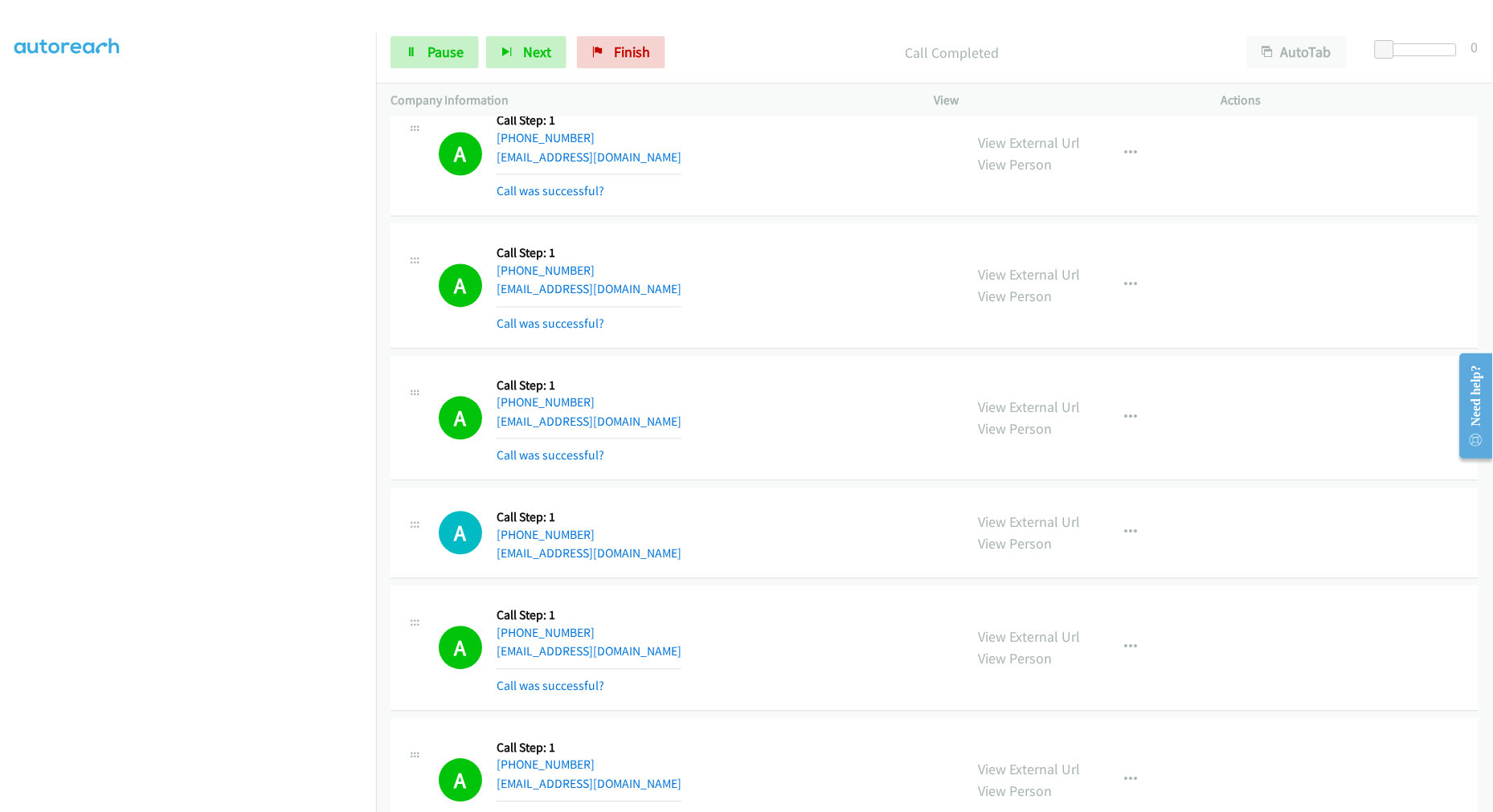
scroll to position [21041, 0]
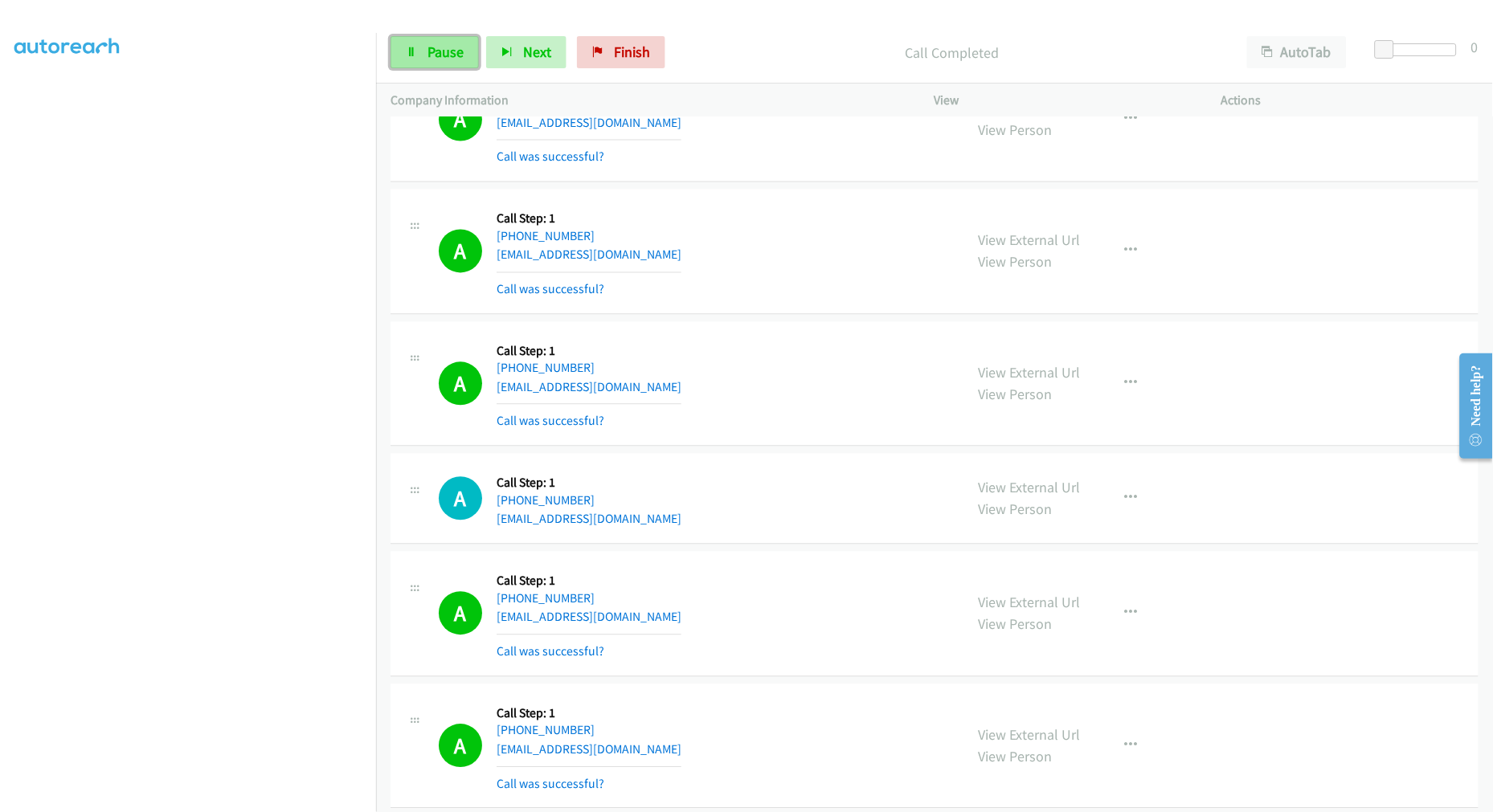
click at [442, 45] on span "Pause" at bounding box center [446, 51] width 36 height 18
click at [458, 56] on span "Start Calls" at bounding box center [459, 51] width 62 height 18
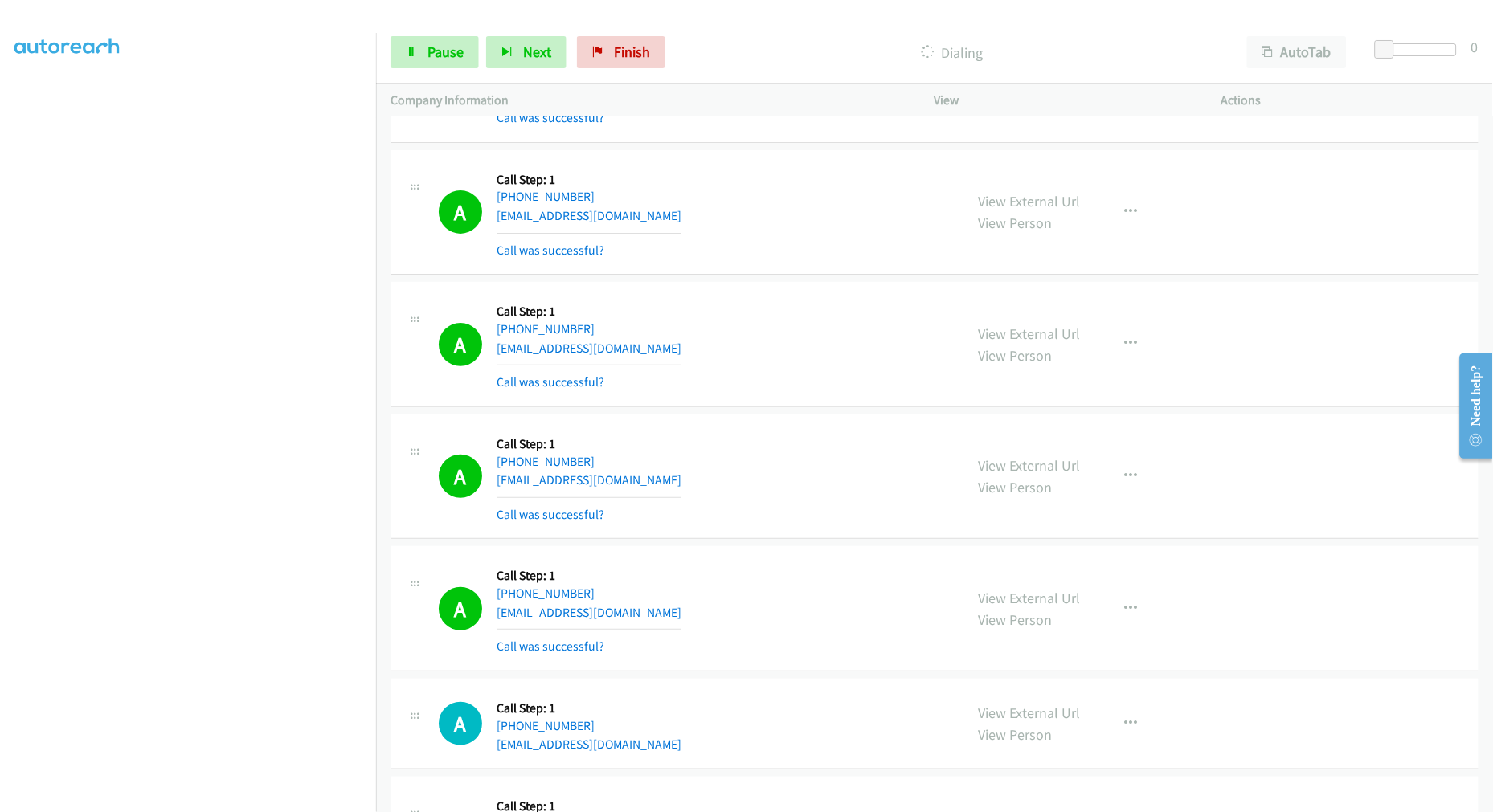
scroll to position [21577, 0]
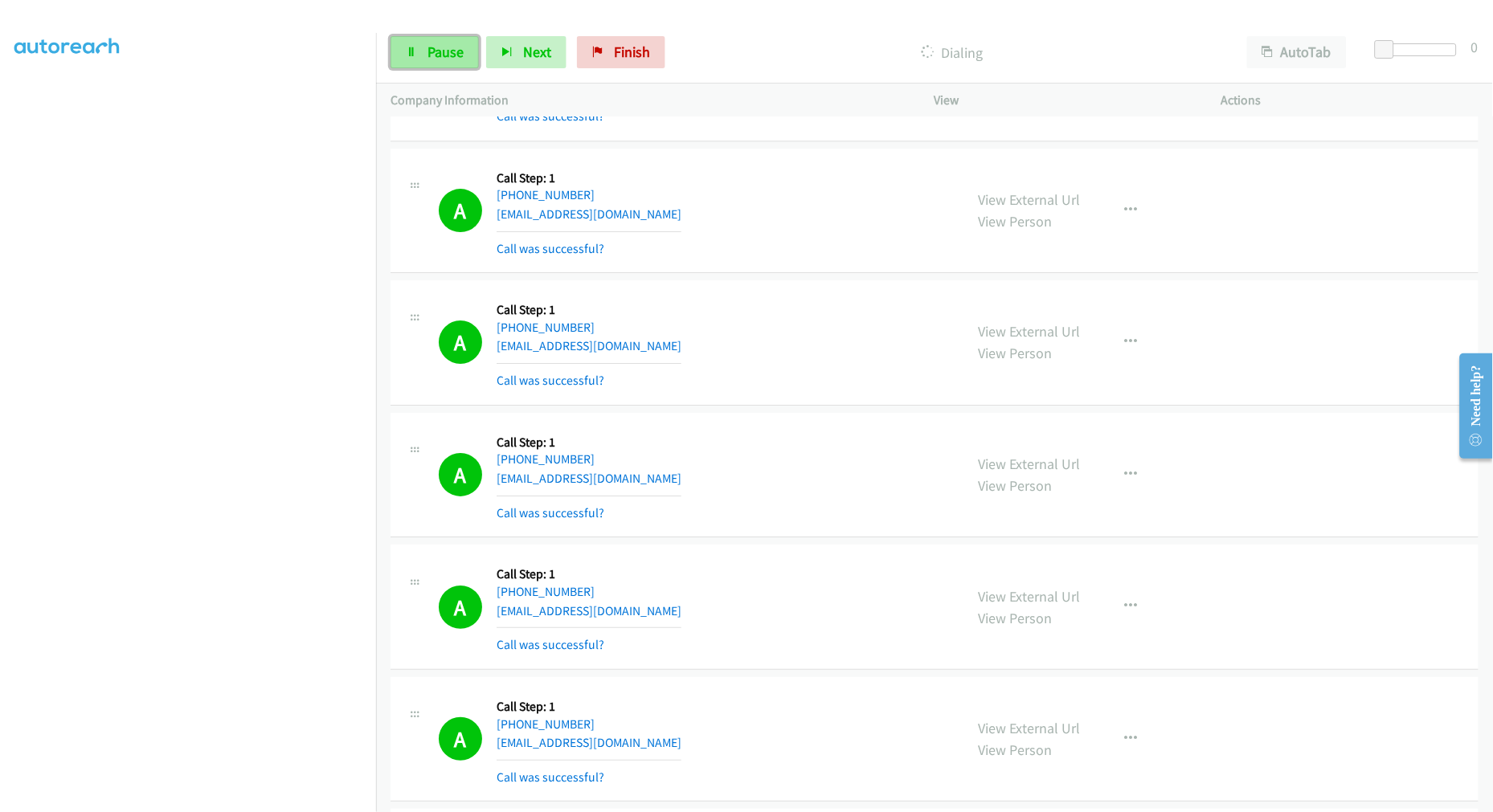
click at [459, 56] on span "Pause" at bounding box center [446, 51] width 36 height 18
